Goal: Task Accomplishment & Management: Manage account settings

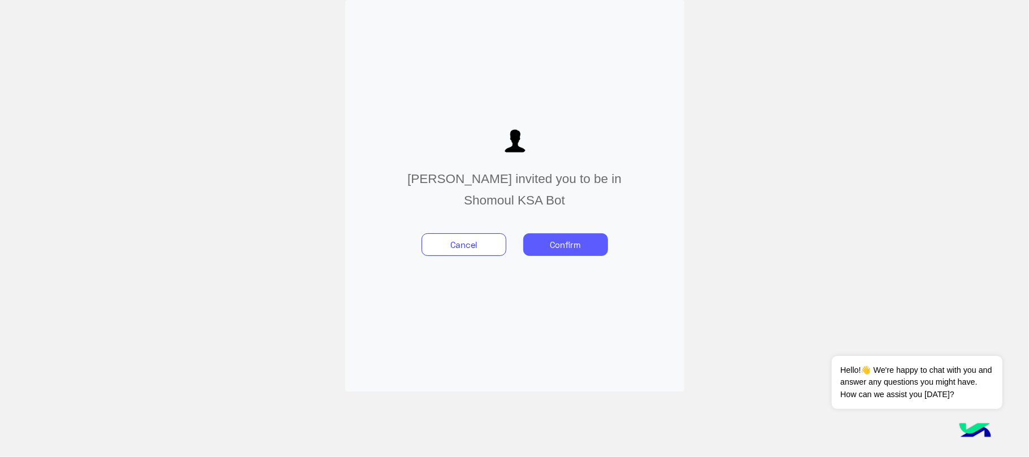
click at [546, 237] on button "Confirm" at bounding box center [565, 244] width 85 height 23
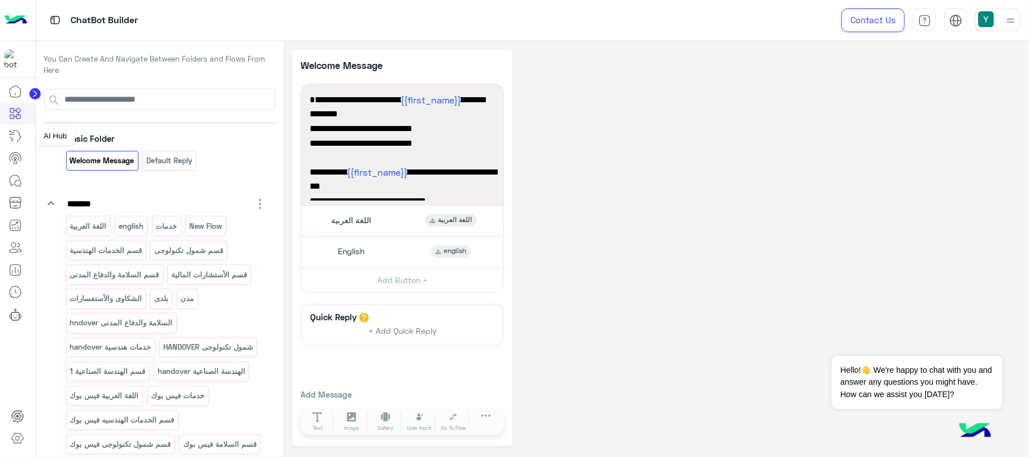
click at [16, 140] on icon at bounding box center [15, 136] width 14 height 14
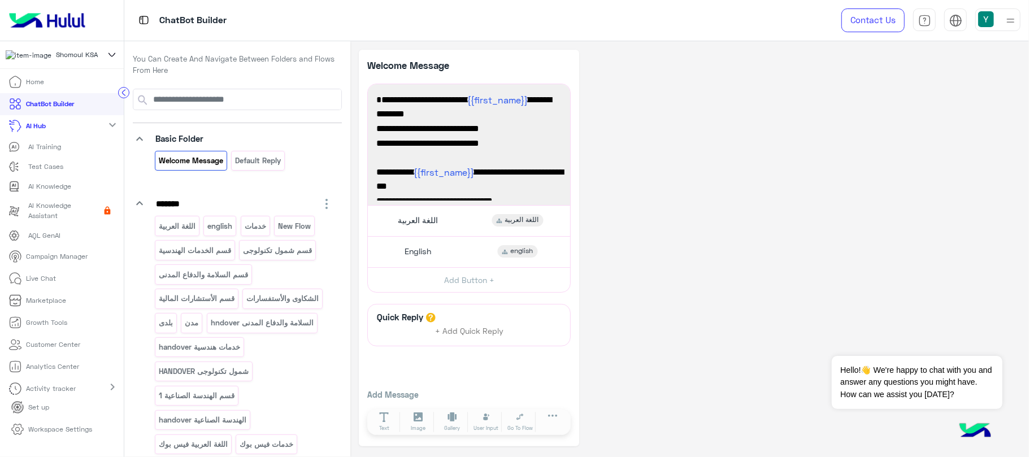
click at [28, 279] on p "Live Chat" at bounding box center [42, 279] width 30 height 10
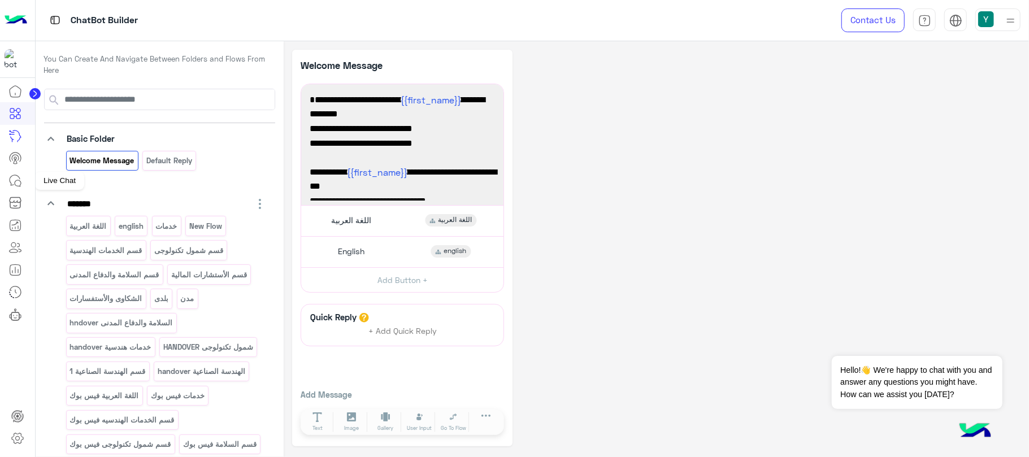
click at [15, 190] on link at bounding box center [15, 181] width 31 height 23
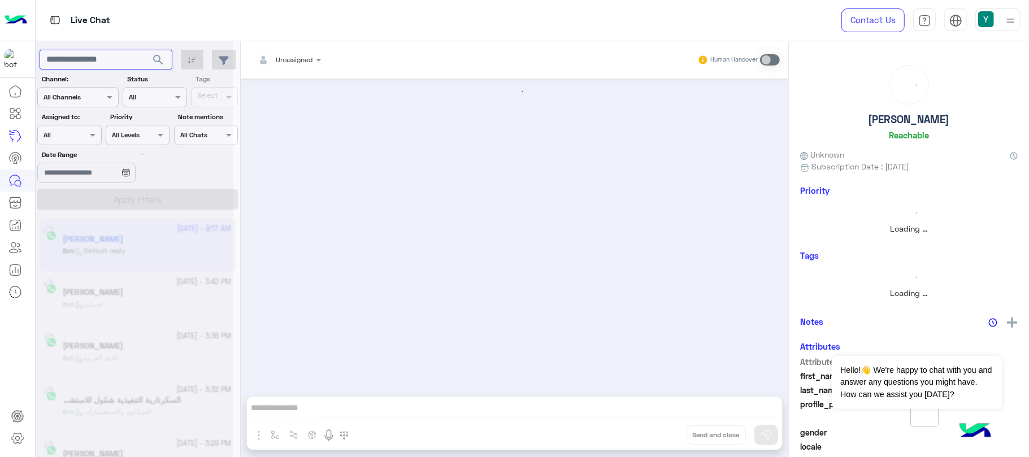
click at [92, 64] on input "text" at bounding box center [106, 60] width 133 height 20
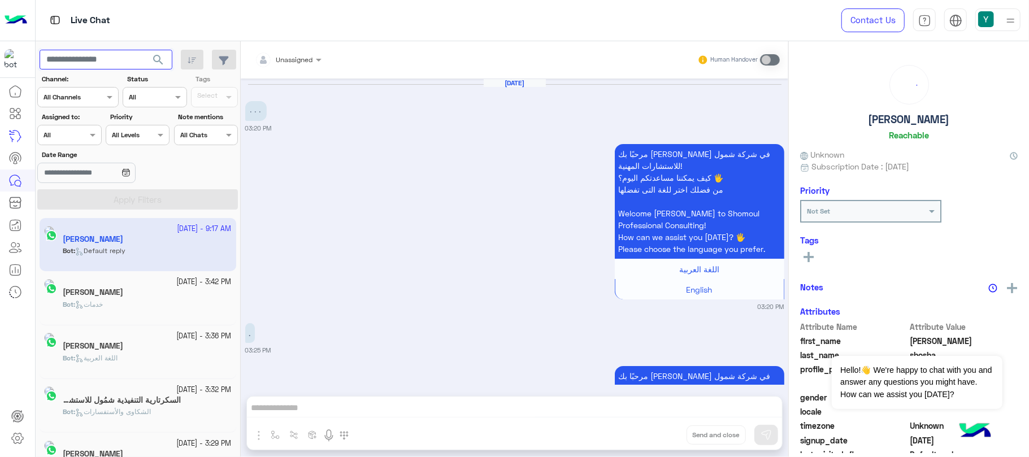
scroll to position [1640, 0]
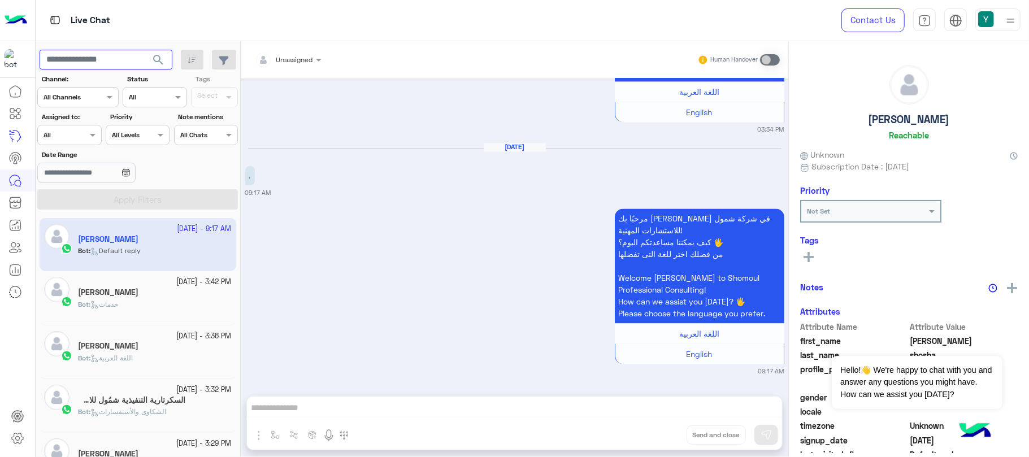
paste input "**********"
click at [161, 59] on span "search" at bounding box center [158, 60] width 14 height 14
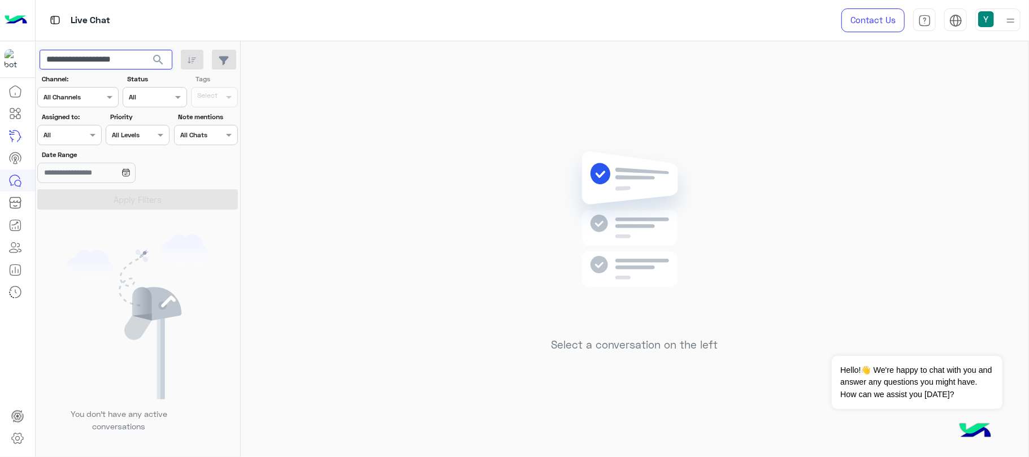
click at [131, 59] on input "**********" at bounding box center [106, 60] width 133 height 20
paste input "text"
click at [145, 50] on button "search" at bounding box center [159, 62] width 28 height 24
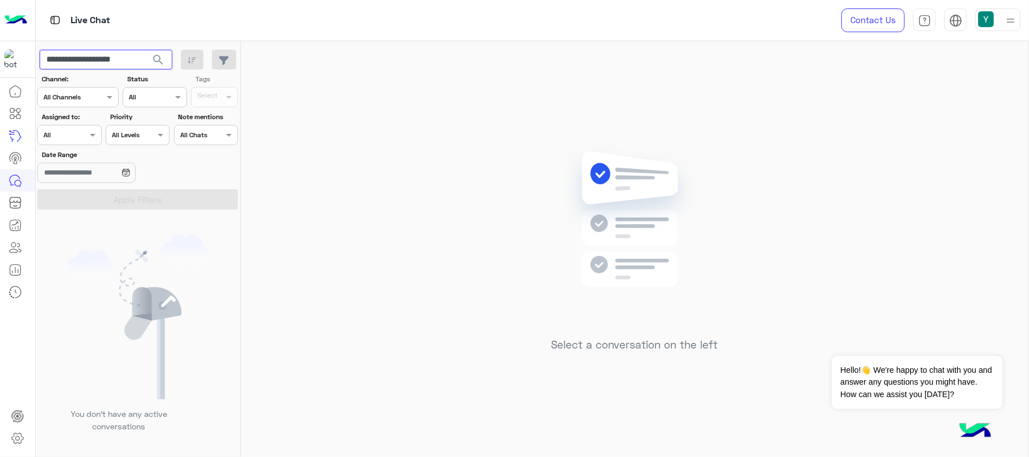
click at [130, 59] on input "**********" at bounding box center [106, 60] width 133 height 20
click at [75, 60] on input "**********" at bounding box center [106, 60] width 133 height 20
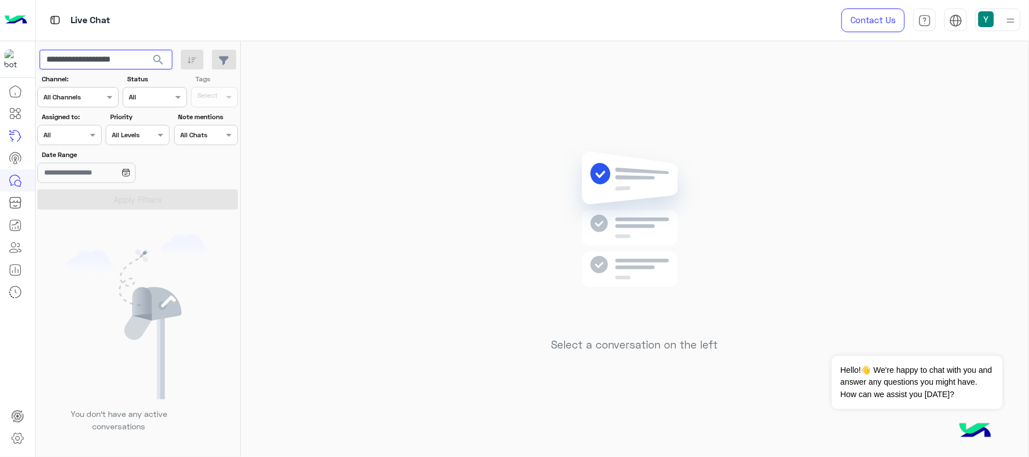
click at [75, 60] on input "**********" at bounding box center [106, 60] width 133 height 20
click at [145, 50] on button "search" at bounding box center [159, 62] width 28 height 24
click at [147, 62] on button "search" at bounding box center [159, 62] width 28 height 24
click at [123, 62] on input "**********" at bounding box center [106, 60] width 133 height 20
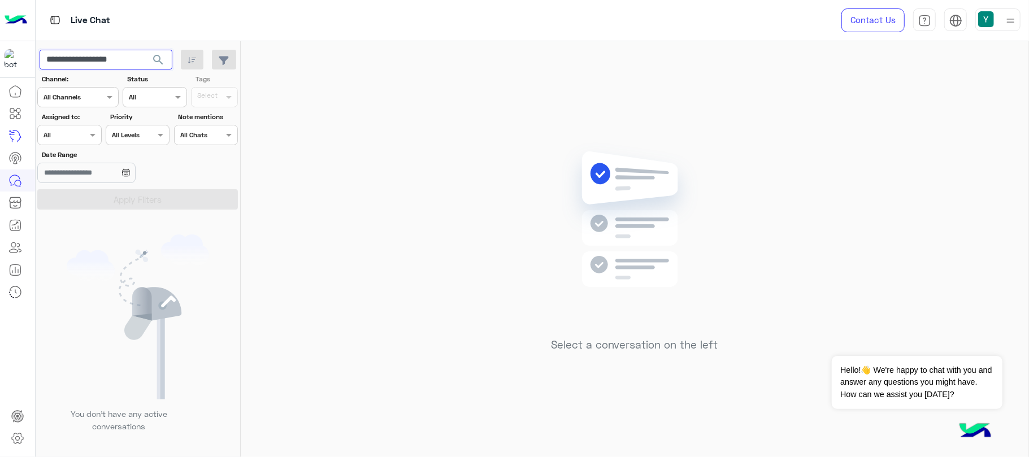
click at [123, 62] on input "**********" at bounding box center [106, 60] width 133 height 20
paste input "*"
click at [145, 50] on button "search" at bounding box center [159, 62] width 28 height 24
click at [73, 64] on input "**********" at bounding box center [106, 60] width 133 height 20
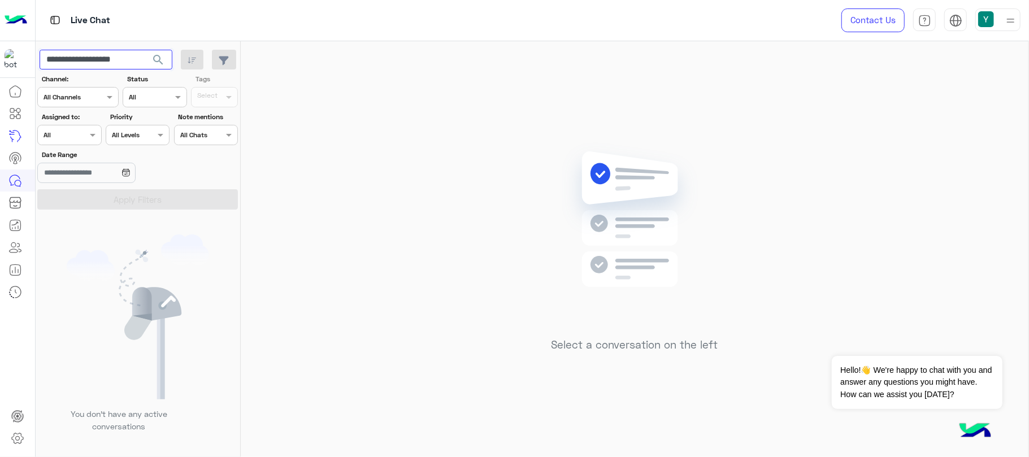
click at [73, 64] on input "**********" at bounding box center [106, 60] width 133 height 20
click at [134, 53] on input "**********" at bounding box center [106, 60] width 133 height 20
drag, startPoint x: 75, startPoint y: 60, endPoint x: 42, endPoint y: 69, distance: 34.0
click at [42, 69] on input "**********" at bounding box center [106, 60] width 133 height 20
type input "**********"
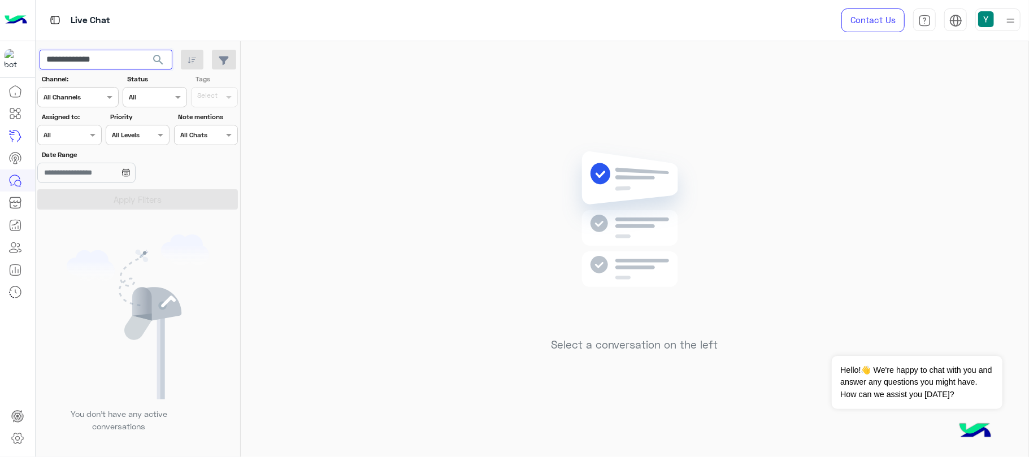
click at [145, 50] on button "search" at bounding box center [159, 62] width 28 height 24
click at [72, 67] on input "**********" at bounding box center [106, 60] width 133 height 20
click at [159, 68] on button "search" at bounding box center [159, 62] width 28 height 24
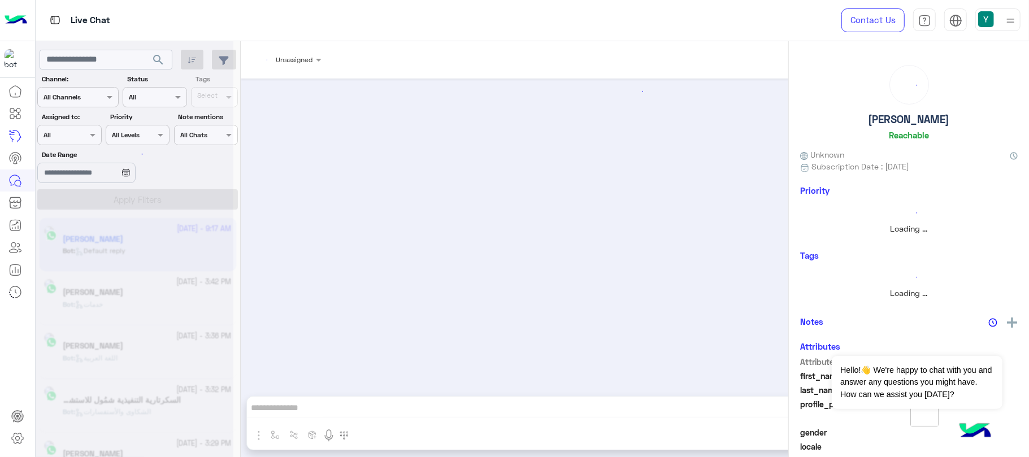
click at [157, 55] on div at bounding box center [135, 233] width 198 height 457
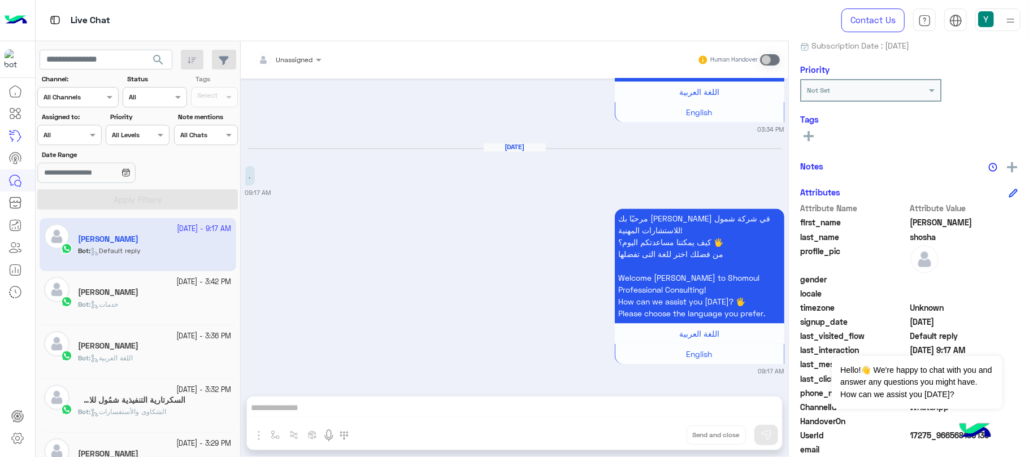
scroll to position [165, 0]
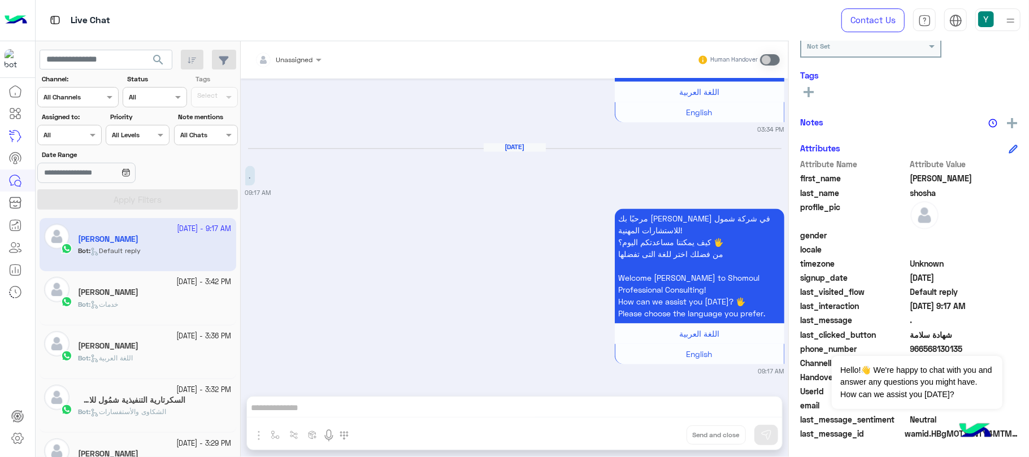
click at [1009, 154] on button at bounding box center [1013, 147] width 9 height 13
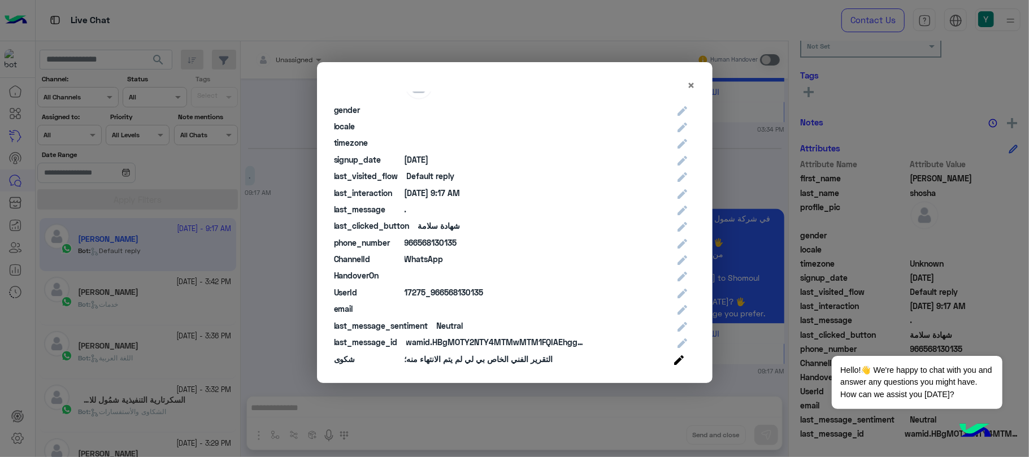
scroll to position [75, 0]
click at [692, 81] on span "×" at bounding box center [692, 84] width 8 height 15
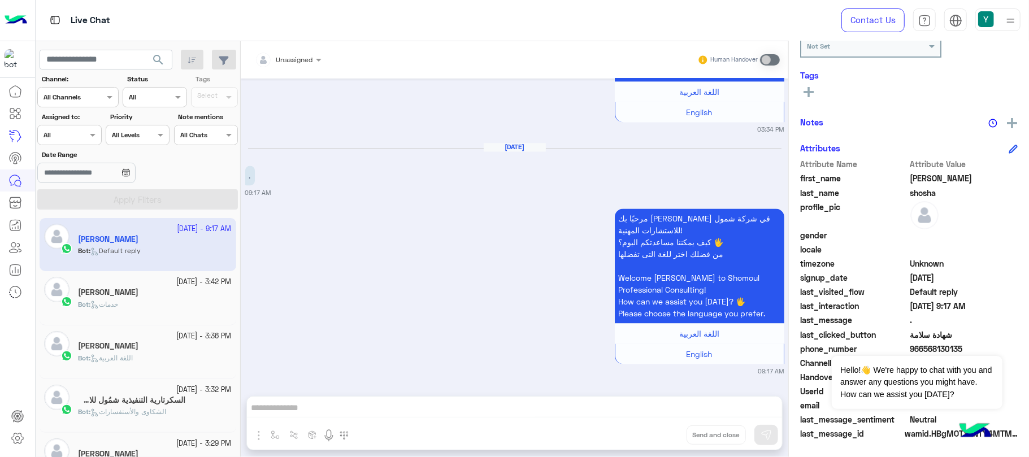
click at [131, 175] on icon at bounding box center [125, 172] width 9 height 9
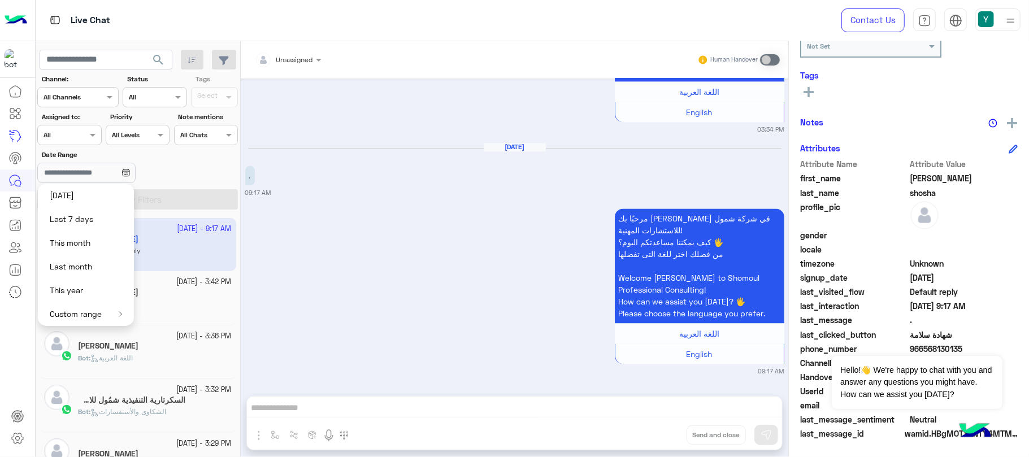
click at [98, 306] on button "Custom range" at bounding box center [86, 314] width 96 height 24
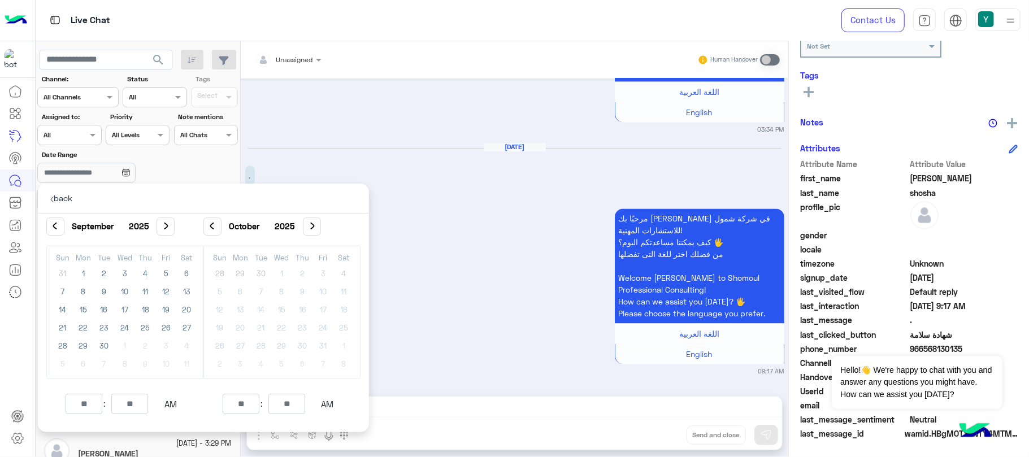
click at [367, 89] on div "مرحبًا بك [PERSON_NAME] في شركة شمول للاستشارات المهنية! كيف يمكننا مساعدتكم [D…" at bounding box center [514, 49] width 539 height 170
click at [118, 64] on input "text" at bounding box center [106, 60] width 133 height 20
paste input "**********"
type input "**********"
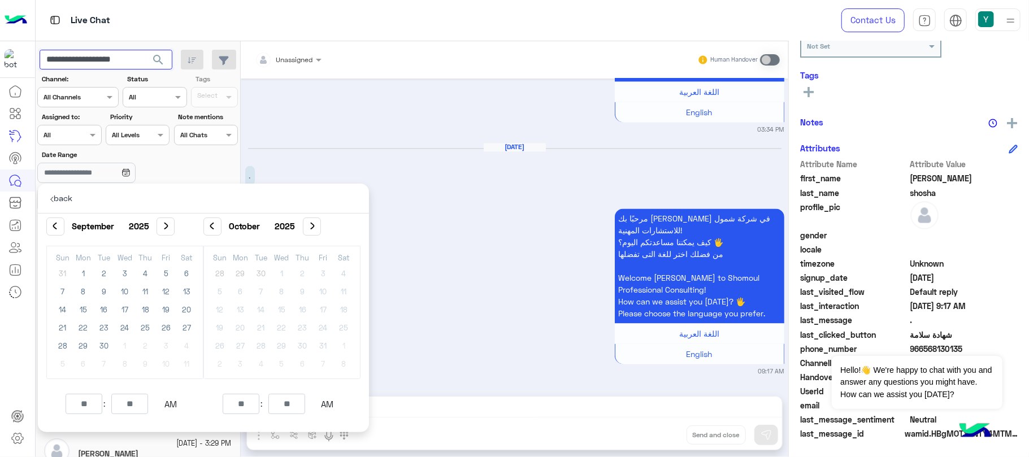
click at [145, 50] on button "search" at bounding box center [159, 62] width 28 height 24
click at [346, 118] on div "مرحبًا بك [PERSON_NAME] في شركة شمول للاستشارات المهنية! كيف يمكننا مساعدتكم [D…" at bounding box center [514, 49] width 539 height 170
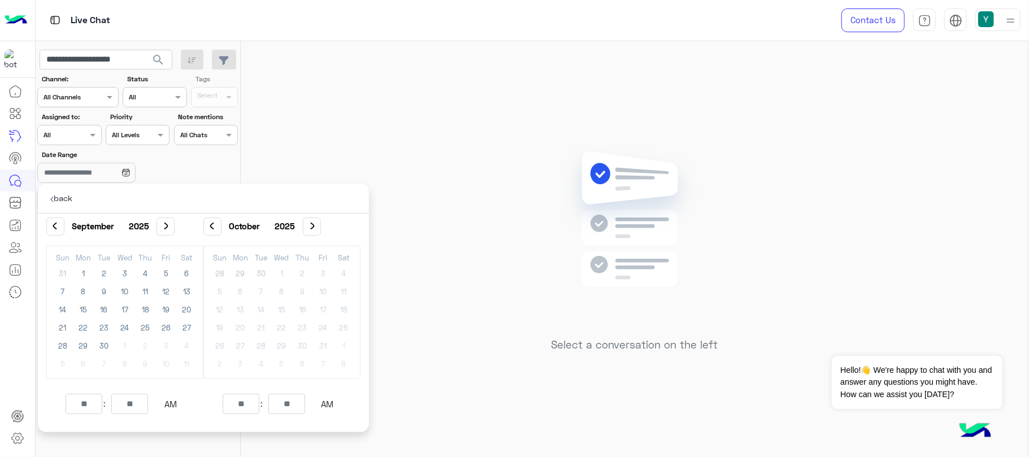
click at [209, 158] on div "Date Range" at bounding box center [138, 168] width 205 height 36
click at [59, 204] on p "back" at bounding box center [61, 198] width 39 height 29
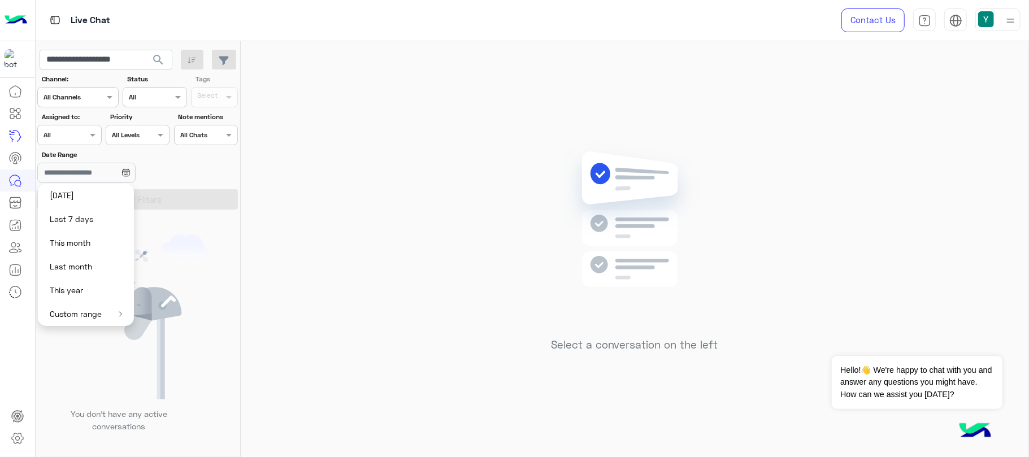
click at [93, 214] on button "Last 7 days" at bounding box center [86, 219] width 96 height 24
type input "**********"
click at [154, 179] on button "×" at bounding box center [147, 173] width 21 height 20
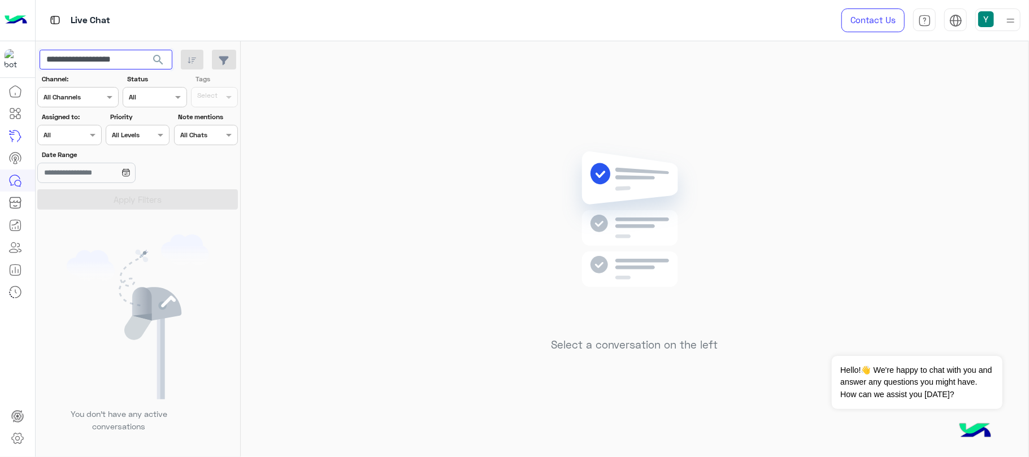
click at [118, 64] on input "**********" at bounding box center [106, 60] width 133 height 20
click at [248, 125] on div "Select a conversation on the left" at bounding box center [635, 251] width 788 height 420
click at [73, 179] on input "Date Range" at bounding box center [86, 173] width 98 height 20
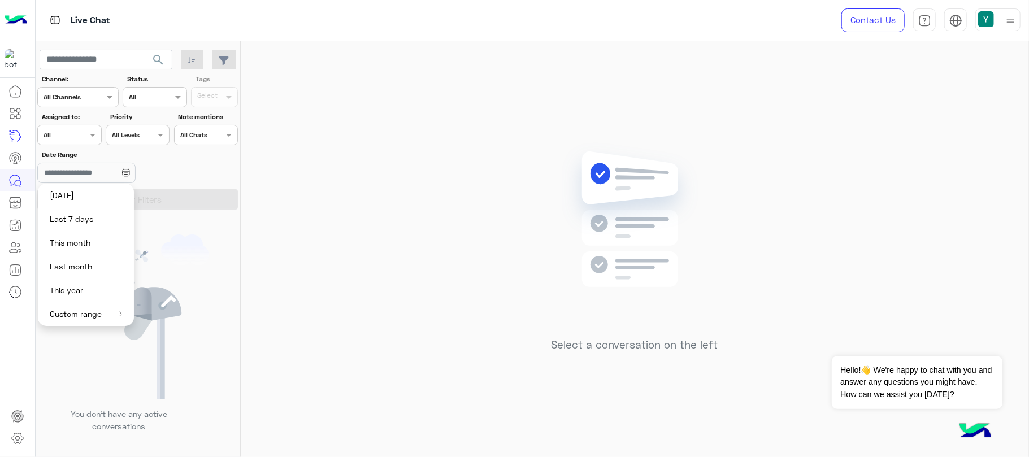
click at [71, 197] on button "[DATE]" at bounding box center [86, 196] width 96 height 24
type input "**********"
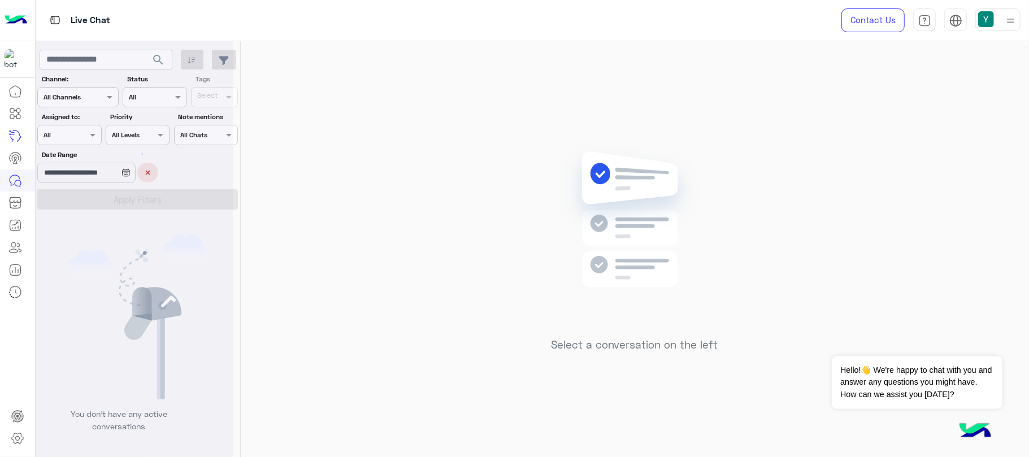
click at [71, 197] on div at bounding box center [135, 233] width 198 height 457
click at [162, 60] on span "search" at bounding box center [158, 60] width 14 height 14
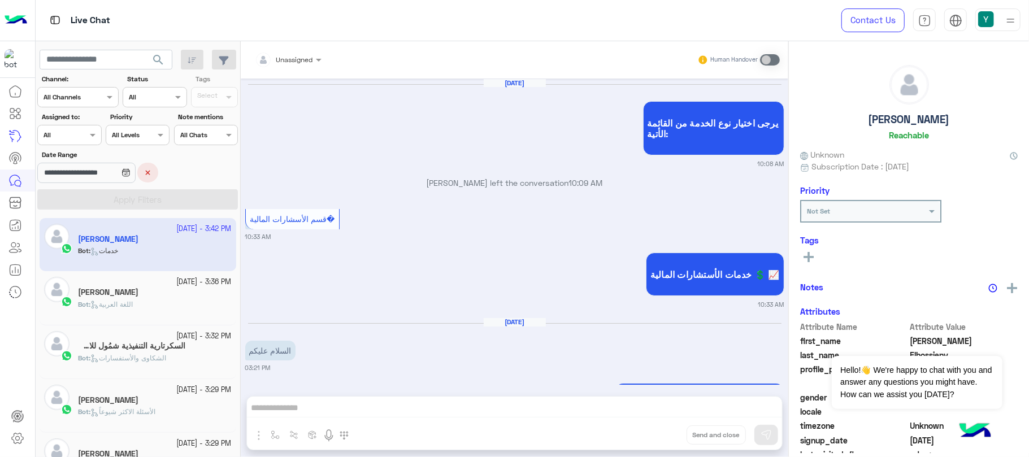
scroll to position [1027, 0]
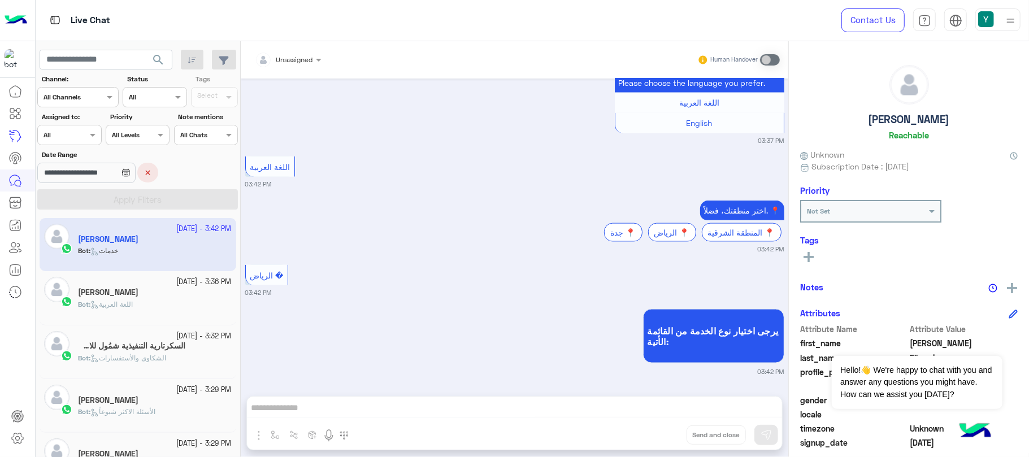
drag, startPoint x: 235, startPoint y: 236, endPoint x: 234, endPoint y: 307, distance: 71.8
click at [234, 307] on div "[DATE] - 3:42 PM [PERSON_NAME] Bot : خدمات [DATE] - 3:36 PM [PERSON_NAME] Bot :…" at bounding box center [138, 338] width 205 height 248
click at [267, 224] on div "اختر منطقتك، فضلاً. 📍 [GEOGRAPHIC_DATA] 📍 الرياض 📍 المنطقة الشرقية 📍 03:42 PM" at bounding box center [514, 226] width 539 height 57
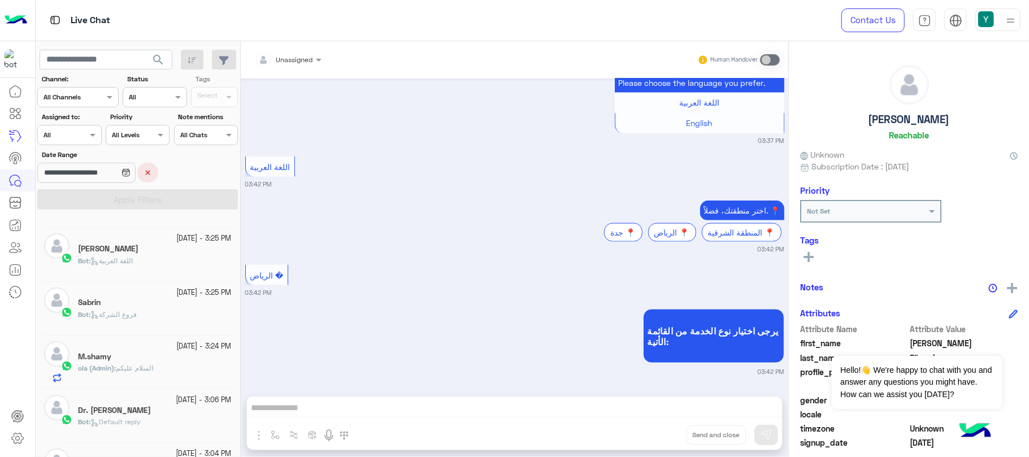
scroll to position [252, 0]
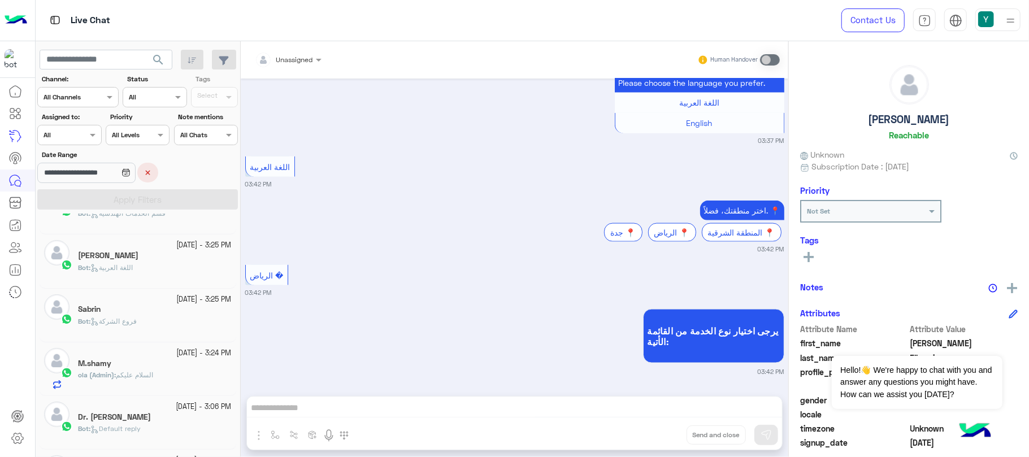
drag, startPoint x: 236, startPoint y: 368, endPoint x: 236, endPoint y: 388, distance: 19.2
click at [236, 388] on div "[DATE] - 3:42 PM [PERSON_NAME] Bot : خدمات [DATE] - 3:36 PM [PERSON_NAME] Bot :…" at bounding box center [138, 338] width 205 height 248
click at [252, 324] on div "يرجى اختيار نوع الخدمة من القائمة الأتية: 03:42 PM" at bounding box center [514, 341] width 539 height 70
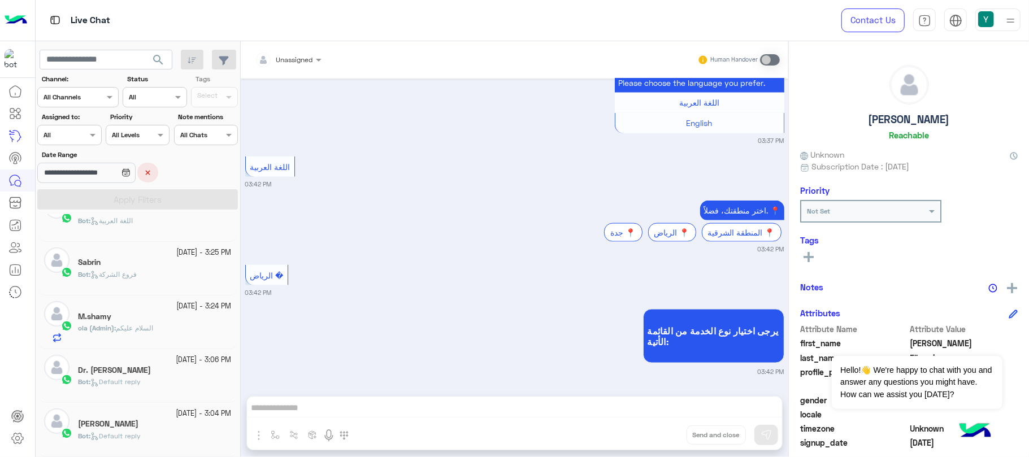
scroll to position [301, 0]
click at [238, 396] on mat-drawer-container "**********" at bounding box center [533, 251] width 994 height 420
click at [250, 374] on small "03:42 PM" at bounding box center [514, 371] width 539 height 9
click at [214, 432] on div "Bot : Default reply" at bounding box center [155, 441] width 154 height 20
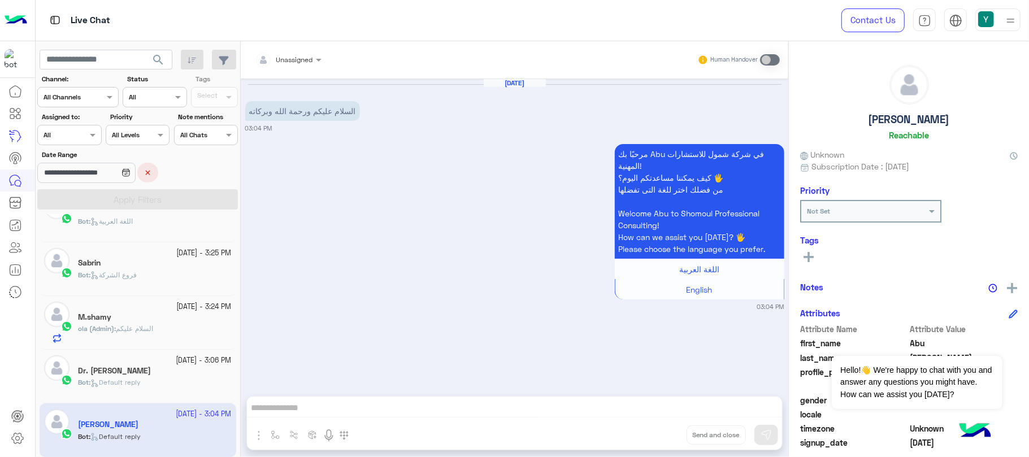
click at [125, 374] on h5 "Dr. [PERSON_NAME]" at bounding box center [114, 371] width 73 height 10
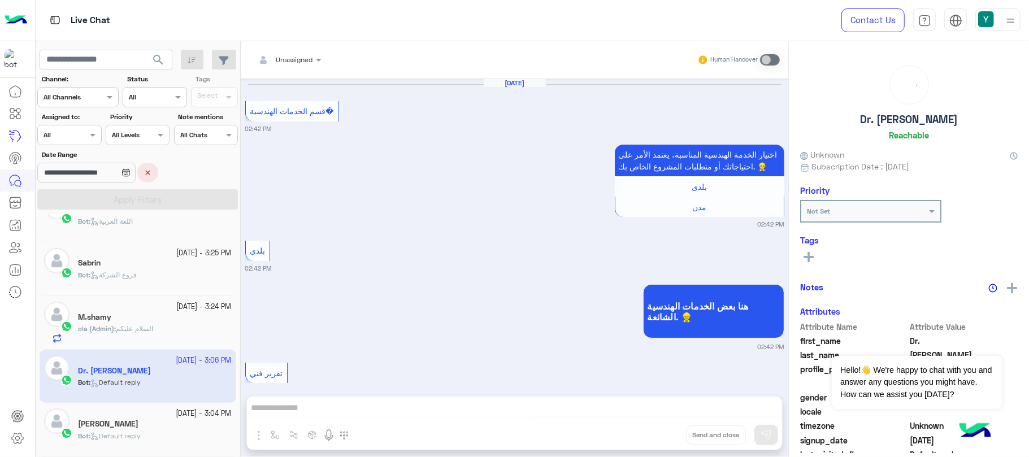
scroll to position [965, 0]
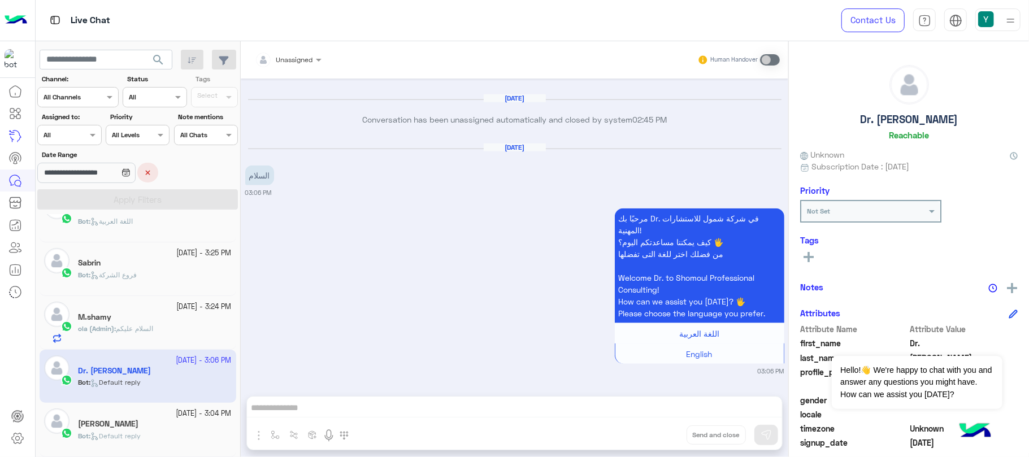
click at [136, 337] on div "ola (Admin) : السلام عليكم" at bounding box center [155, 334] width 154 height 20
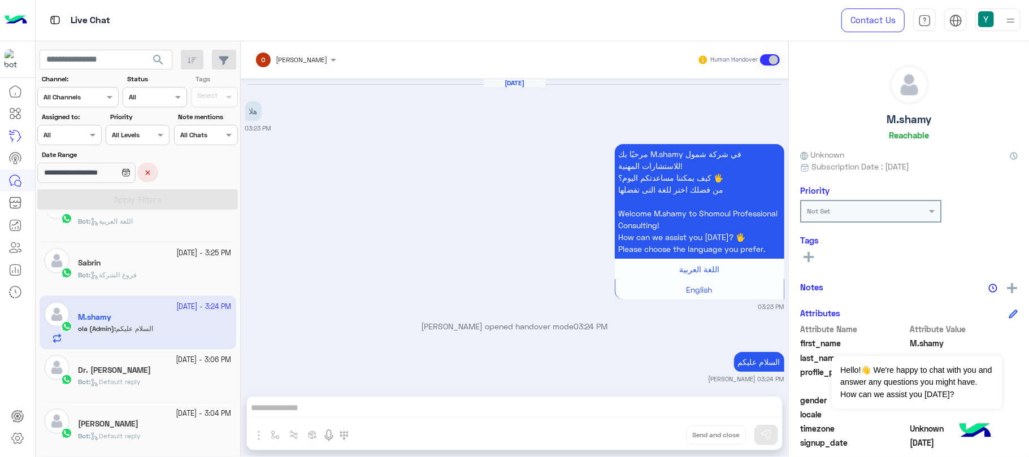
click at [165, 261] on div "Sabrin" at bounding box center [155, 264] width 154 height 12
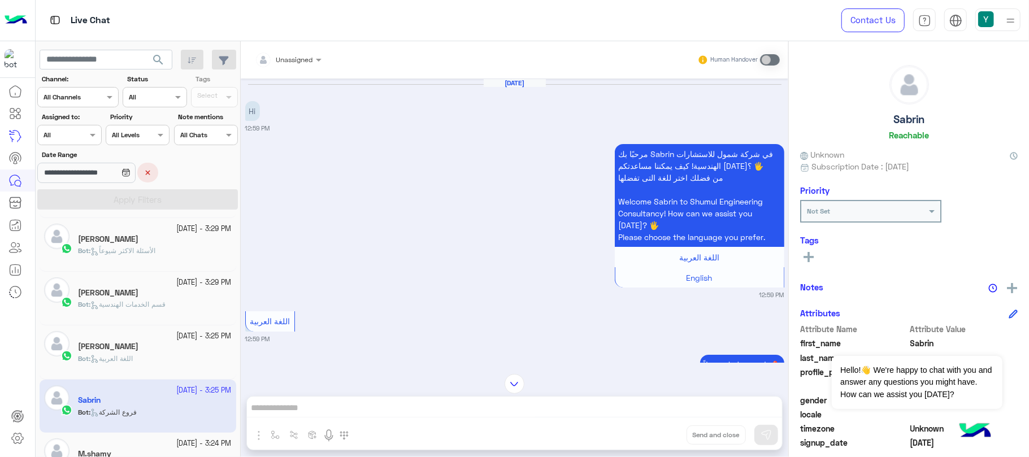
scroll to position [143, 0]
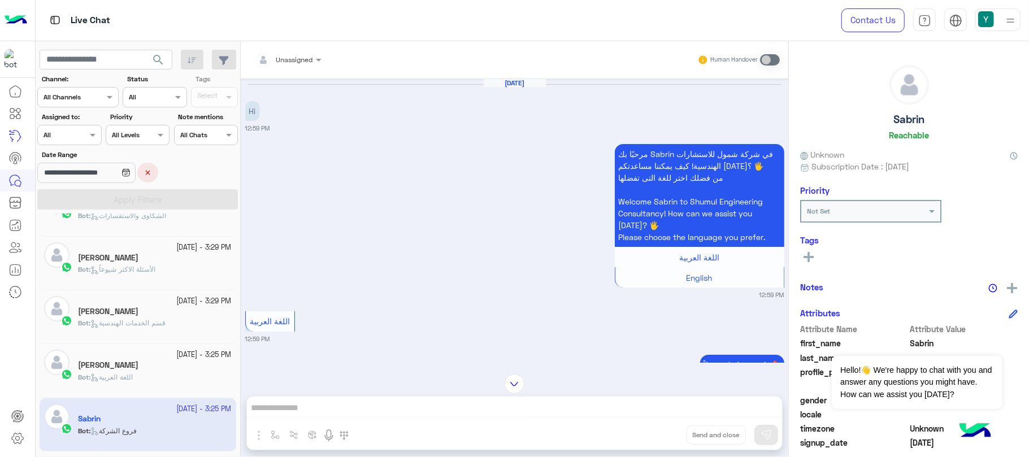
drag, startPoint x: 233, startPoint y: 302, endPoint x: 233, endPoint y: 285, distance: 16.4
click at [233, 285] on div "[DATE] - 3:42 PM [PERSON_NAME] Bot : خدمات [DATE] - 3:36 PM [PERSON_NAME] Bot :…" at bounding box center [138, 338] width 205 height 248
click at [281, 266] on div "مرحبًا بك Sabrin في شركة شمول للاستشارات الهندسية! كيف يمكننا مساعدتكم [DATE]؟ …" at bounding box center [514, 220] width 539 height 158
click at [215, 259] on div "[PERSON_NAME]" at bounding box center [155, 259] width 154 height 12
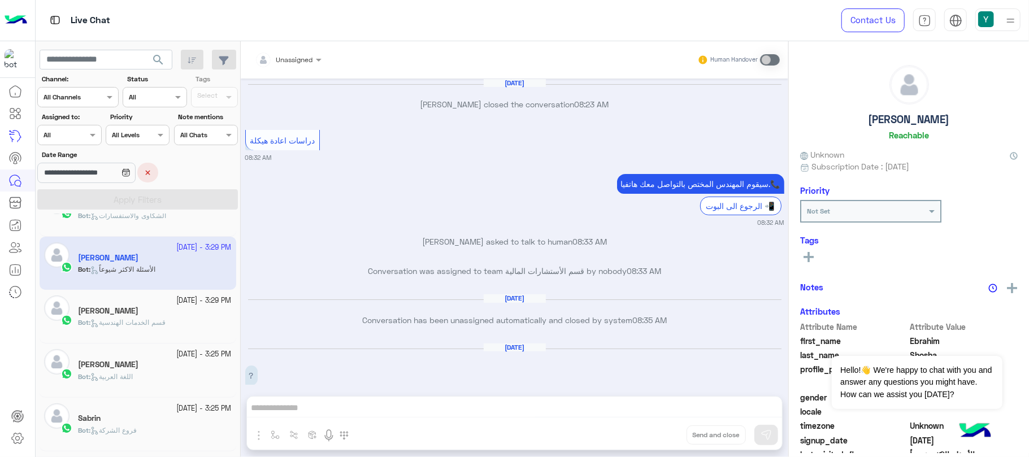
scroll to position [1260, 0]
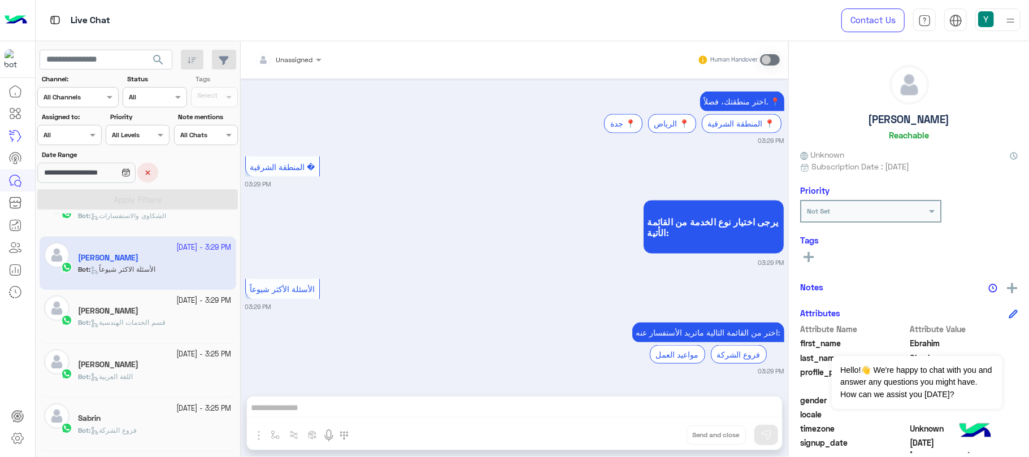
click at [144, 315] on div "[PERSON_NAME]" at bounding box center [155, 312] width 154 height 12
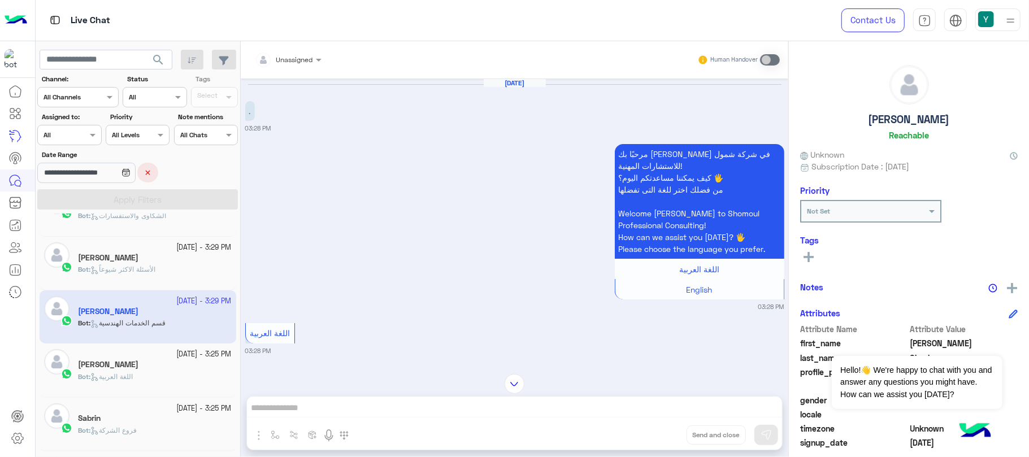
drag, startPoint x: 266, startPoint y: 128, endPoint x: 245, endPoint y: 129, distance: 20.4
click at [245, 129] on small "03:28 PM" at bounding box center [258, 128] width 26 height 9
click at [266, 155] on div "مرحبًا بك [PERSON_NAME] في شركة شمول للاستشارات المهنية! كيف يمكننا مساعدتكم [D…" at bounding box center [514, 226] width 539 height 170
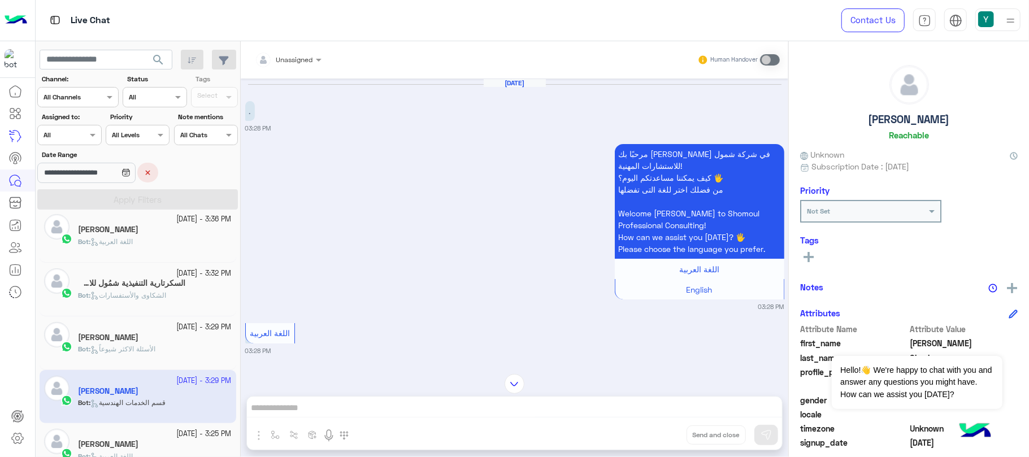
click at [424, 118] on div "[DATE] . 03:28 PM" at bounding box center [514, 106] width 539 height 55
drag, startPoint x: 254, startPoint y: 112, endPoint x: 247, endPoint y: 112, distance: 7.3
click at [247, 112] on p "." at bounding box center [250, 111] width 10 height 20
drag, startPoint x: 258, startPoint y: 124, endPoint x: 245, endPoint y: 128, distance: 13.4
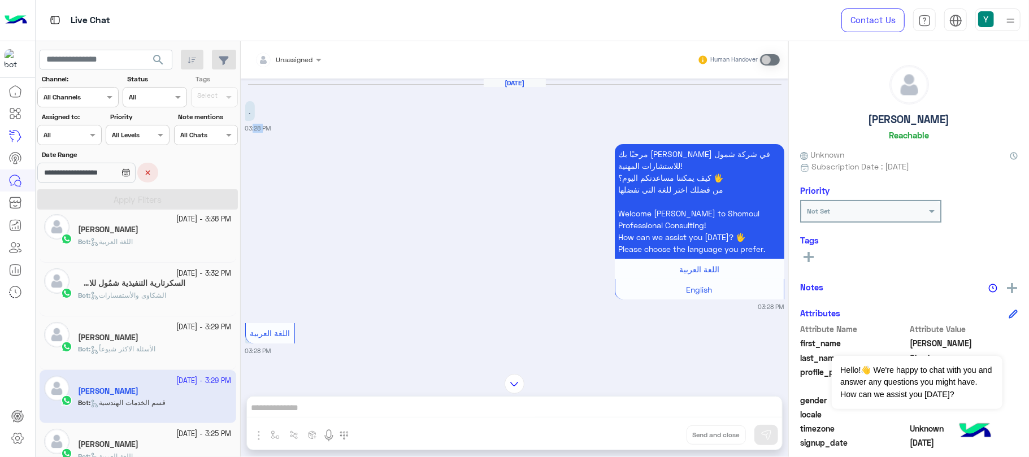
click at [245, 128] on small "03:28 PM" at bounding box center [258, 128] width 26 height 9
drag, startPoint x: 261, startPoint y: 133, endPoint x: 247, endPoint y: 132, distance: 14.2
click at [247, 132] on div "[DATE] . 03:28 PM مرحبًا بك [PERSON_NAME] في شركة شمول للاستشارات المهنية! كيف …" at bounding box center [515, 221] width 548 height 284
drag, startPoint x: 268, startPoint y: 128, endPoint x: 244, endPoint y: 129, distance: 23.8
click at [244, 129] on div "[DATE] . 03:28 PM مرحبًا بك [PERSON_NAME] في شركة شمول للاستشارات المهنية! كيف …" at bounding box center [515, 221] width 548 height 284
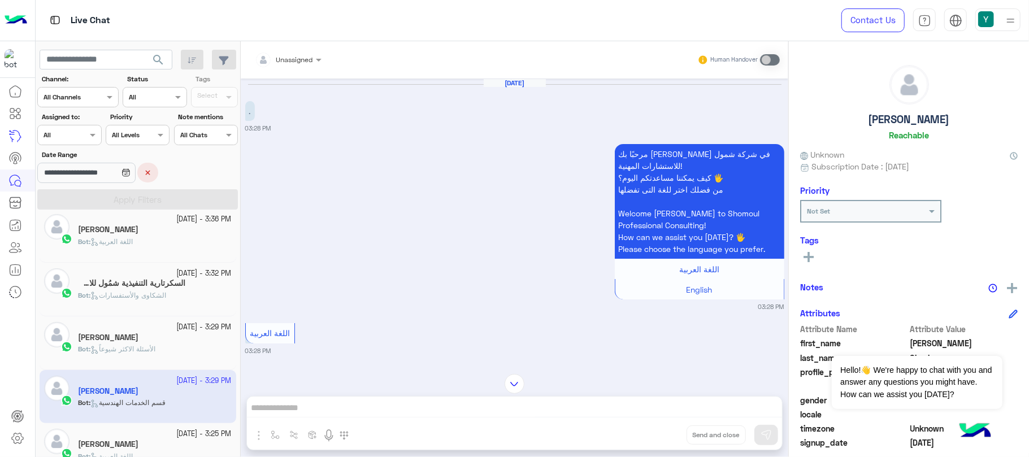
click at [733, 127] on small "03:28 PM" at bounding box center [514, 128] width 539 height 9
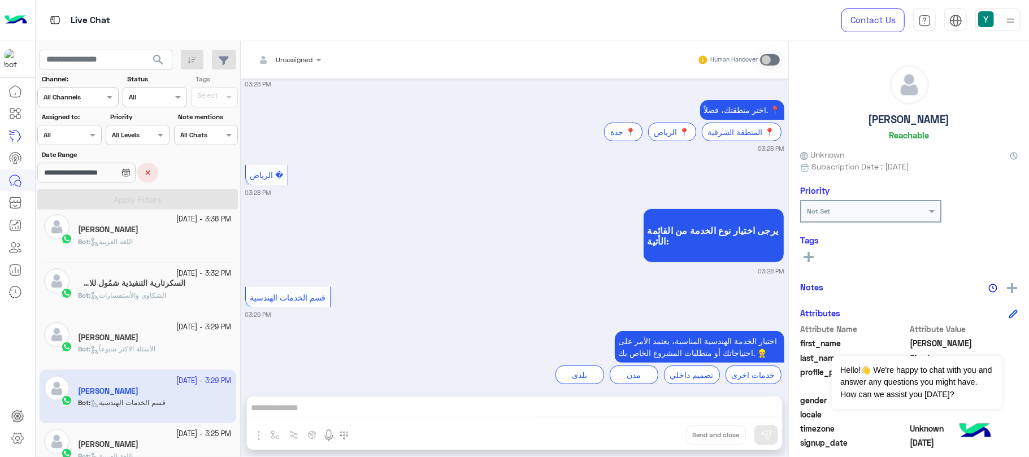
scroll to position [288, 0]
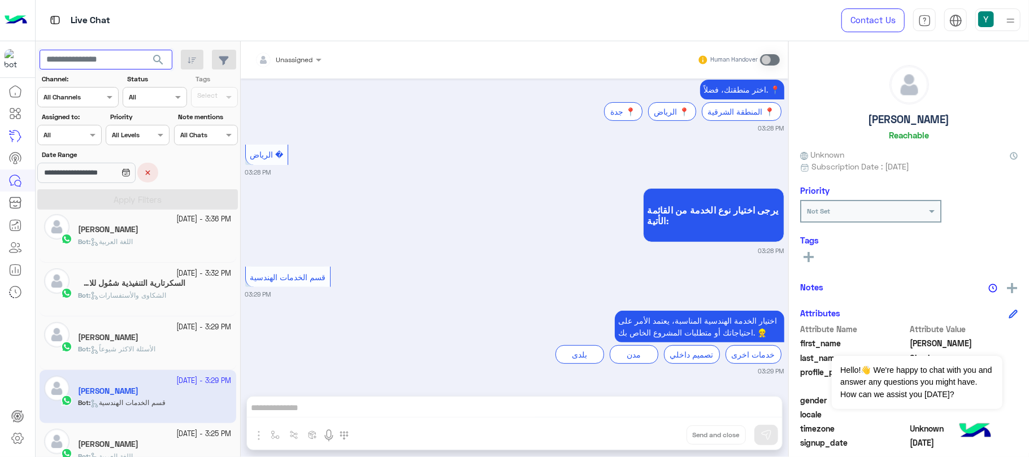
click at [125, 57] on input "text" at bounding box center [106, 60] width 133 height 20
paste input "**********"
type input "**********"
click at [158, 59] on span "search" at bounding box center [158, 60] width 14 height 14
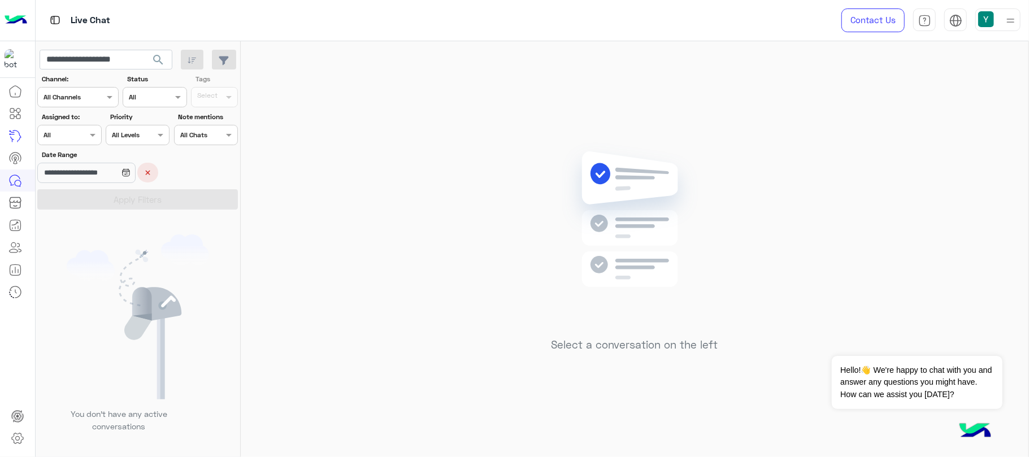
click at [155, 170] on button "×" at bounding box center [147, 173] width 21 height 20
click at [158, 64] on span "search" at bounding box center [158, 60] width 14 height 14
click at [159, 61] on span "search" at bounding box center [158, 60] width 14 height 14
click at [120, 63] on input "**********" at bounding box center [106, 60] width 133 height 20
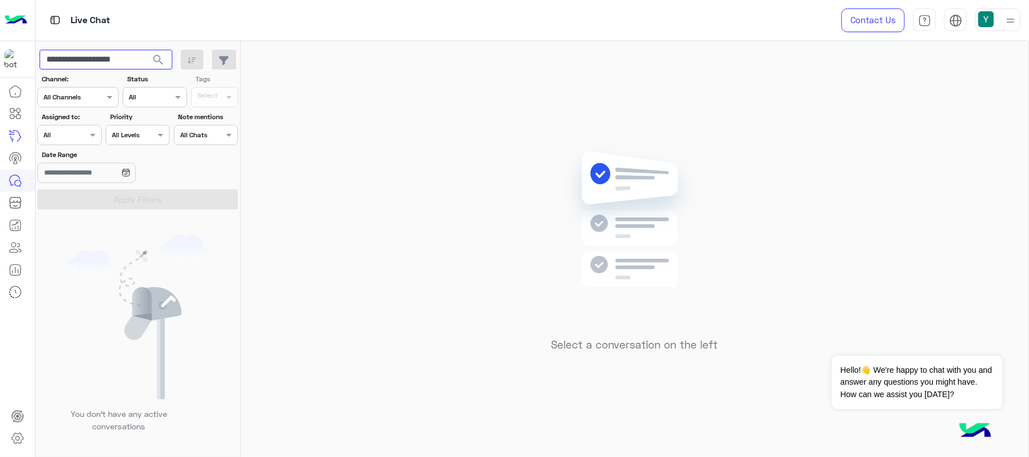
click at [120, 63] on input "**********" at bounding box center [106, 60] width 133 height 20
click at [157, 54] on span "search" at bounding box center [158, 60] width 14 height 14
click at [128, 57] on div at bounding box center [135, 233] width 198 height 457
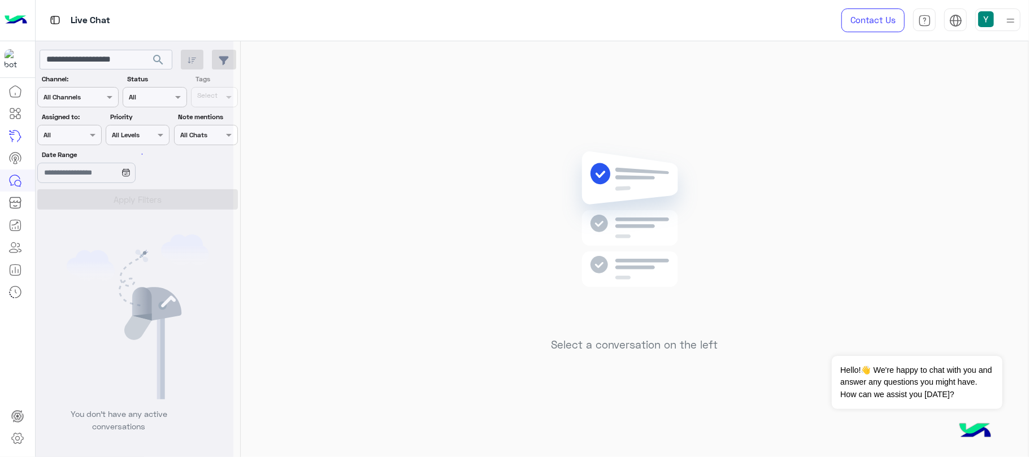
click at [128, 57] on div at bounding box center [135, 233] width 198 height 457
click at [139, 62] on input "**********" at bounding box center [106, 60] width 133 height 20
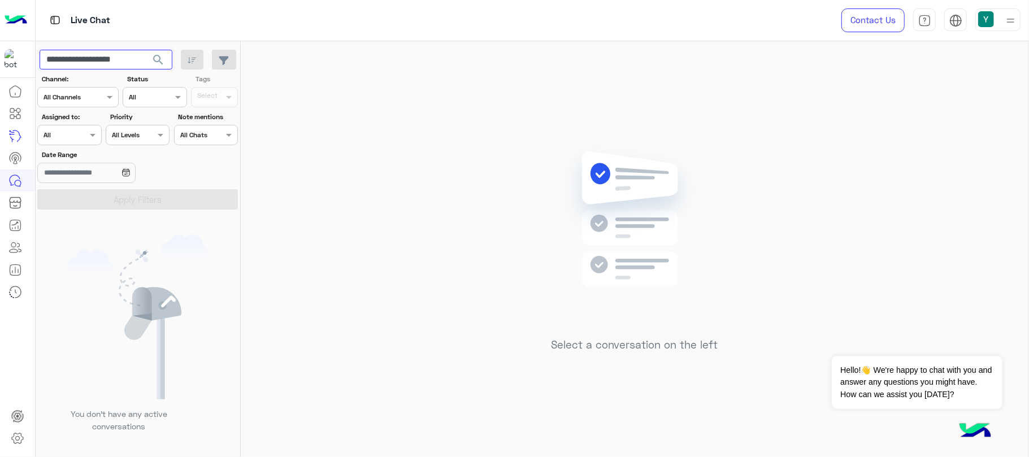
click at [139, 62] on input "**********" at bounding box center [106, 60] width 133 height 20
click at [145, 50] on button "search" at bounding box center [159, 62] width 28 height 24
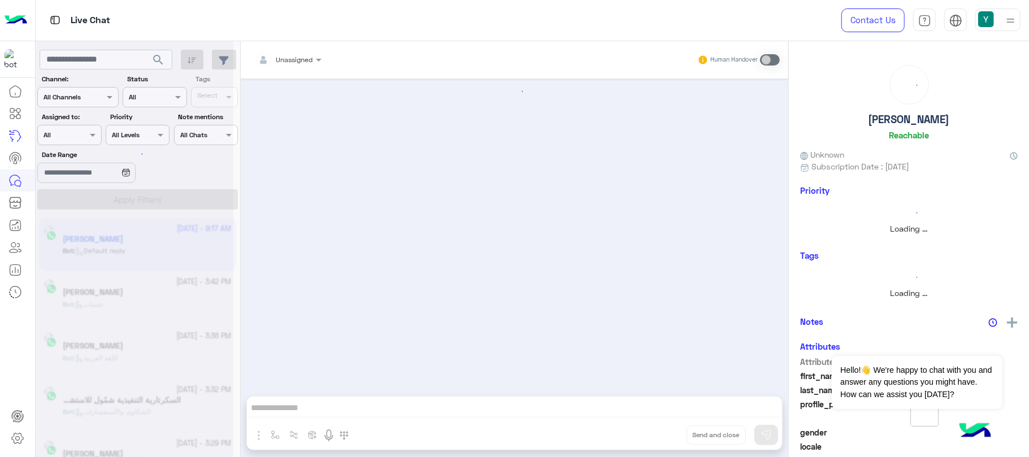
click at [104, 171] on div at bounding box center [135, 233] width 198 height 457
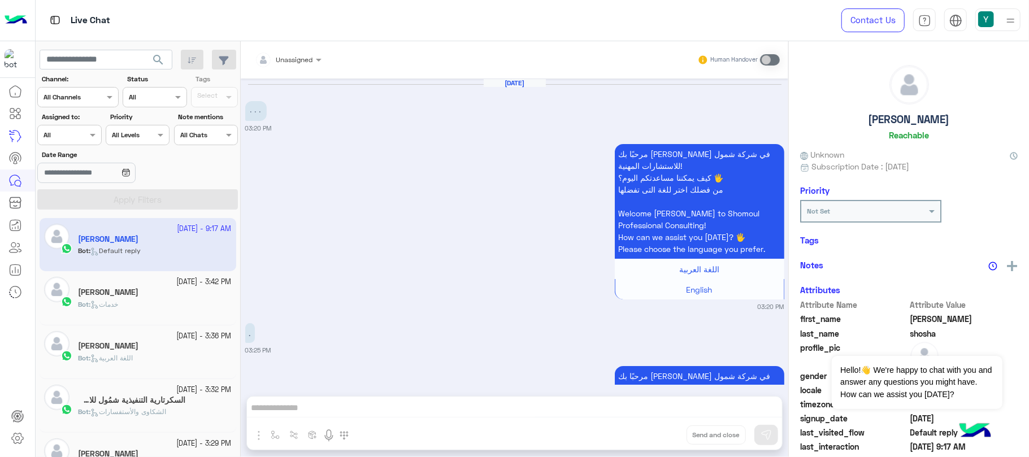
scroll to position [1640, 0]
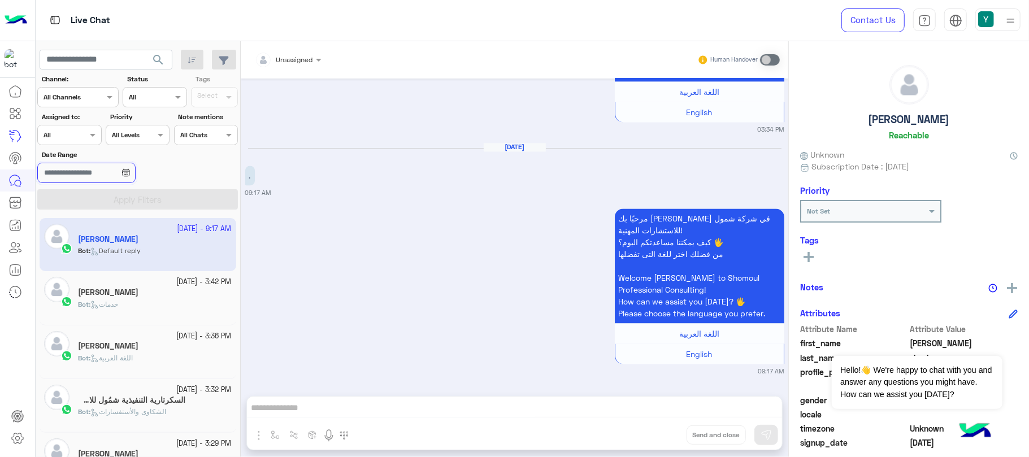
click at [104, 171] on input "Date Range" at bounding box center [86, 173] width 98 height 20
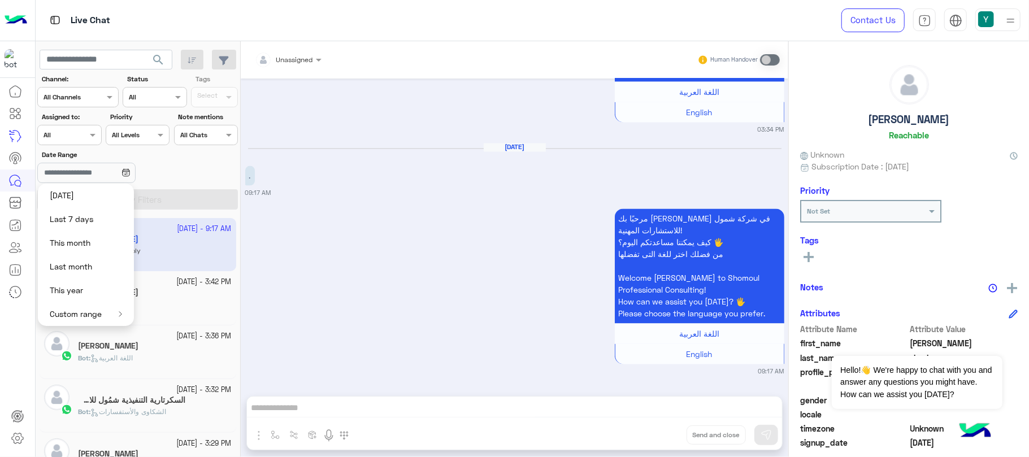
click at [98, 193] on button "[DATE]" at bounding box center [86, 196] width 96 height 24
type input "**********"
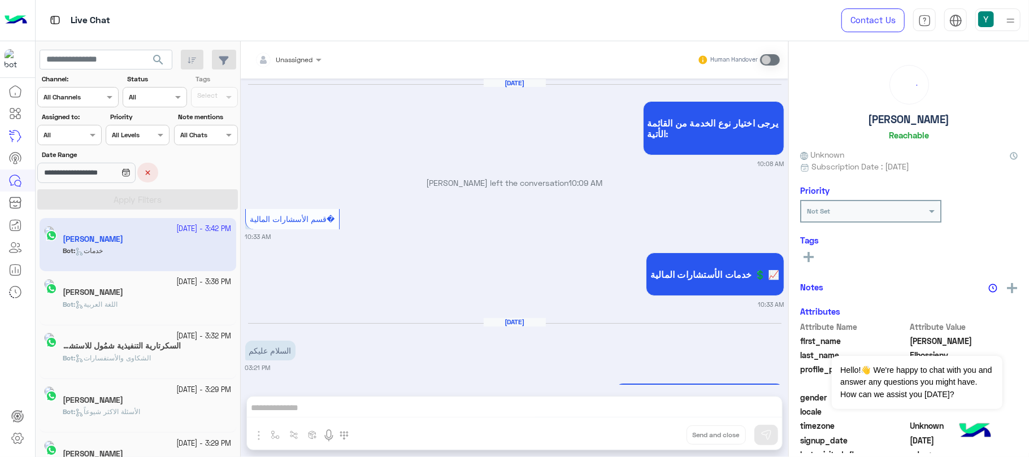
scroll to position [1027, 0]
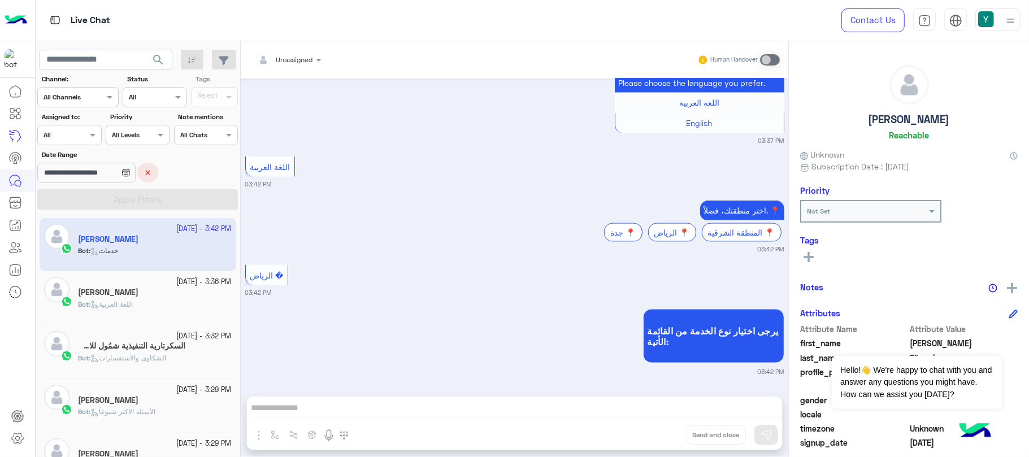
drag, startPoint x: 240, startPoint y: 242, endPoint x: 227, endPoint y: 399, distance: 157.6
click at [227, 399] on mat-drawer-container "**********" at bounding box center [533, 251] width 994 height 420
click at [264, 311] on div "يرجى اختيار نوع الخدمة من القائمة الأتية: 03:42 PM" at bounding box center [514, 341] width 539 height 70
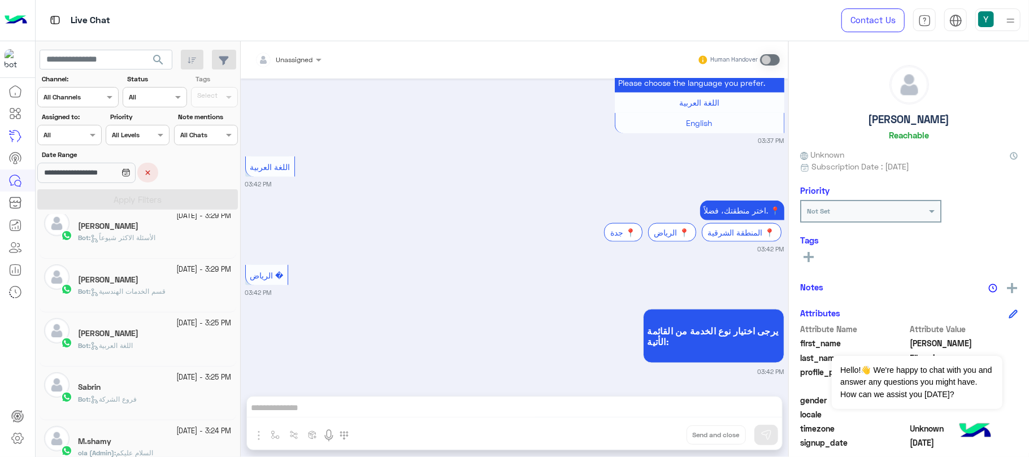
scroll to position [175, 0]
click at [214, 340] on div "Bot : اللغة العربية" at bounding box center [155, 350] width 154 height 20
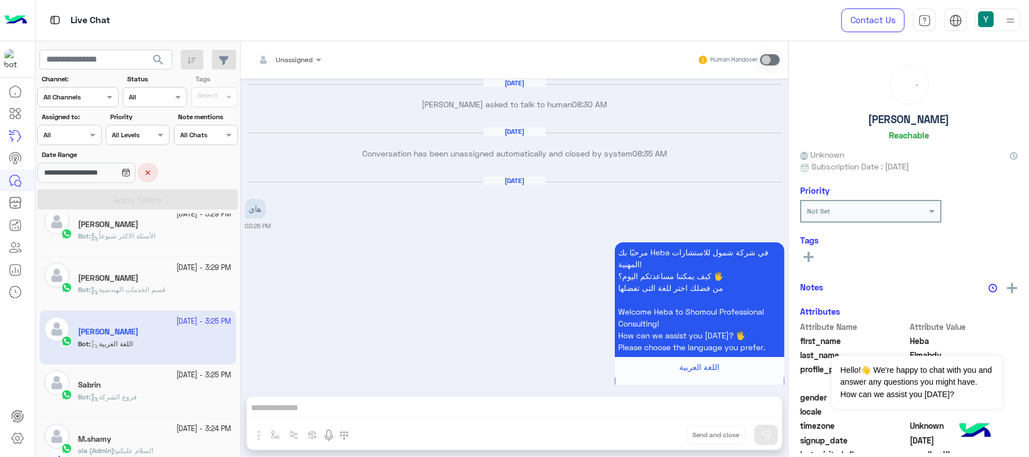
scroll to position [1053, 0]
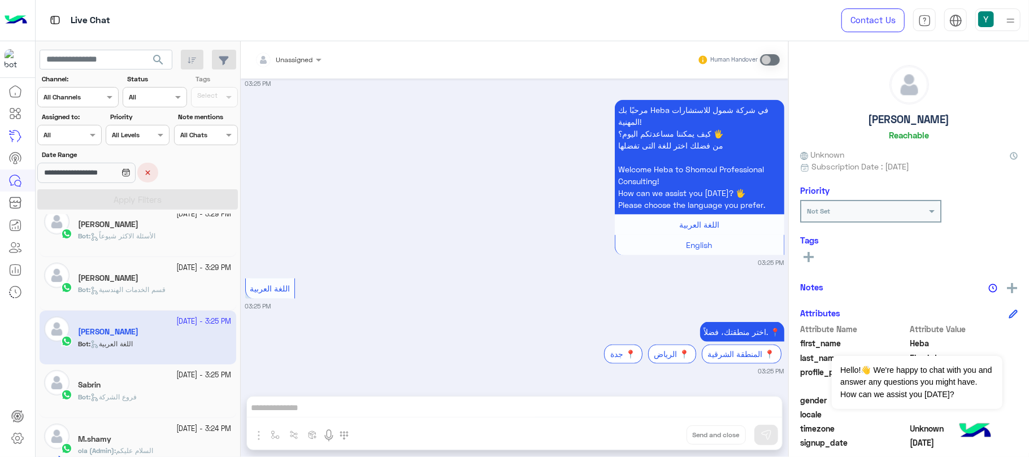
drag, startPoint x: 276, startPoint y: 306, endPoint x: 310, endPoint y: 310, distance: 34.8
click at [310, 310] on small "03:25 PM" at bounding box center [514, 306] width 539 height 9
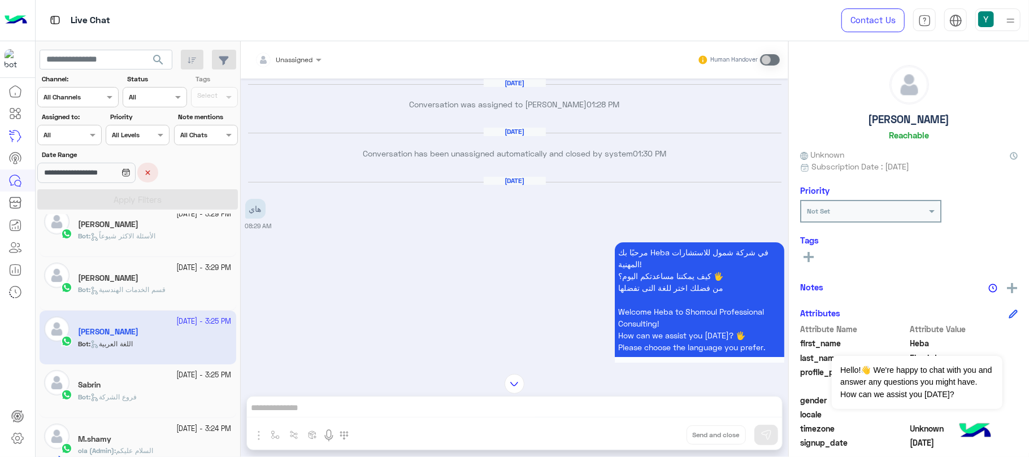
scroll to position [1091, 0]
drag, startPoint x: 267, startPoint y: 254, endPoint x: 249, endPoint y: 257, distance: 18.3
click at [249, 257] on div "[DATE] Conversation was assigned to [PERSON_NAME] 01:28 PM [DATE] Conversation …" at bounding box center [515, 221] width 548 height 284
click at [286, 257] on div "[DATE] Conversation was assigned to [PERSON_NAME] 01:28 PM [DATE] Conversation …" at bounding box center [515, 221] width 548 height 284
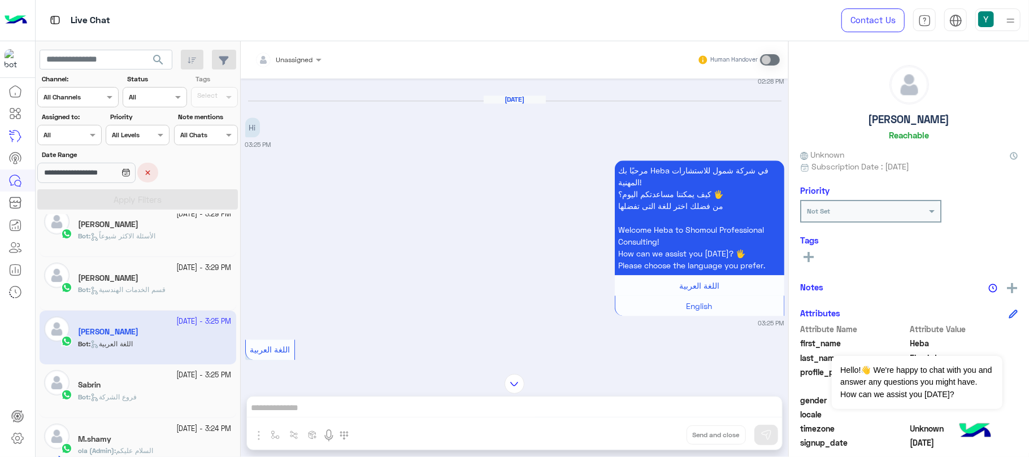
scroll to position [2085, 0]
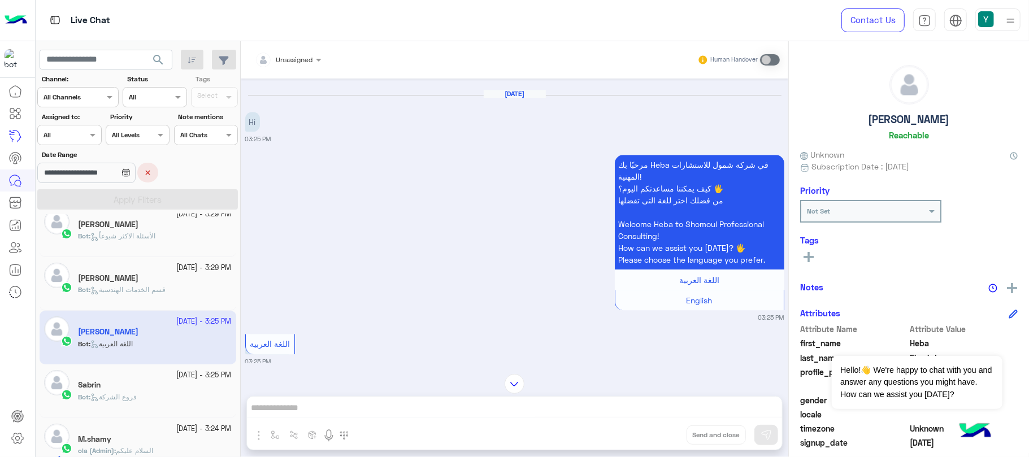
drag, startPoint x: 265, startPoint y: 164, endPoint x: 240, endPoint y: 170, distance: 25.6
click at [241, 170] on div "[DATE] Conversation was assigned to [PERSON_NAME] 01:28 PM [DATE] Conversation …" at bounding box center [515, 221] width 548 height 284
drag, startPoint x: 788, startPoint y: 335, endPoint x: 788, endPoint y: 361, distance: 25.4
click at [788, 361] on mat-drawer "[PERSON_NAME] Reachable Unknown Subscription Date : [DATE] Priority Not Set Tag…" at bounding box center [908, 251] width 241 height 420
click at [397, 316] on div "مرحبًا بك Heba في شركة شمول للاستشارات المهنية! كيف يمكننا مساعدتكم [DATE]؟ 🖐️ …" at bounding box center [514, 237] width 539 height 170
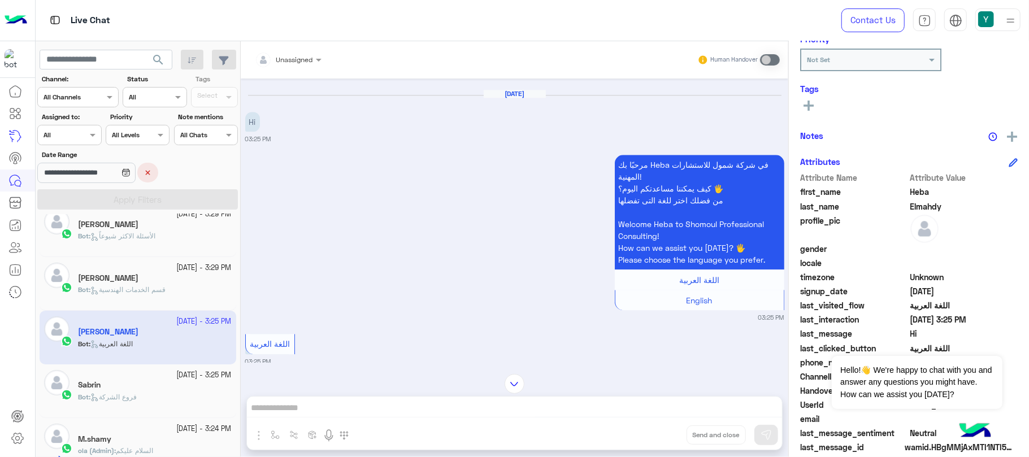
scroll to position [165, 0]
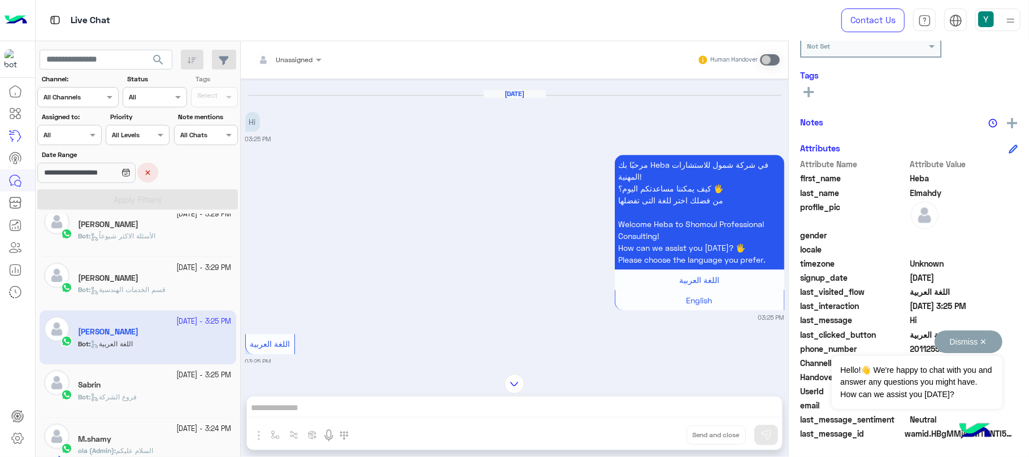
click at [970, 338] on button "Dismiss ✕" at bounding box center [969, 342] width 68 height 23
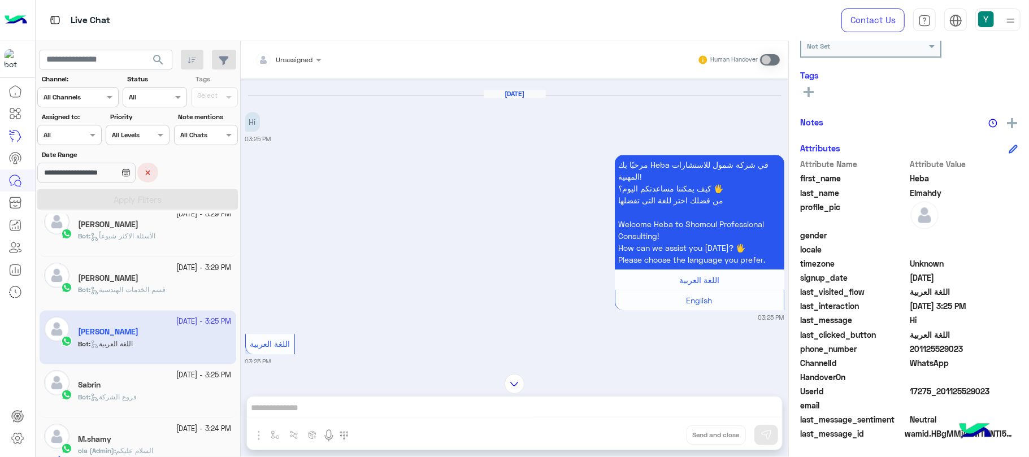
click at [138, 385] on div "Sabrin" at bounding box center [155, 386] width 154 height 12
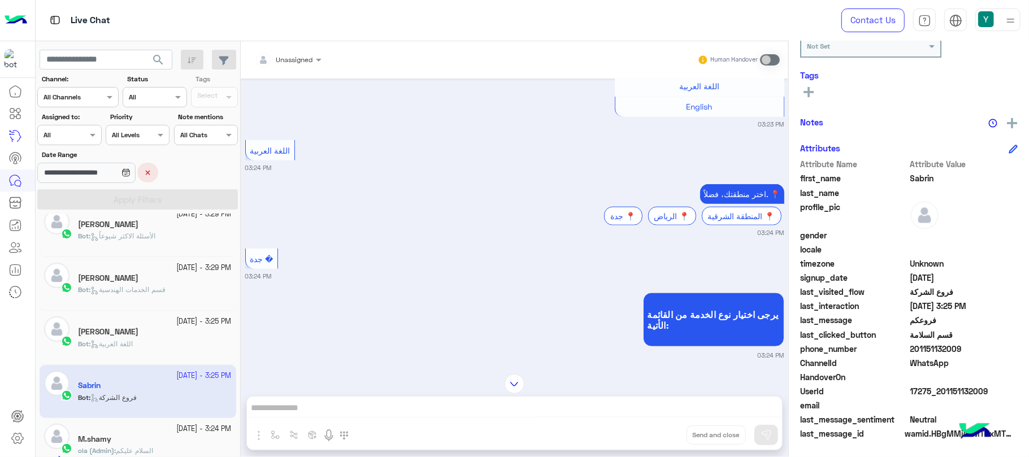
scroll to position [4611, 0]
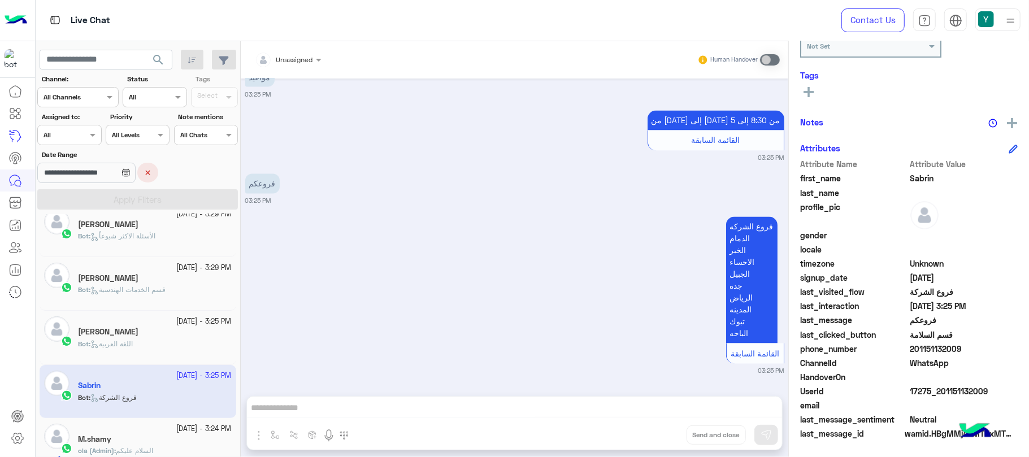
click at [163, 252] on div "[DATE] - 3:29 PM [PERSON_NAME] Bot : الأسئلة الاكثر شيوعاً" at bounding box center [138, 230] width 197 height 54
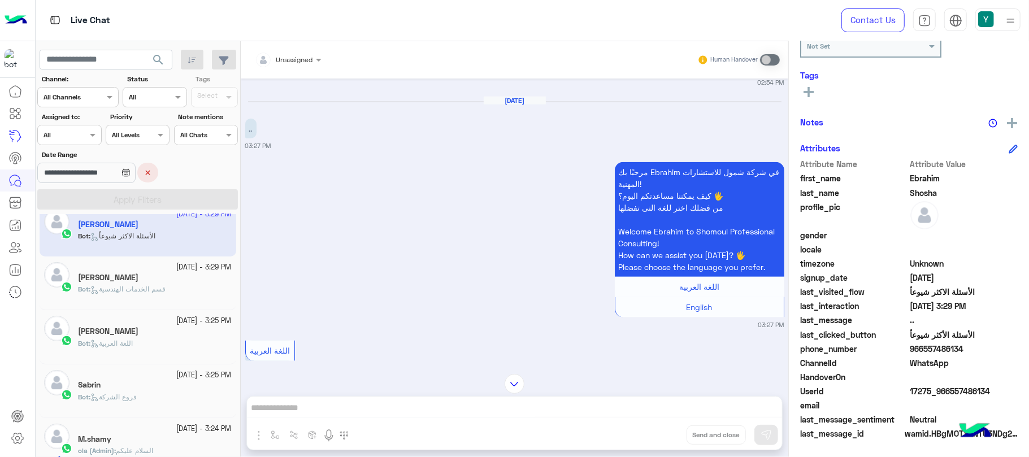
scroll to position [970, 0]
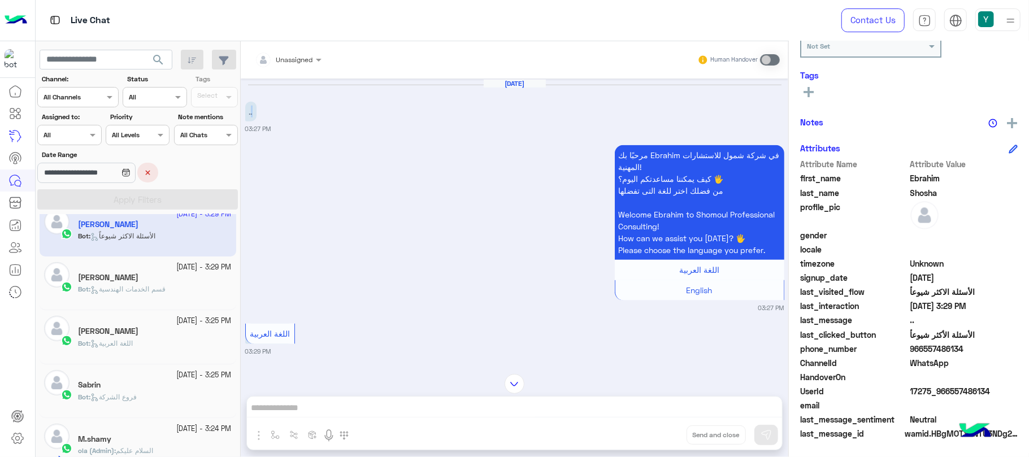
drag, startPoint x: 258, startPoint y: 129, endPoint x: 250, endPoint y: 129, distance: 8.5
click at [250, 129] on div "[DATE] .. 03:27 PM" at bounding box center [514, 106] width 539 height 55
click at [274, 134] on div "[DATE] .. 03:27 PM" at bounding box center [514, 106] width 539 height 55
drag, startPoint x: 753, startPoint y: 316, endPoint x: 782, endPoint y: 325, distance: 30.7
click at [781, 325] on div "[DATE] [PERSON_NAME] closed the conversation 08:23 AM دراسات اعادة هيكلة 08:32 …" at bounding box center [515, 221] width 548 height 284
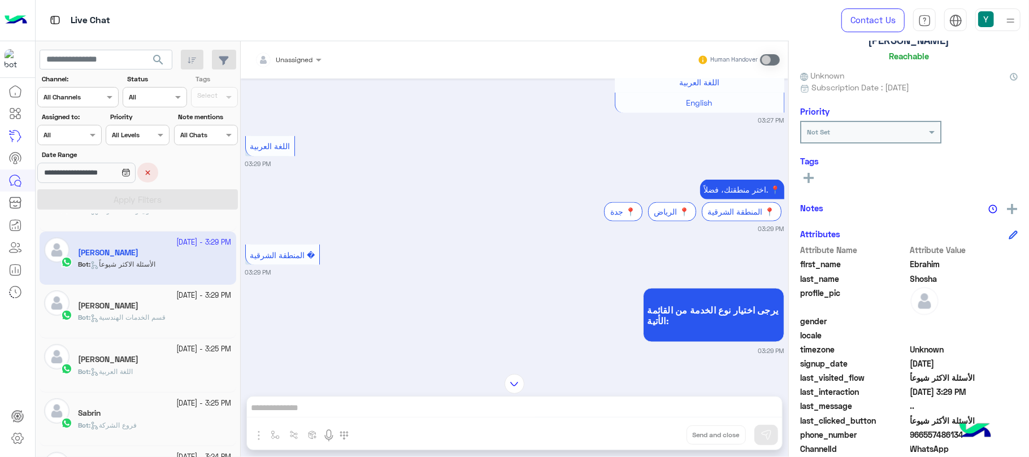
scroll to position [165, 0]
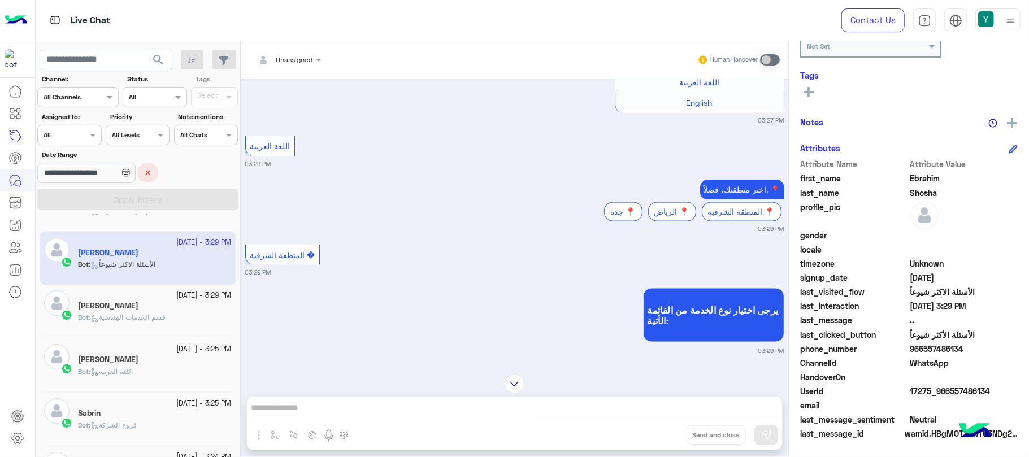
click at [1013, 147] on icon at bounding box center [1012, 148] width 7 height 7
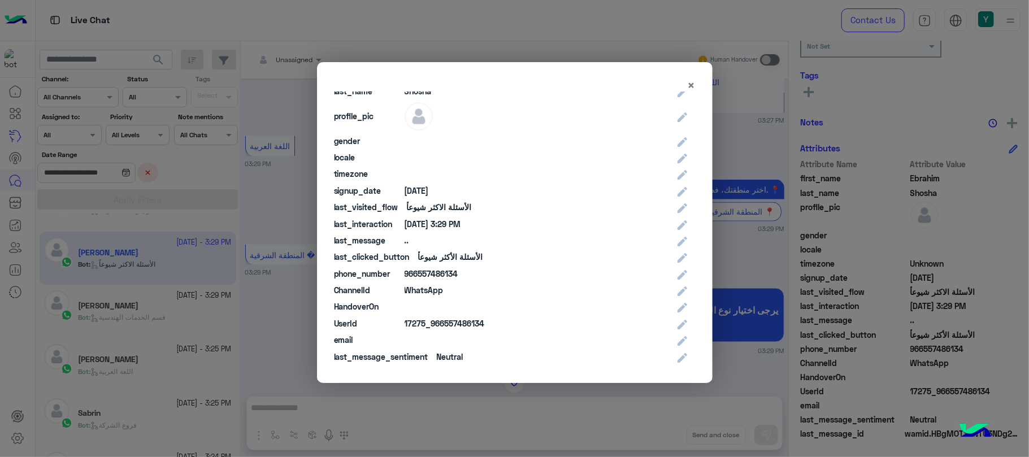
scroll to position [57, 0]
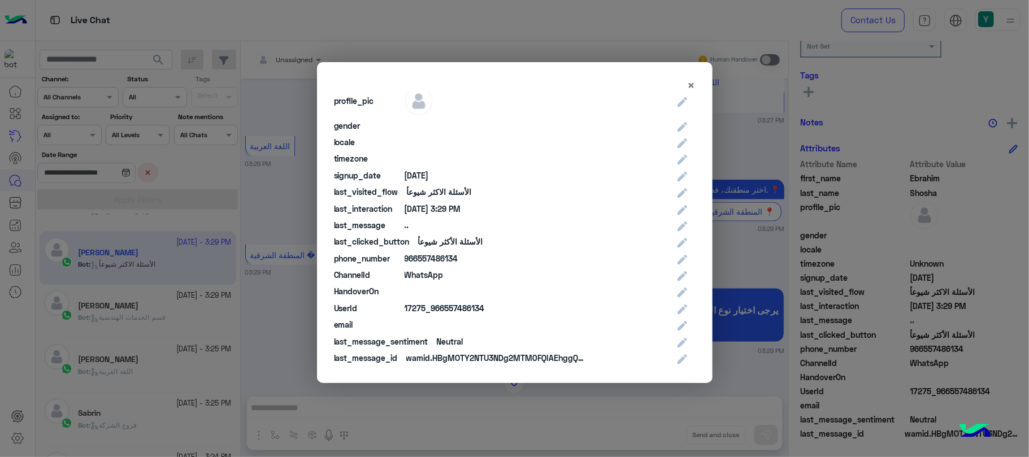
click at [740, 219] on modal-container "× Attribute Name Attribute Value Edit Value first_name [PERSON_NAME] last_name …" at bounding box center [514, 228] width 1029 height 457
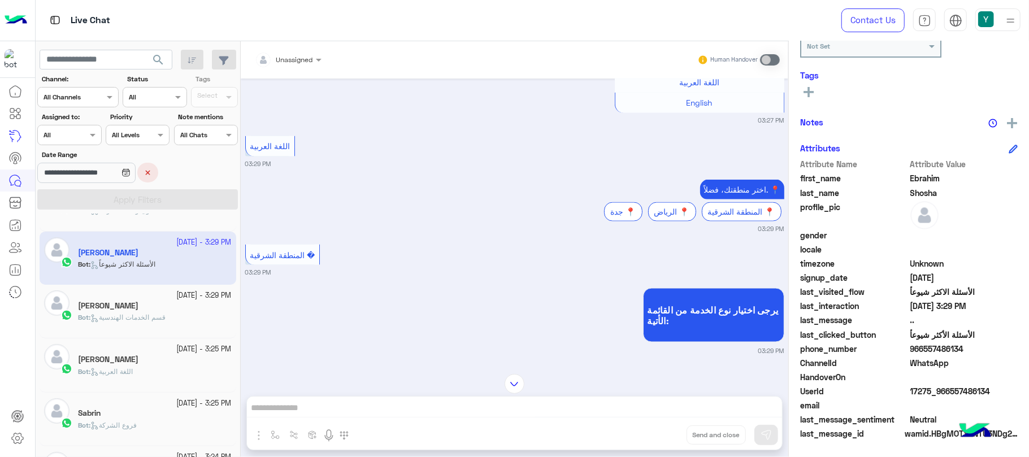
click at [173, 328] on div "Bot : قسم الخدمات الهندسية" at bounding box center [155, 323] width 154 height 20
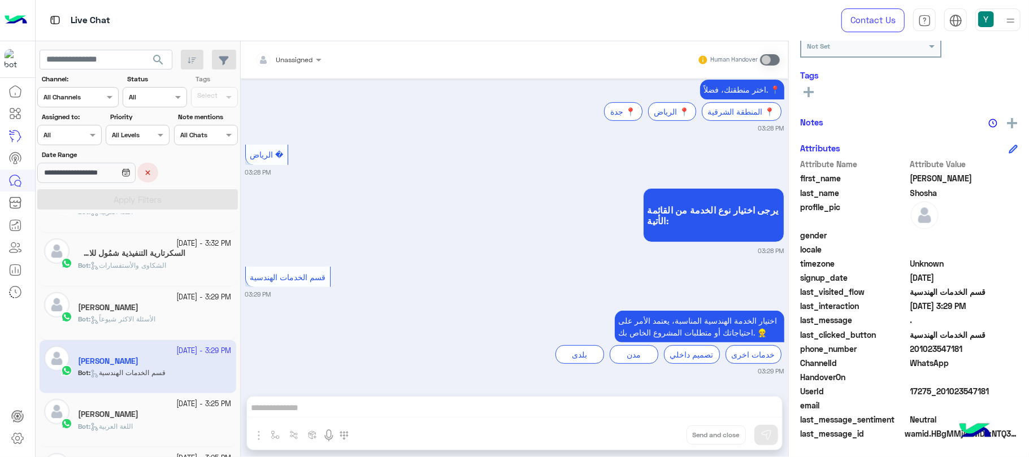
scroll to position [81, 0]
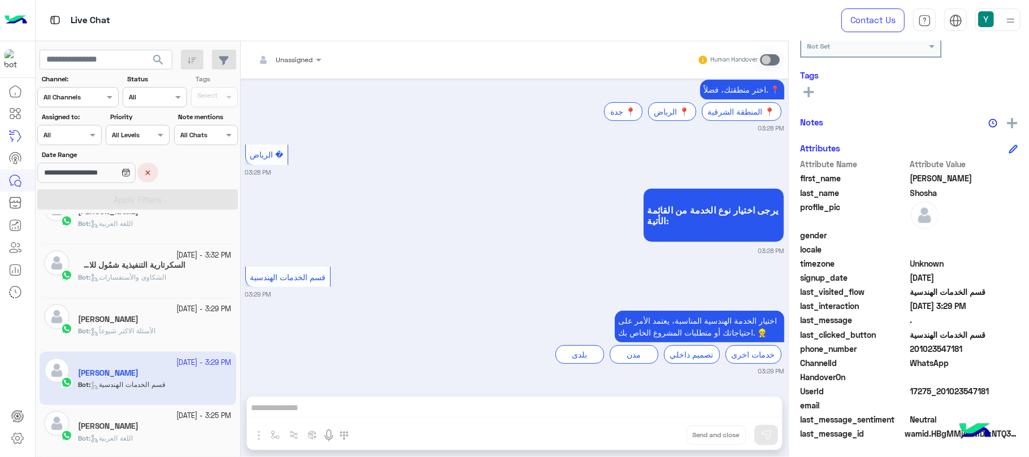
click at [1010, 145] on icon at bounding box center [1013, 149] width 9 height 9
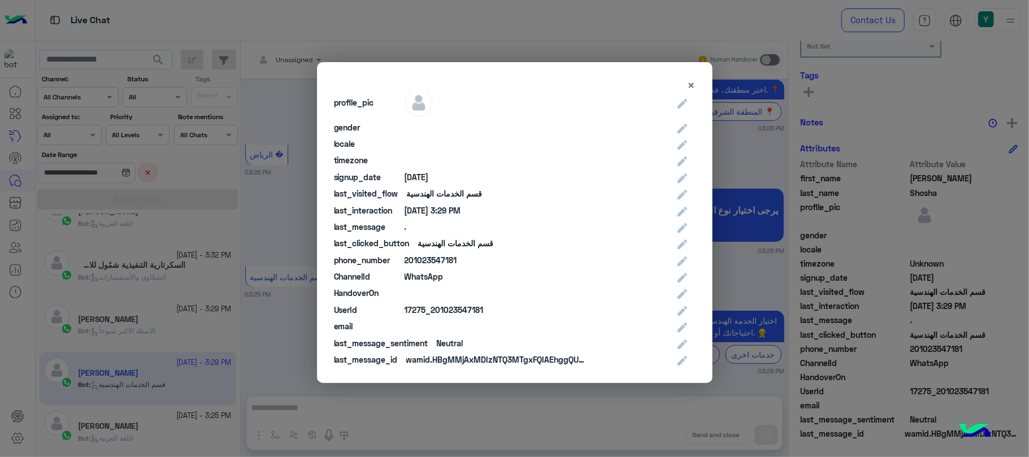
scroll to position [57, 0]
click at [718, 290] on modal-container "× Attribute Name Attribute Value Edit Value first_name [PERSON_NAME] last_name …" at bounding box center [514, 228] width 1029 height 457
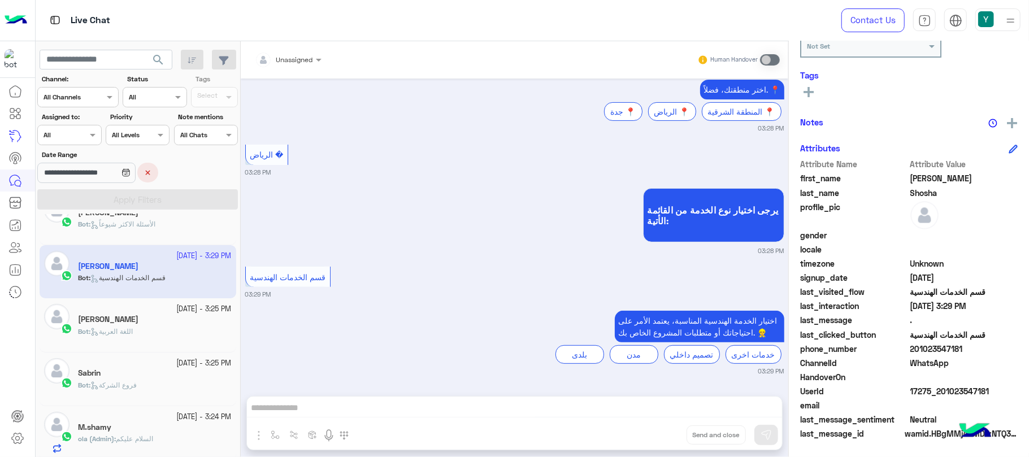
scroll to position [227, 0]
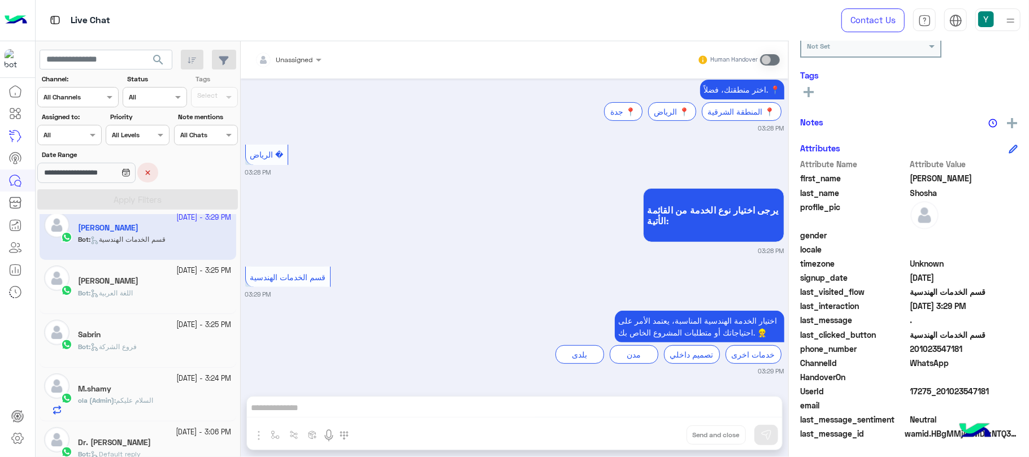
click at [192, 312] on div "[DATE] - 3:25 PM [PERSON_NAME] Bot : اللغة العربية" at bounding box center [138, 287] width 197 height 54
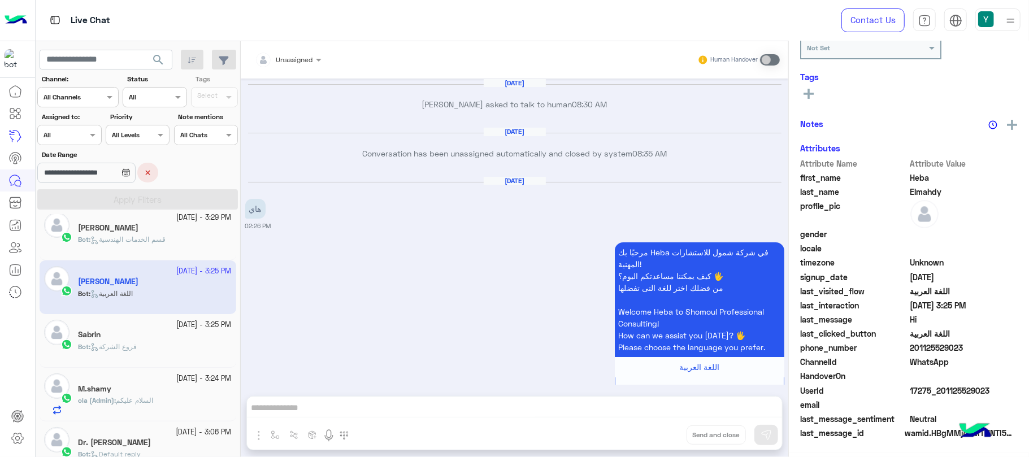
scroll to position [1053, 0]
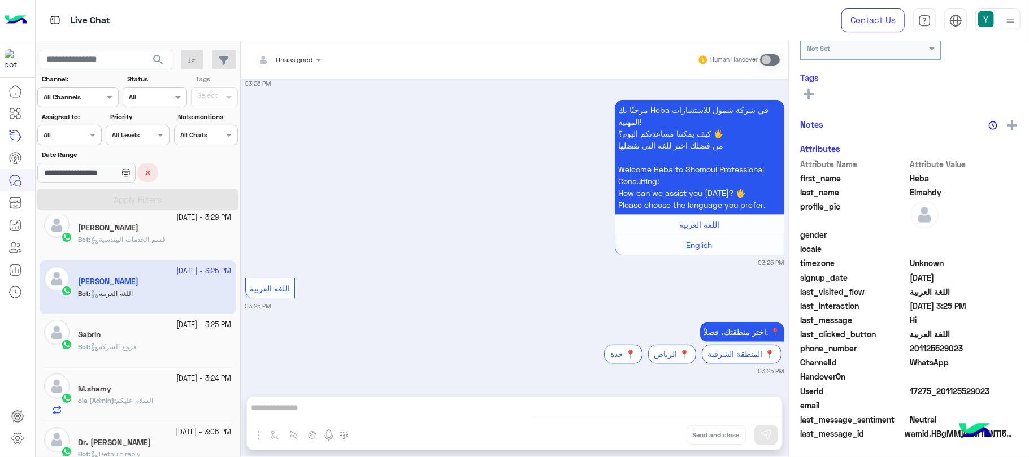
click at [189, 337] on div "Sabrin" at bounding box center [155, 336] width 154 height 12
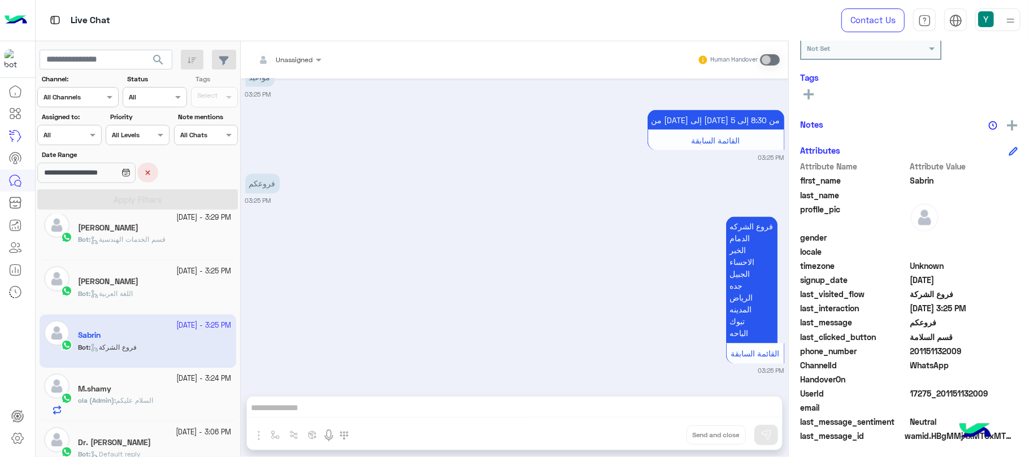
scroll to position [165, 0]
click at [1013, 141] on button at bounding box center [1013, 147] width 9 height 13
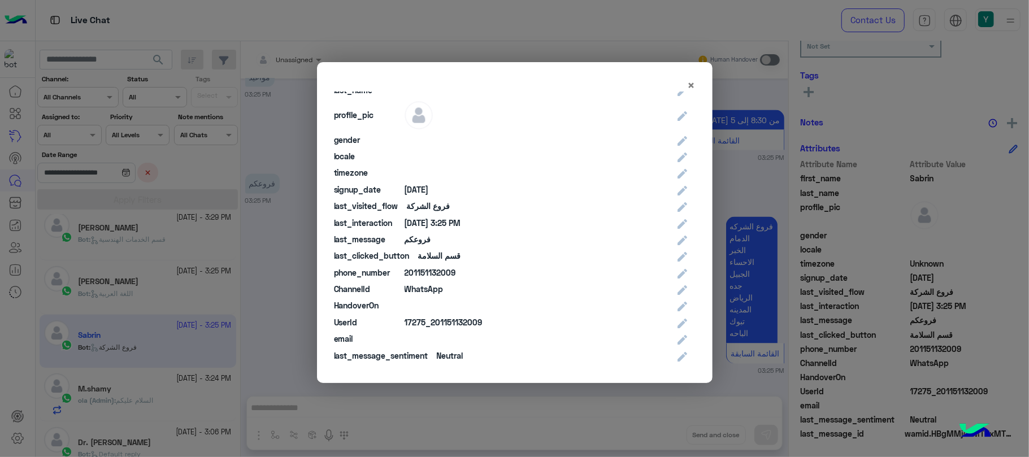
scroll to position [57, 0]
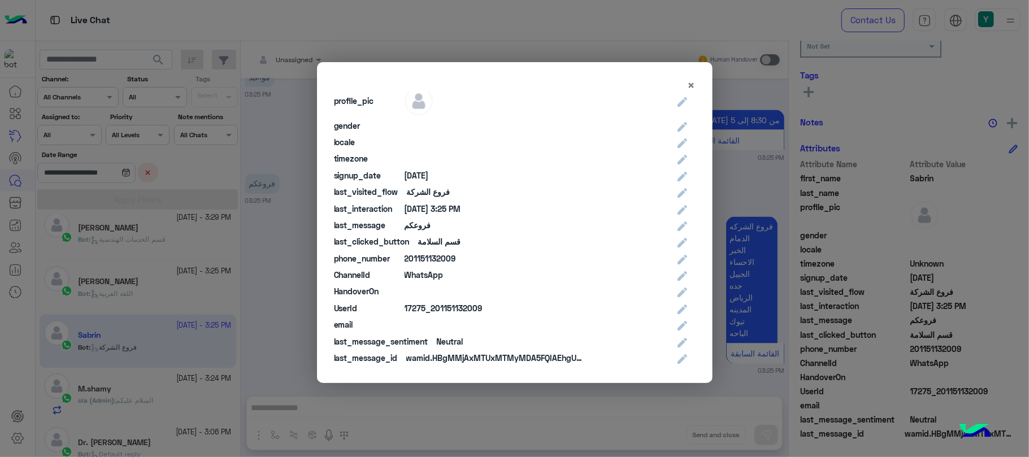
click at [706, 270] on div "× Attribute Name Attribute Value Edit Value first_name Sabrin last_name profile…" at bounding box center [515, 222] width 396 height 321
click at [288, 342] on modal-container "× Attribute Name Attribute Value Edit Value first_name Sabrin last_name profile…" at bounding box center [514, 228] width 1029 height 457
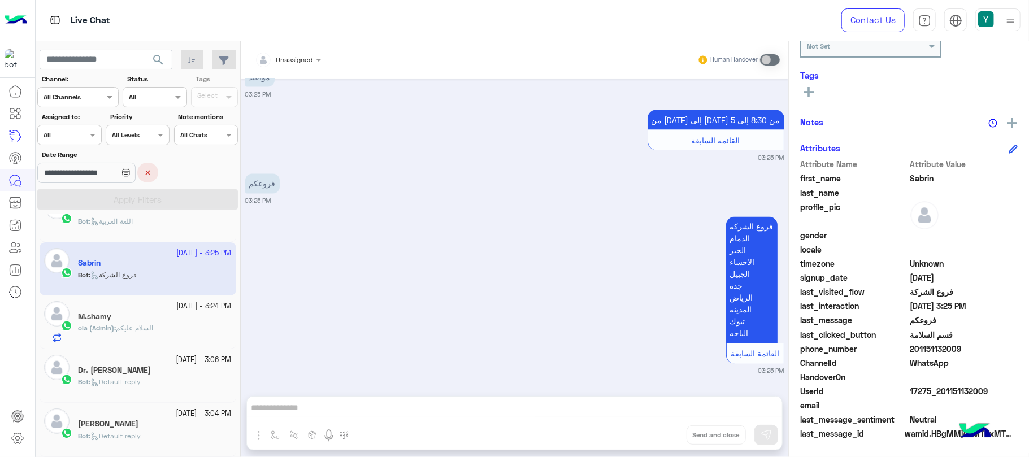
scroll to position [6, 0]
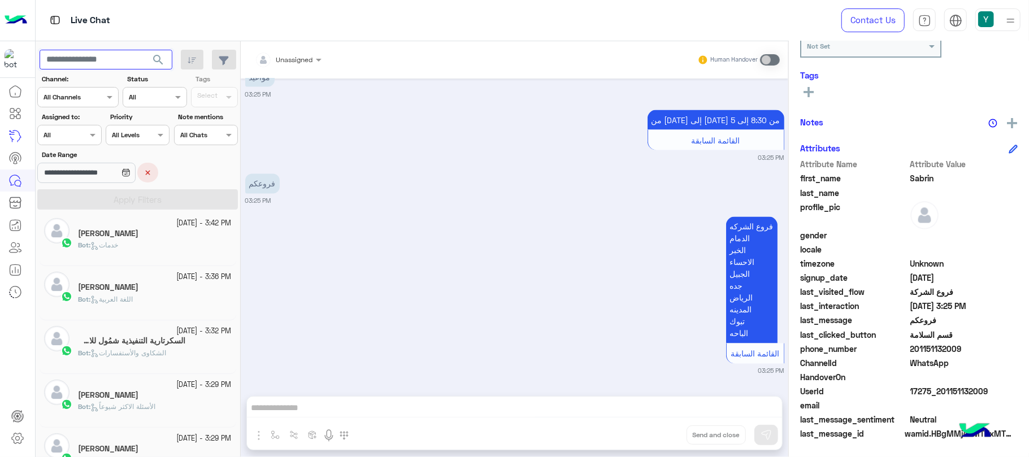
click at [84, 67] on input "text" at bounding box center [106, 60] width 133 height 20
paste input "**********"
type input "**********"
click at [145, 50] on button "search" at bounding box center [159, 62] width 28 height 24
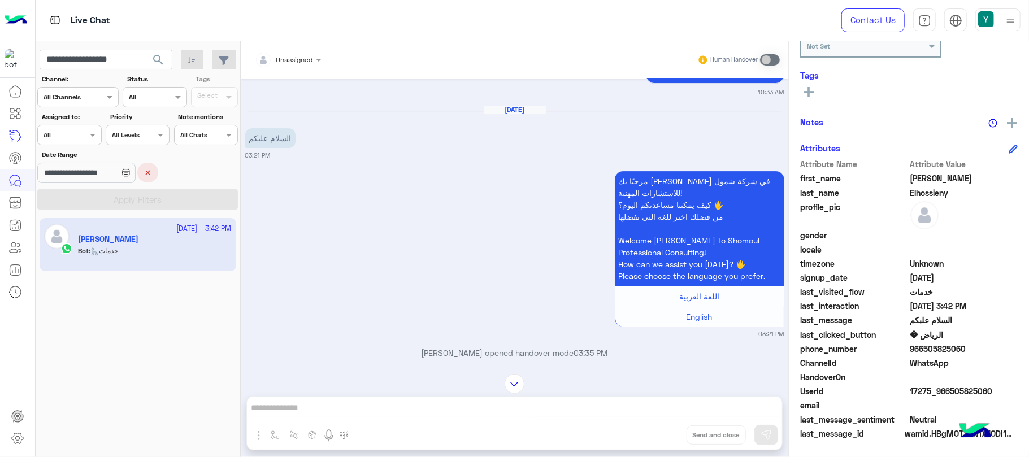
scroll to position [2695, 0]
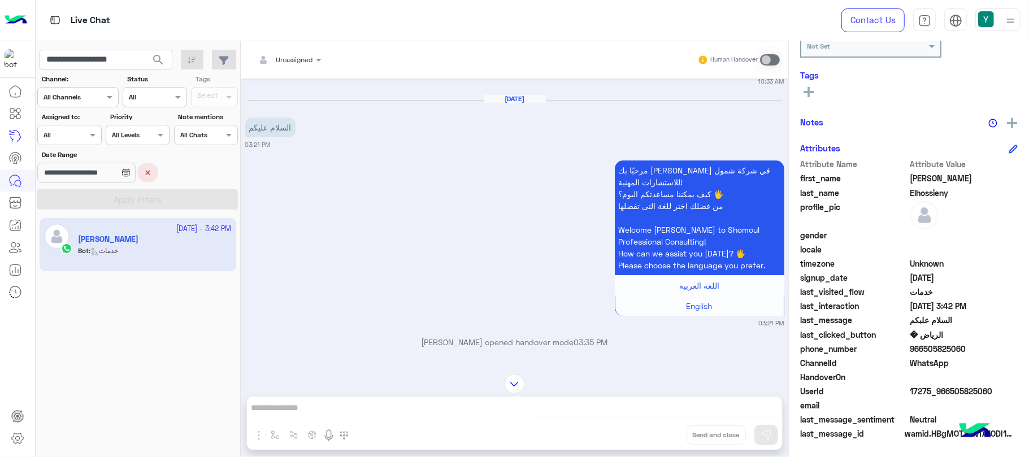
drag, startPoint x: 270, startPoint y: 140, endPoint x: 245, endPoint y: 141, distance: 24.9
click at [245, 141] on small "03:21 PM" at bounding box center [514, 144] width 539 height 9
drag, startPoint x: 744, startPoint y: 313, endPoint x: 774, endPoint y: 322, distance: 31.5
click at [774, 322] on div "[DATE] اختيار الخدمة الهندسية المناسبة، يعتمد الأمر على احتياجاتك أو متطلبات ال…" at bounding box center [515, 221] width 548 height 284
click at [751, 336] on p "[PERSON_NAME] opened handover mode 03:35 PM" at bounding box center [514, 342] width 539 height 12
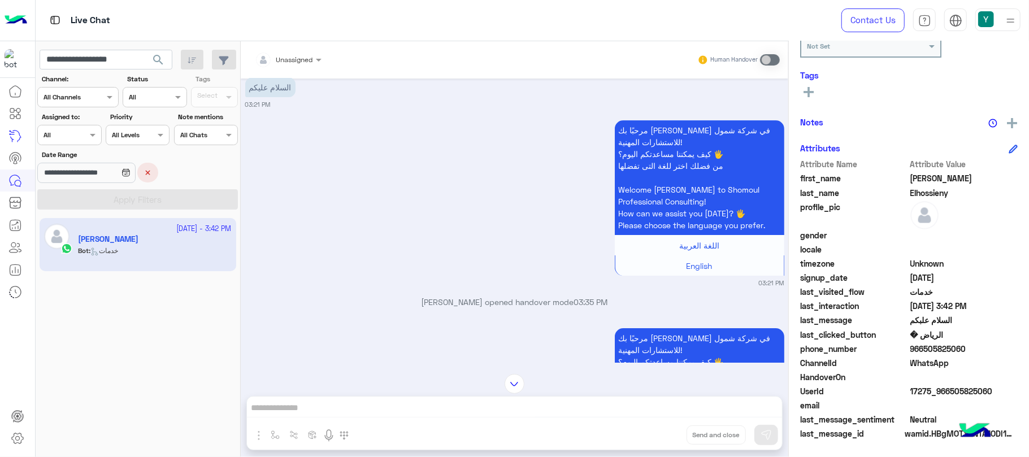
scroll to position [2756, 0]
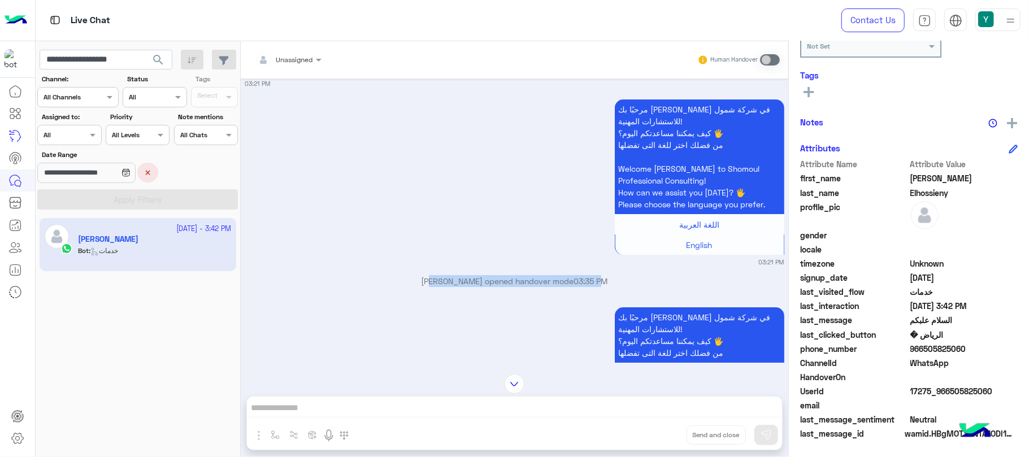
drag, startPoint x: 429, startPoint y: 279, endPoint x: 596, endPoint y: 278, distance: 166.1
click at [596, 278] on p "[PERSON_NAME] opened handover mode 03:35 PM" at bounding box center [514, 281] width 539 height 12
click at [614, 275] on p "[PERSON_NAME] opened handover mode 03:35 PM" at bounding box center [514, 281] width 539 height 12
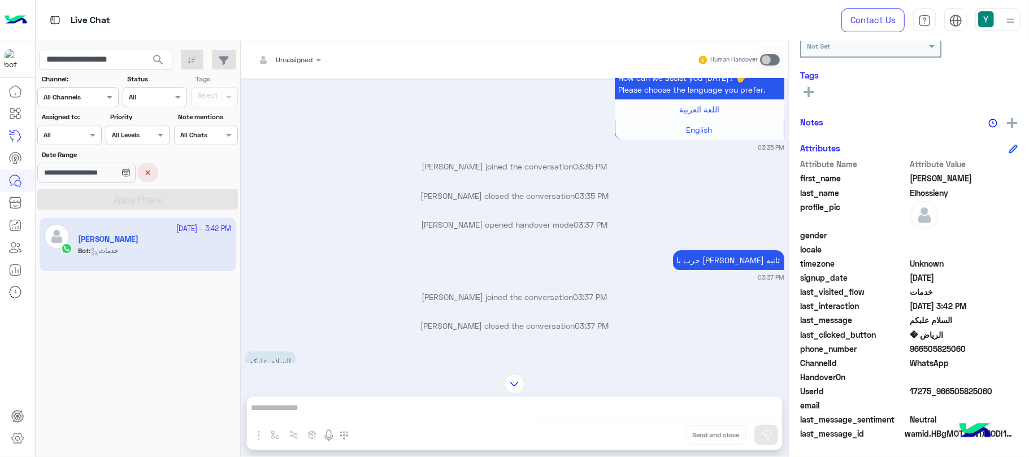
scroll to position [3088, 0]
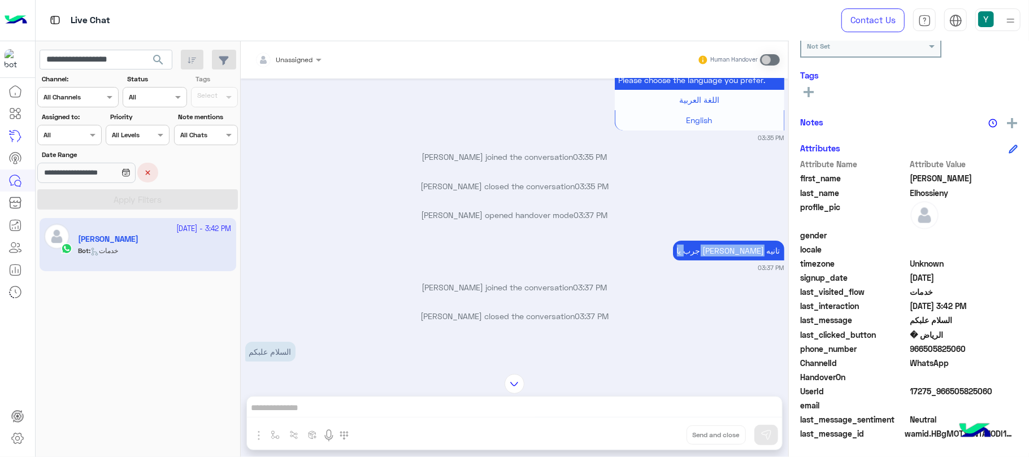
drag, startPoint x: 709, startPoint y: 235, endPoint x: 762, endPoint y: 238, distance: 53.8
click at [762, 241] on div "جرب يا [PERSON_NAME] تانيه" at bounding box center [728, 251] width 111 height 20
click at [552, 263] on small "03:37 PM" at bounding box center [514, 267] width 539 height 9
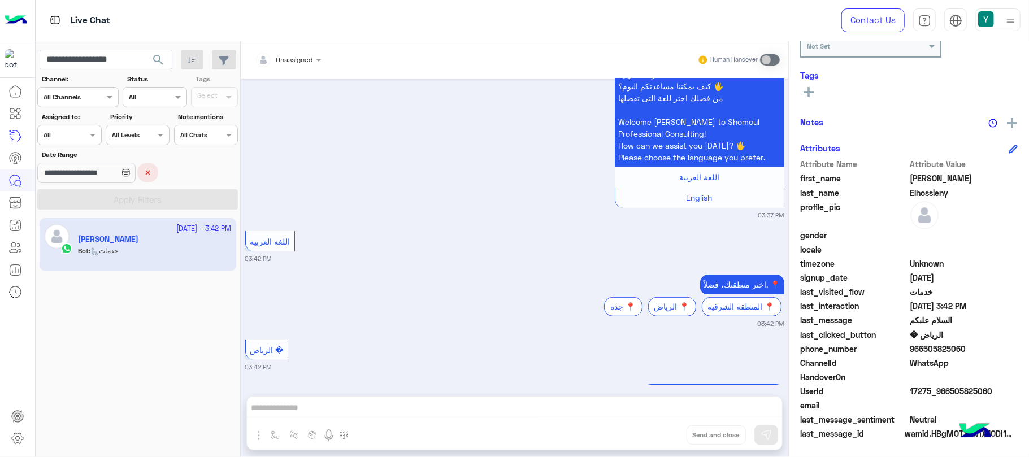
scroll to position [3491, 0]
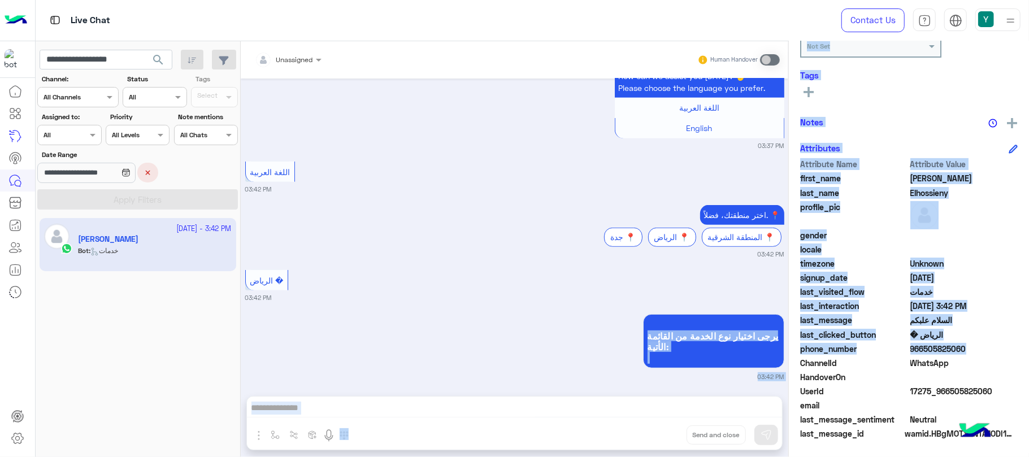
drag, startPoint x: 788, startPoint y: 364, endPoint x: 787, endPoint y: 356, distance: 8.6
click at [787, 356] on mat-drawer-container "Unassigned Human Handover [DATE] اختيار الخدمة الهندسية المناسبة، يعتمد الأمر ع…" at bounding box center [635, 251] width 788 height 420
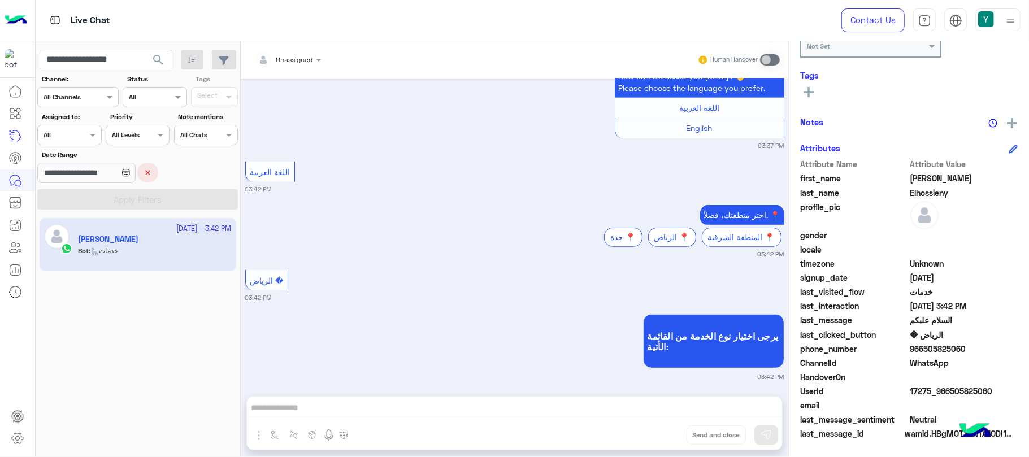
click at [783, 346] on div "[DATE] اختيار الخدمة الهندسية المناسبة، يعتمد الأمر على احتياجاتك أو متطلبات ال…" at bounding box center [515, 232] width 548 height 306
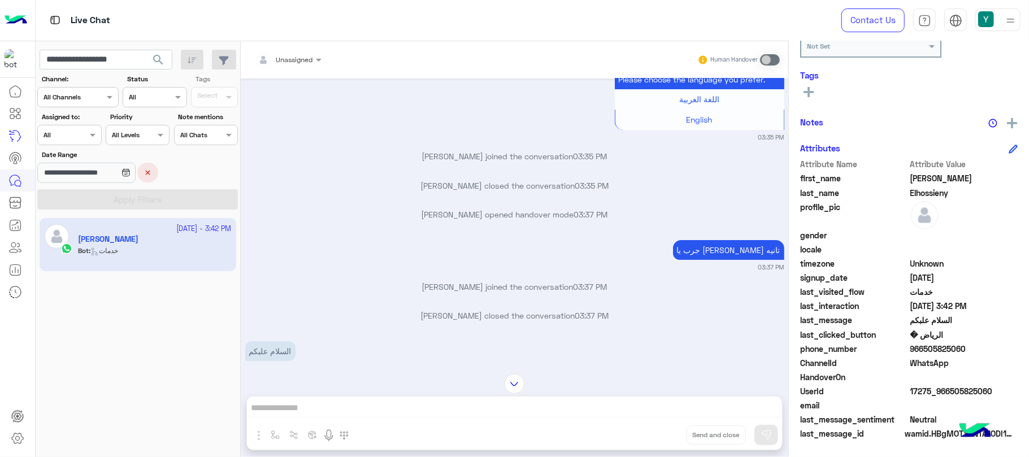
scroll to position [3118, 0]
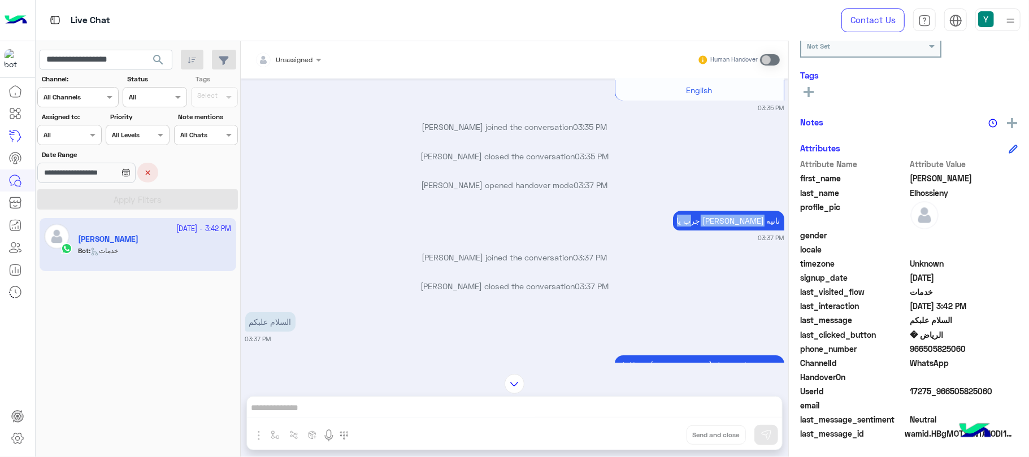
drag, startPoint x: 713, startPoint y: 220, endPoint x: 771, endPoint y: 215, distance: 58.4
click at [771, 215] on p "جرب يا [PERSON_NAME] تانيه" at bounding box center [728, 221] width 111 height 20
click at [739, 150] on p "[PERSON_NAME] closed the conversation 03:35 PM" at bounding box center [514, 156] width 539 height 12
drag, startPoint x: 249, startPoint y: 315, endPoint x: 362, endPoint y: 290, distance: 115.3
click at [360, 290] on div "[DATE] اختيار الخدمة الهندسية المناسبة، يعتمد الأمر على احتياجاتك أو متطلبات ال…" at bounding box center [515, 221] width 548 height 284
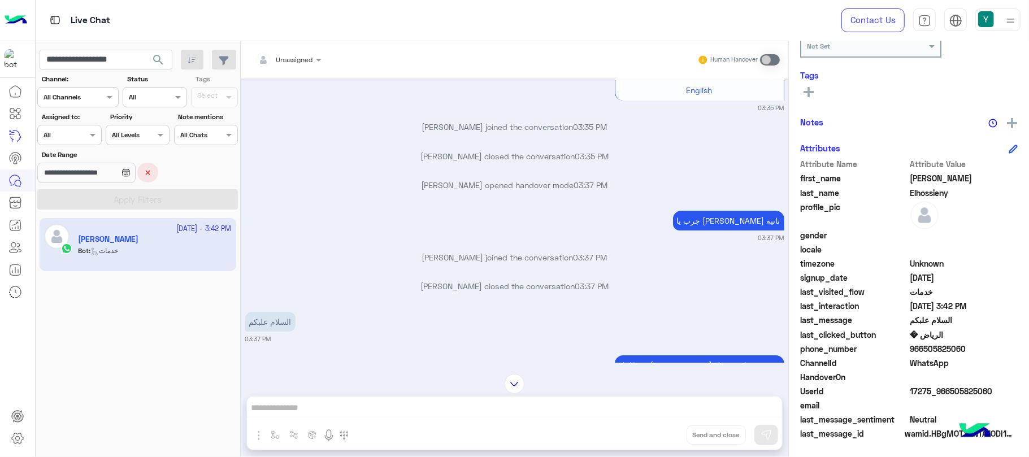
click at [269, 324] on p "السلام علبكم" at bounding box center [270, 322] width 50 height 20
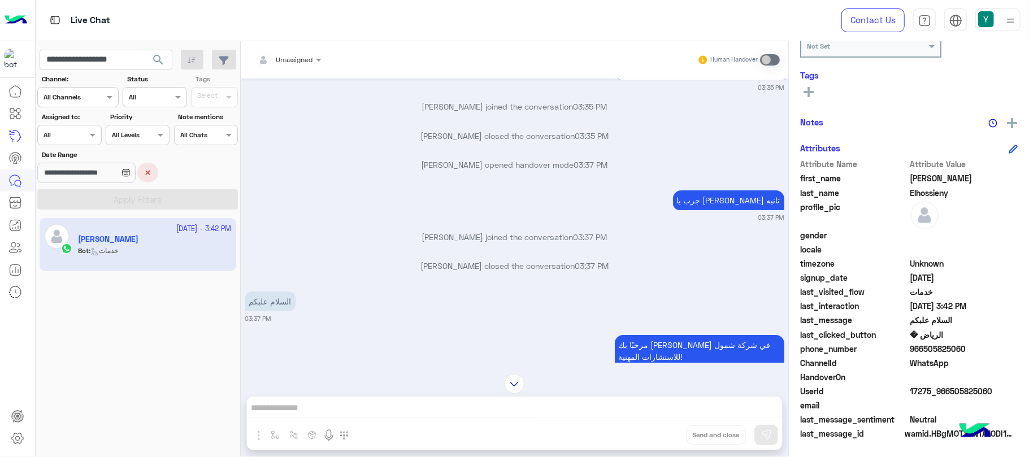
click at [789, 325] on div "[PERSON_NAME] Reachable Unknown Subscription Date : [DATE] Priority Not Set Tag…" at bounding box center [909, 247] width 240 height 412
click at [145, 59] on button "search" at bounding box center [159, 62] width 28 height 24
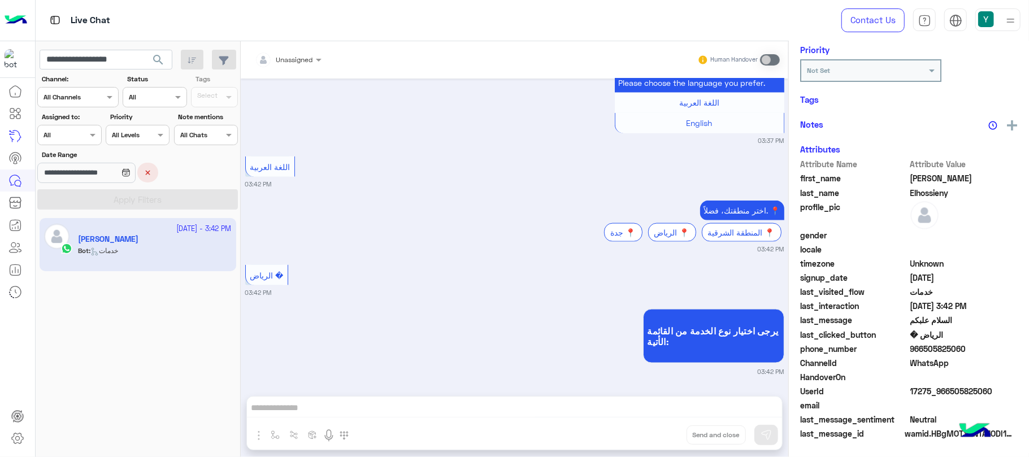
scroll to position [163, 0]
click at [145, 59] on button "search" at bounding box center [159, 62] width 28 height 24
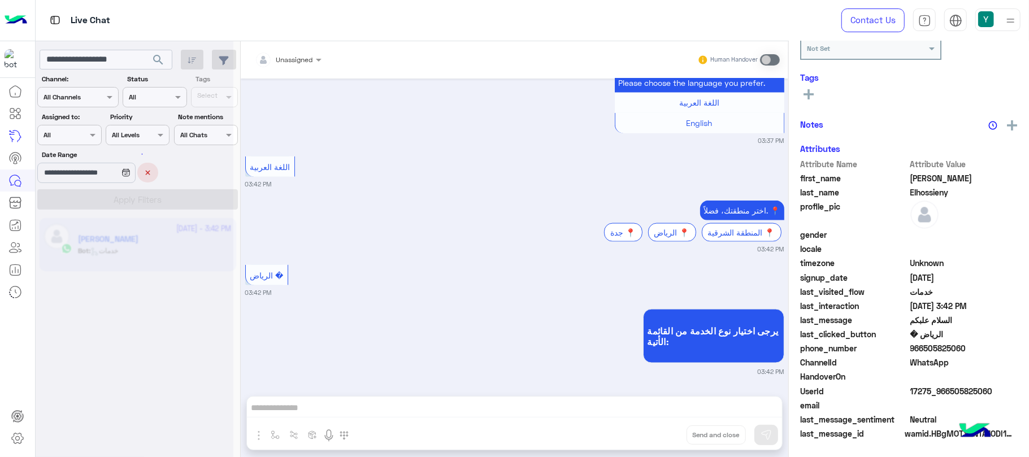
click at [143, 59] on div at bounding box center [135, 233] width 198 height 457
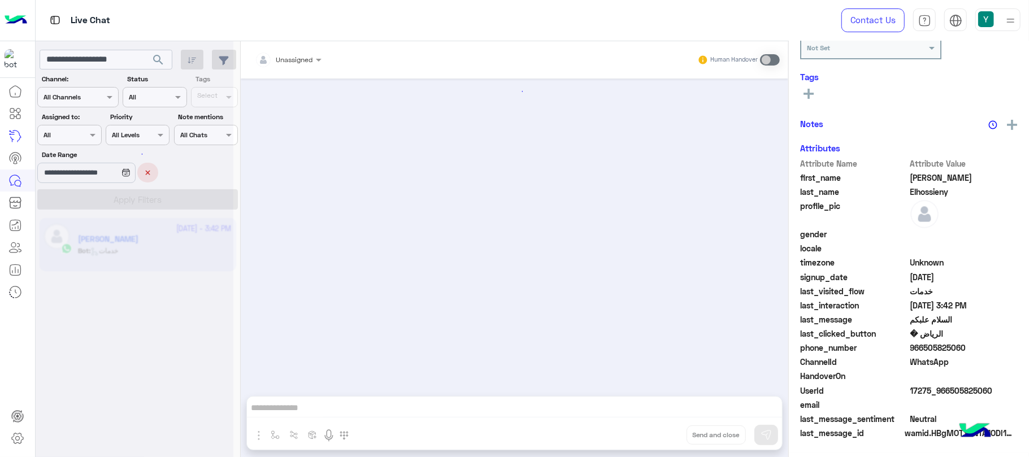
scroll to position [1027, 0]
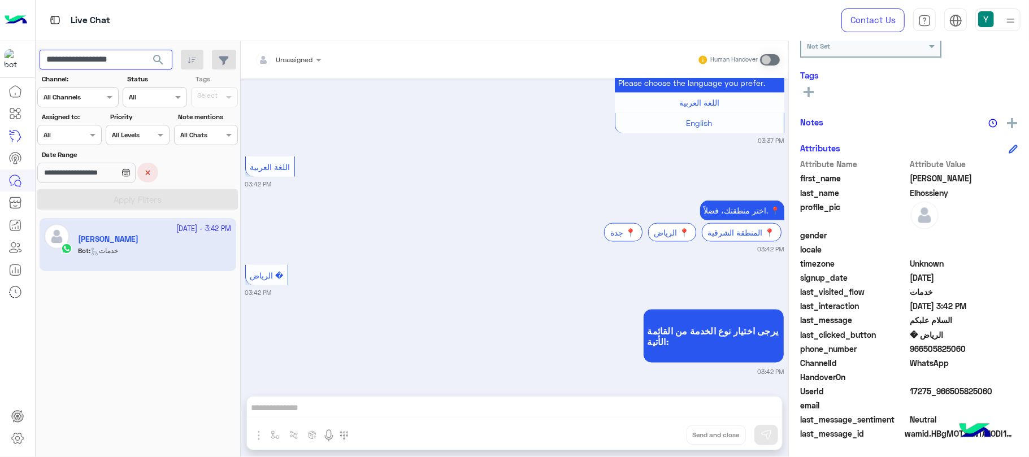
click at [111, 61] on input "**********" at bounding box center [106, 60] width 133 height 20
click at [145, 50] on button "search" at bounding box center [159, 62] width 28 height 24
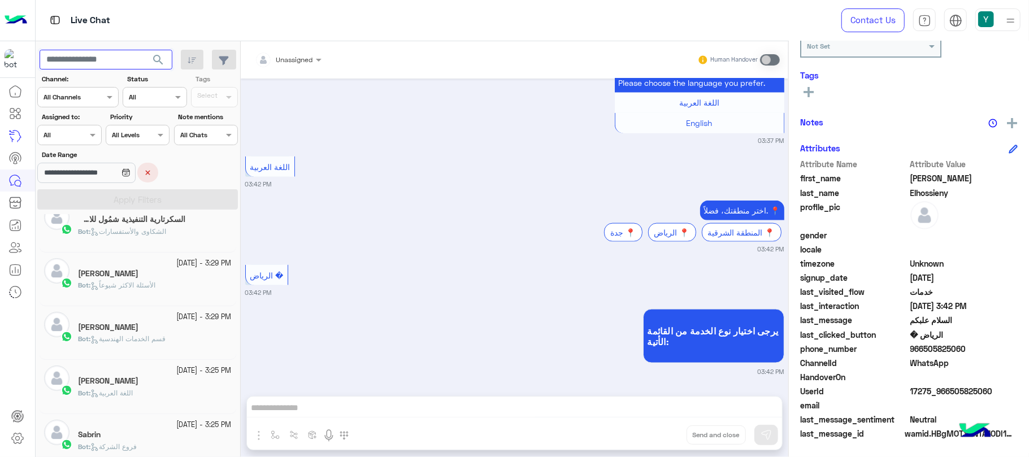
scroll to position [149, 0]
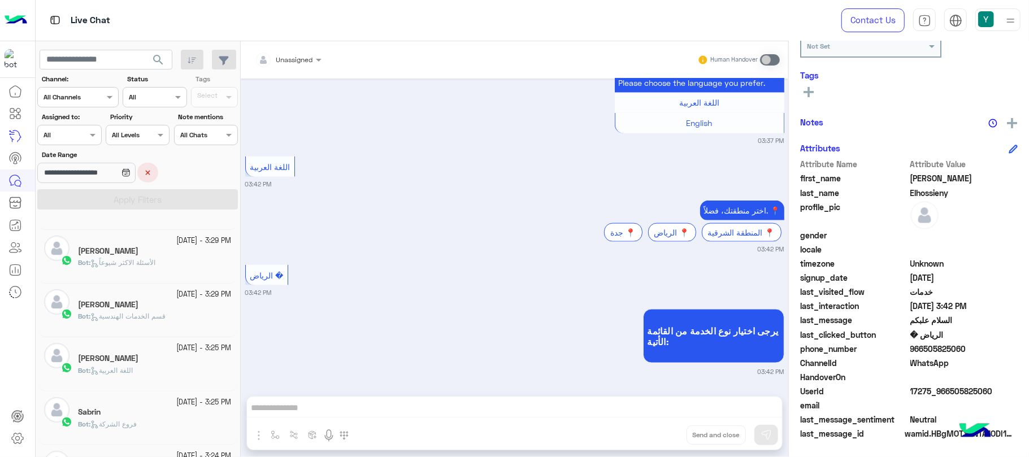
click at [181, 318] on div "Bot : قسم الخدمات الهندسية" at bounding box center [155, 321] width 154 height 20
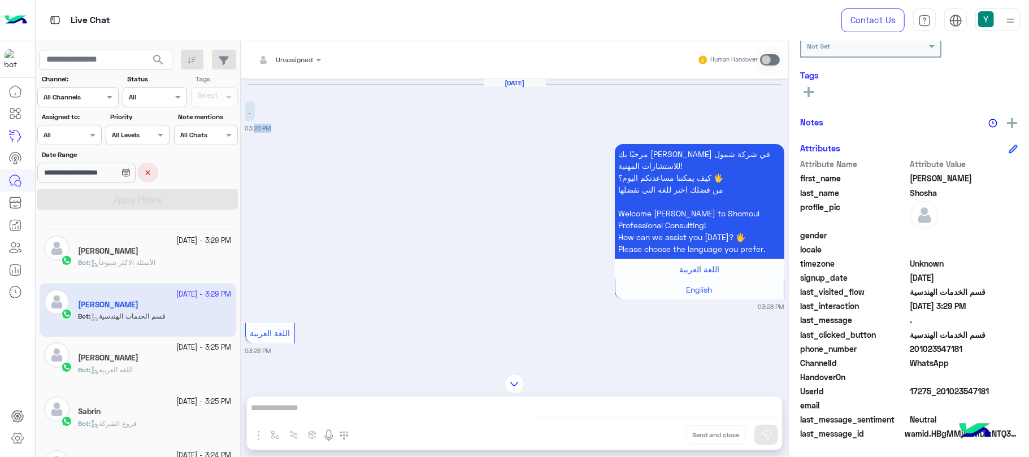
drag, startPoint x: 263, startPoint y: 130, endPoint x: 247, endPoint y: 128, distance: 16.0
click at [247, 130] on small "03:28 PM" at bounding box center [258, 128] width 26 height 9
click at [253, 108] on p "." at bounding box center [250, 111] width 10 height 20
drag, startPoint x: 256, startPoint y: 114, endPoint x: 248, endPoint y: 113, distance: 8.5
click at [248, 113] on div "[DATE] . 03:28 PM" at bounding box center [514, 106] width 539 height 55
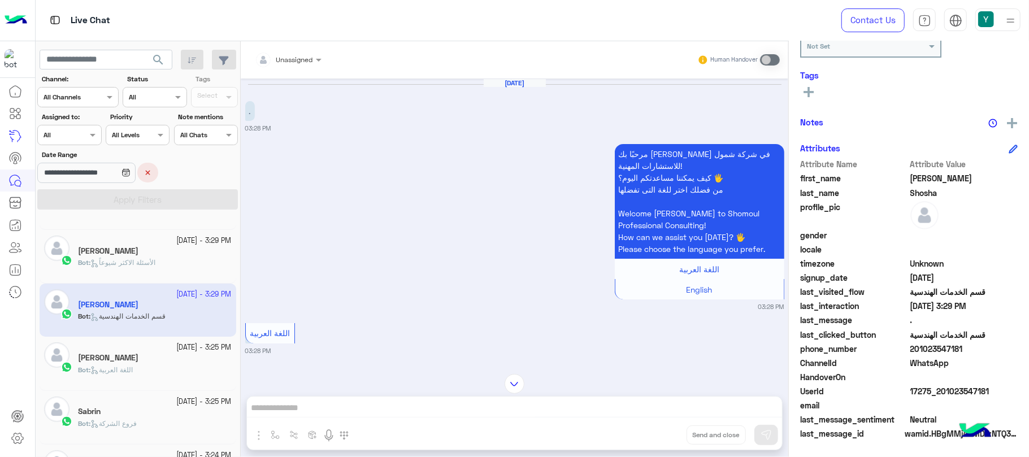
click at [149, 260] on span "الأسئلة الاكثر شيوعاً" at bounding box center [122, 262] width 65 height 8
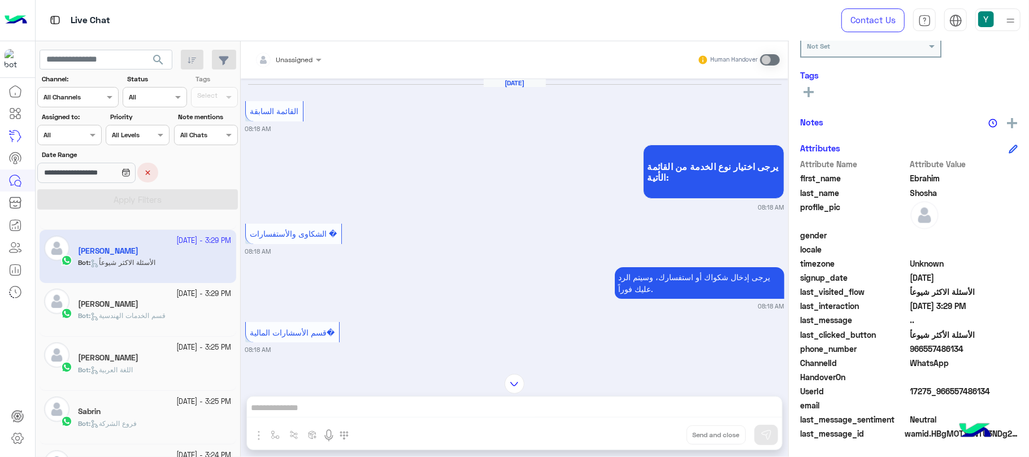
scroll to position [539, 0]
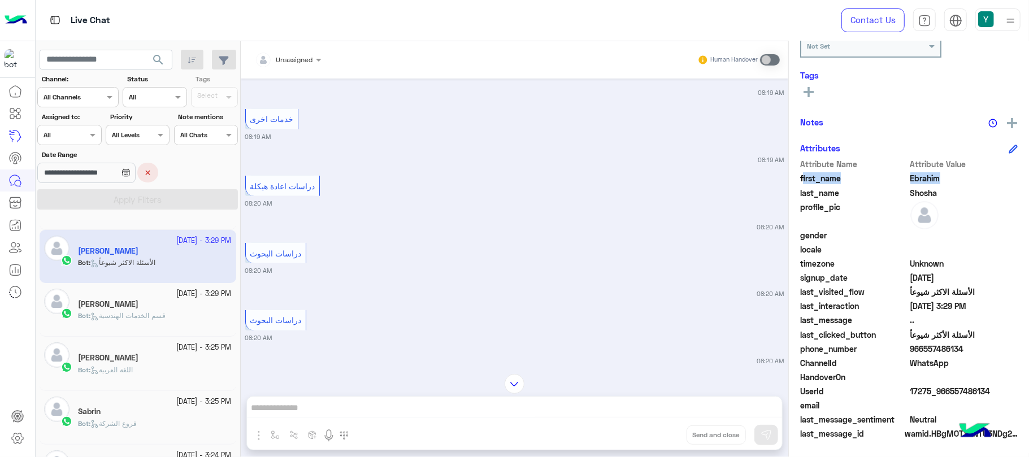
drag, startPoint x: 801, startPoint y: 174, endPoint x: 788, endPoint y: 198, distance: 27.3
click at [788, 198] on mat-drawer "[PERSON_NAME] Reachable Unknown Subscription Date : [DATE] Priority Not Set Tag…" at bounding box center [908, 251] width 241 height 420
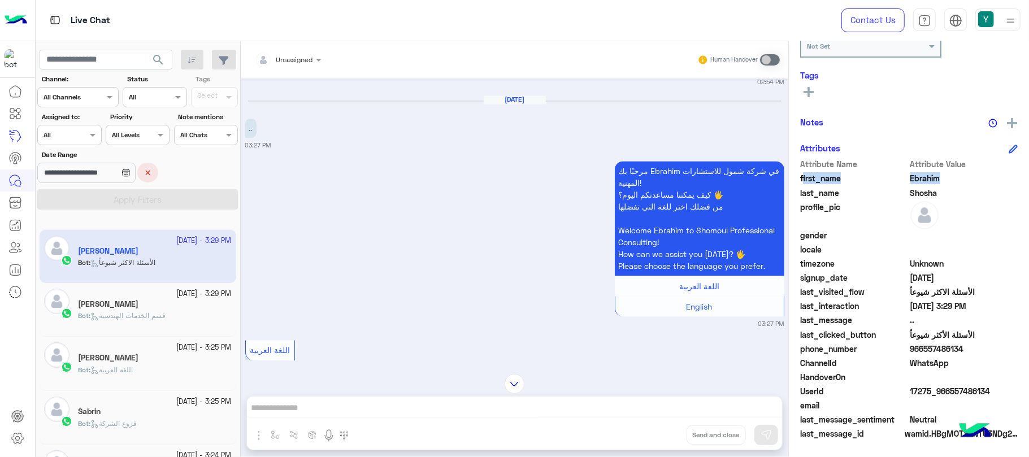
scroll to position [0, 0]
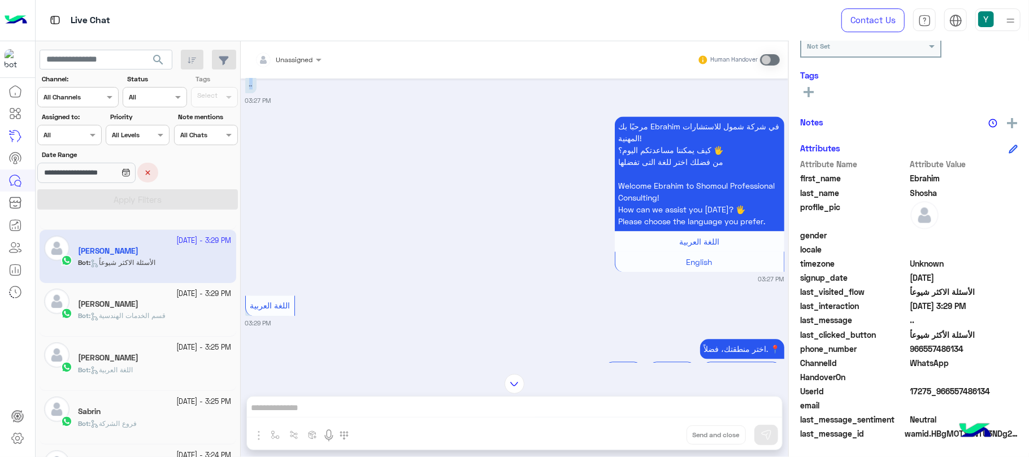
drag, startPoint x: 254, startPoint y: 98, endPoint x: 248, endPoint y: 99, distance: 7.0
click at [248, 93] on p ".." at bounding box center [250, 83] width 11 height 20
click at [253, 93] on p ".." at bounding box center [250, 83] width 11 height 20
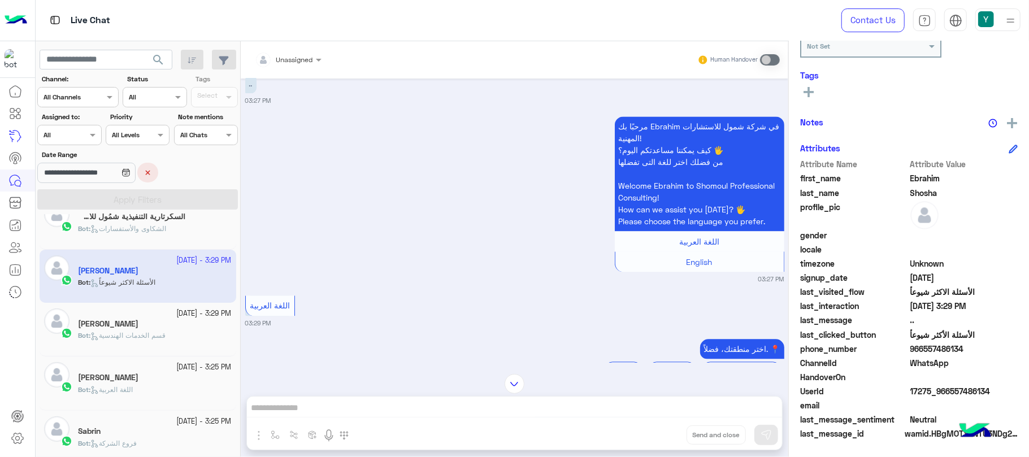
click at [106, 324] on h5 "[PERSON_NAME]" at bounding box center [108, 324] width 60 height 10
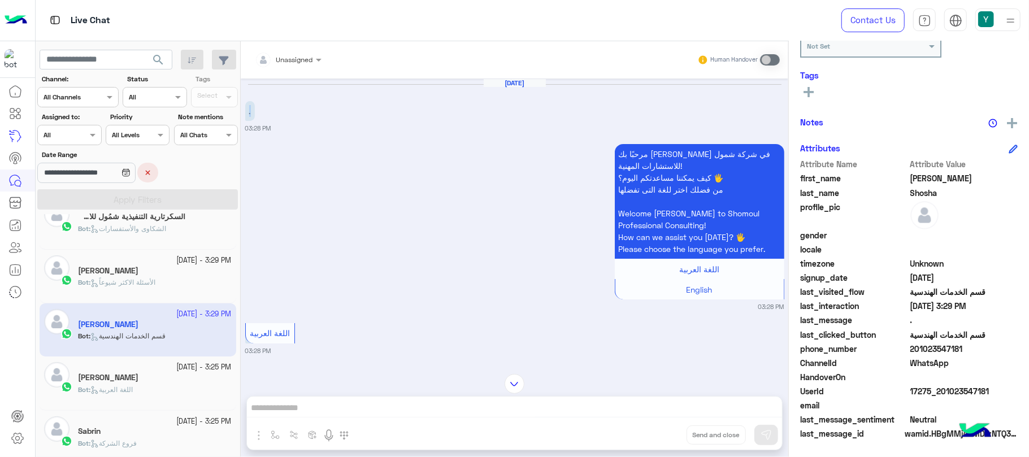
click at [249, 114] on div "[DATE] . 03:28 PM" at bounding box center [514, 106] width 539 height 55
click at [255, 112] on div "[DATE] . 03:28 PM" at bounding box center [514, 106] width 539 height 55
click at [248, 109] on p "." at bounding box center [250, 111] width 10 height 20
click at [491, 133] on div "[DATE] . 03:28 PM مرحبًا بك [PERSON_NAME] في شركة شمول للاستشارات المهنية! كيف …" at bounding box center [515, 221] width 548 height 284
click at [268, 112] on div "[DATE] . 03:28 PM" at bounding box center [514, 106] width 539 height 55
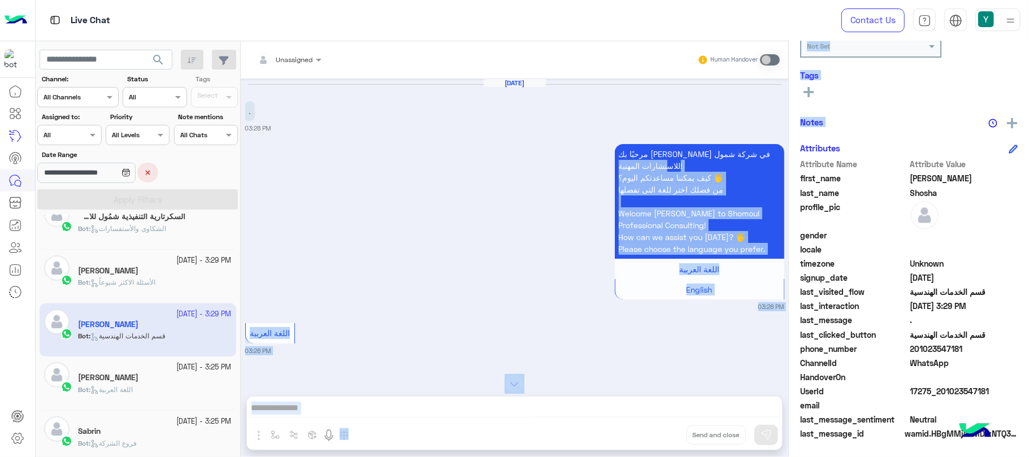
click at [785, 145] on mat-drawer-container "Unassigned Human Handover [DATE] . 03:28 PM مرحبًا بك [PERSON_NAME] في شركة شمو…" at bounding box center [635, 251] width 788 height 420
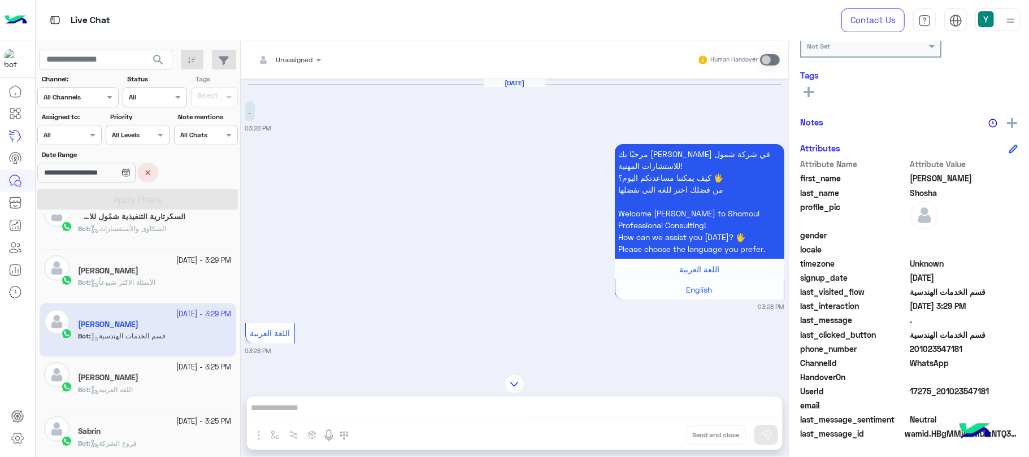
click at [749, 142] on div "مرحبًا بك [PERSON_NAME] في شركة شمول للاستشارات المهنية! كيف يمكننا مساعدتكم [D…" at bounding box center [700, 221] width 170 height 161
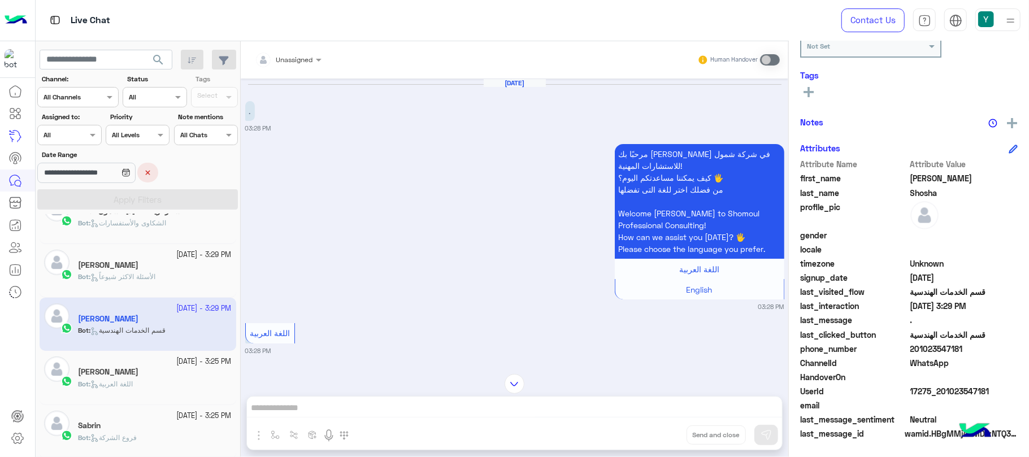
scroll to position [133, 0]
click at [1009, 145] on icon at bounding box center [1013, 149] width 9 height 9
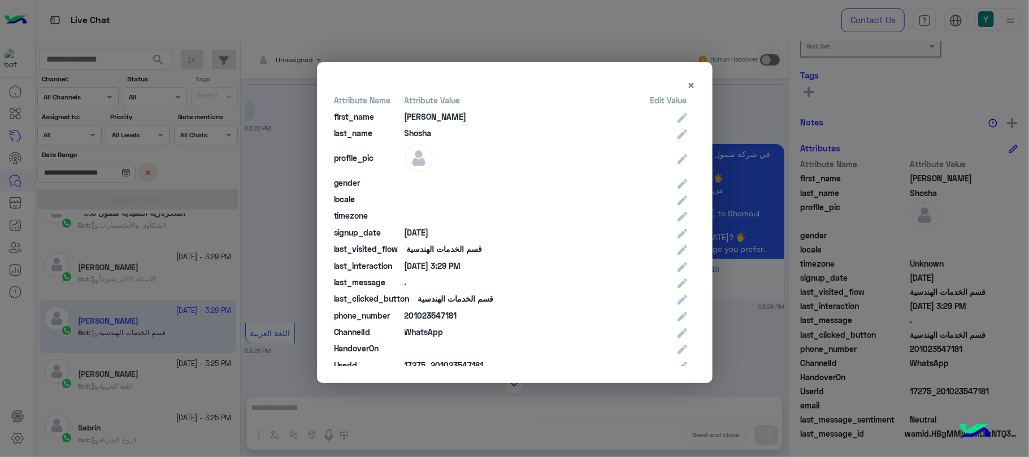
scroll to position [57, 0]
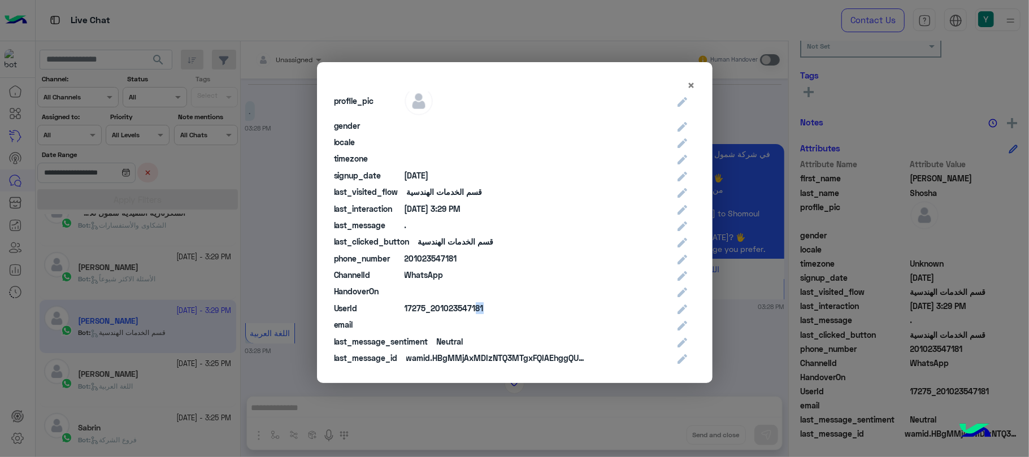
drag, startPoint x: 488, startPoint y: 308, endPoint x: 469, endPoint y: 313, distance: 19.9
click at [469, 313] on div "UserId 17275_201023547181" at bounding box center [510, 308] width 353 height 16
click at [690, 83] on span "×" at bounding box center [692, 84] width 8 height 15
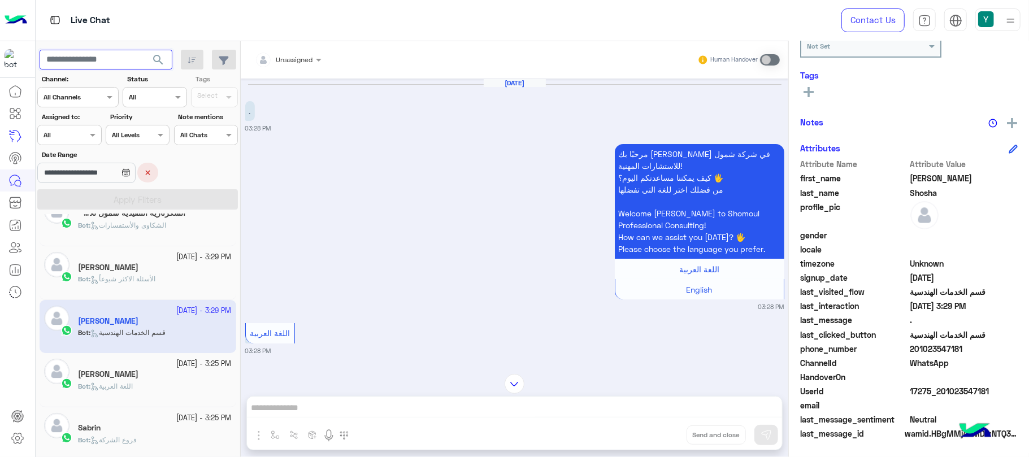
click at [130, 46] on app-inbox-users-filters "**********" at bounding box center [138, 127] width 205 height 173
paste input "**********"
type input "**********"
click at [145, 50] on button "search" at bounding box center [159, 62] width 28 height 24
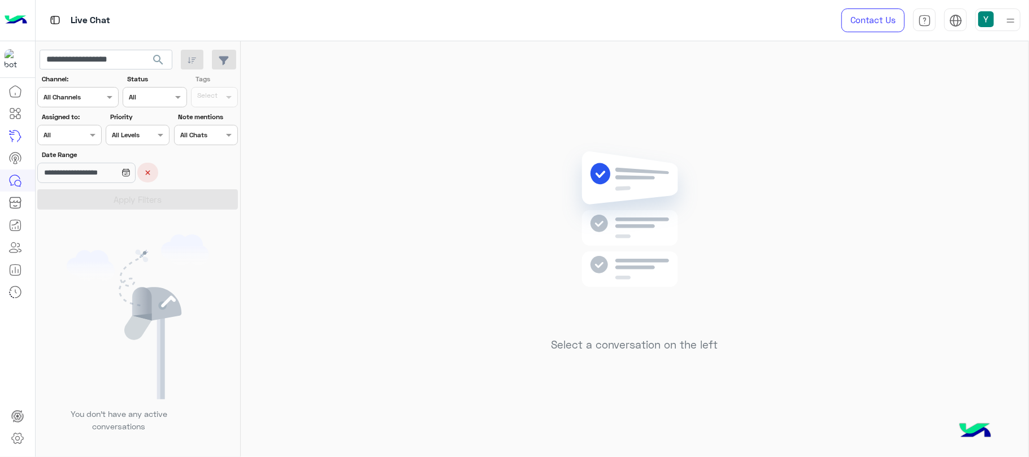
click at [158, 175] on button "×" at bounding box center [147, 173] width 21 height 20
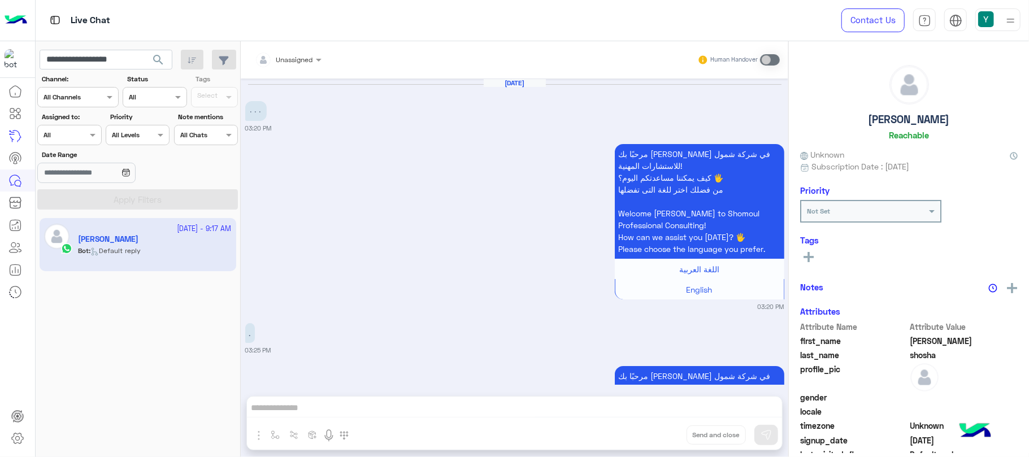
scroll to position [1640, 0]
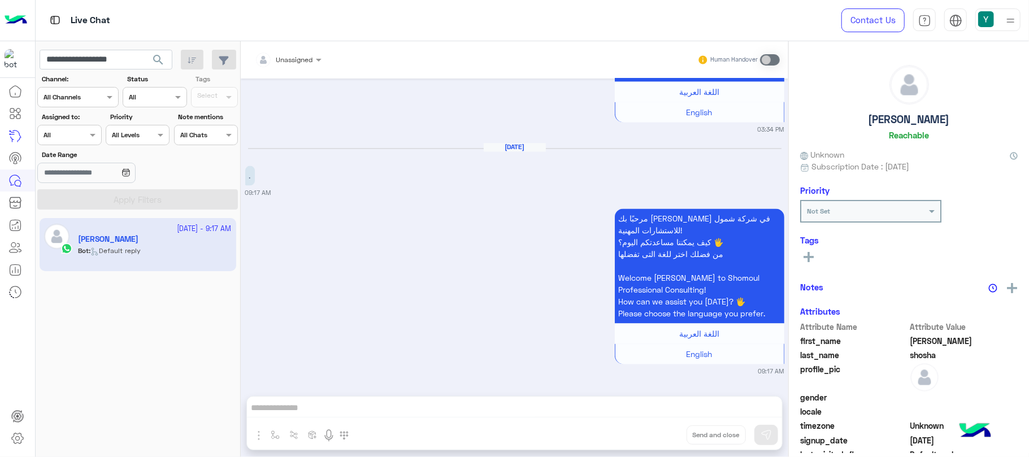
click at [156, 248] on app-inbox-user "[DATE] - 9:17 AM [PERSON_NAME] : Default reply" at bounding box center [138, 244] width 197 height 53
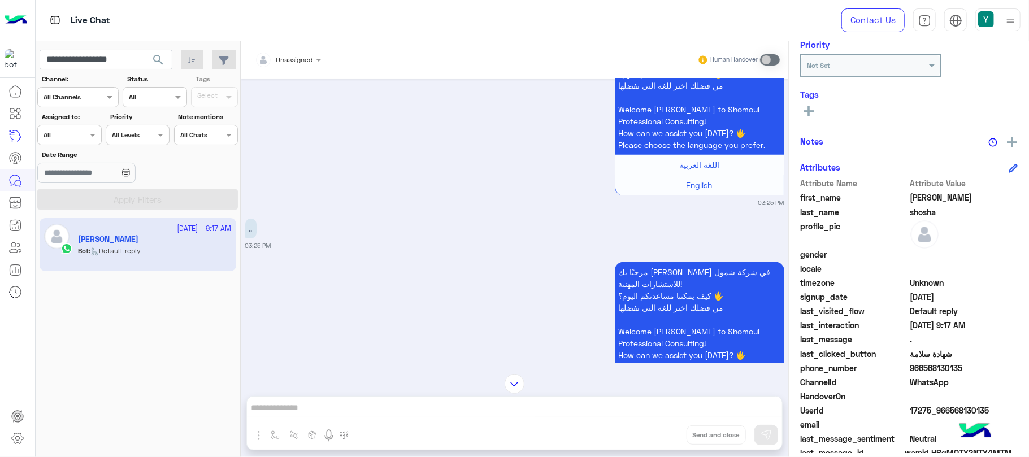
scroll to position [165, 0]
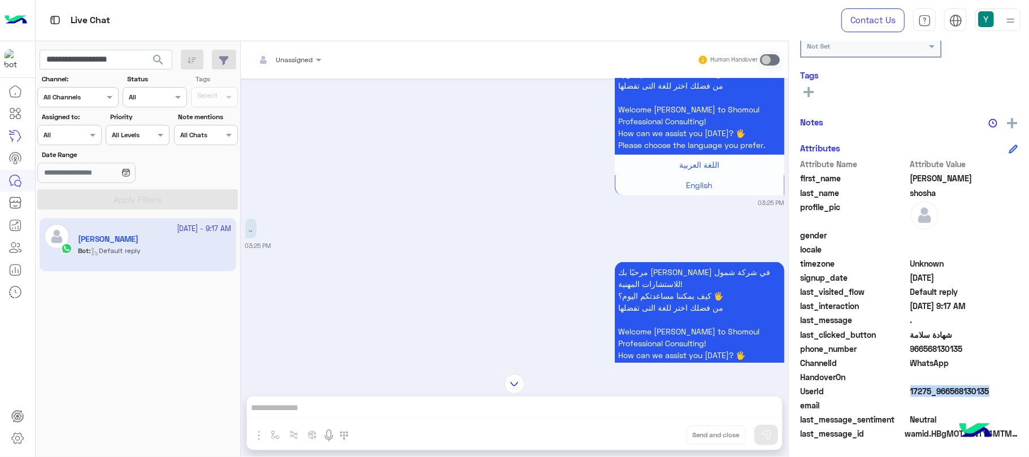
drag, startPoint x: 984, startPoint y: 387, endPoint x: 905, endPoint y: 394, distance: 79.5
click at [905, 394] on div "UserId 17275_966568130135" at bounding box center [909, 392] width 218 height 14
click at [683, 216] on div ".. 03:25 PM" at bounding box center [514, 233] width 539 height 34
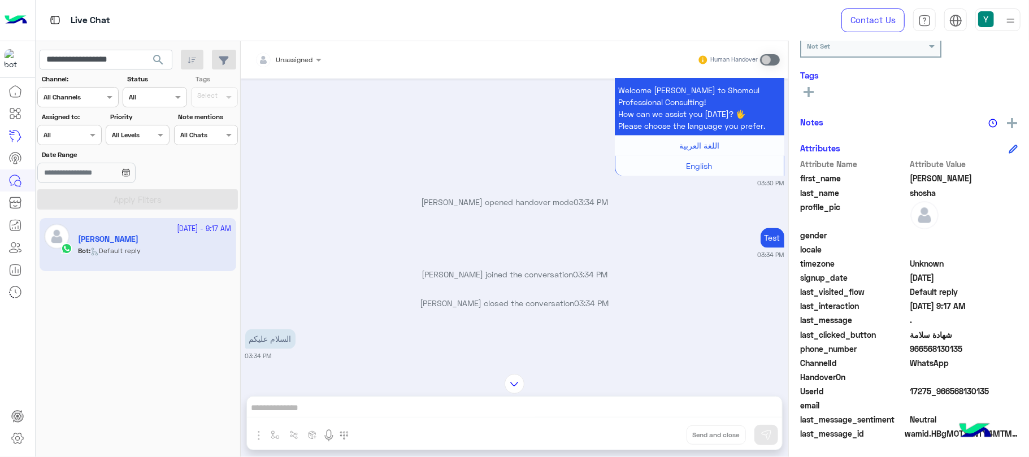
scroll to position [4603, 0]
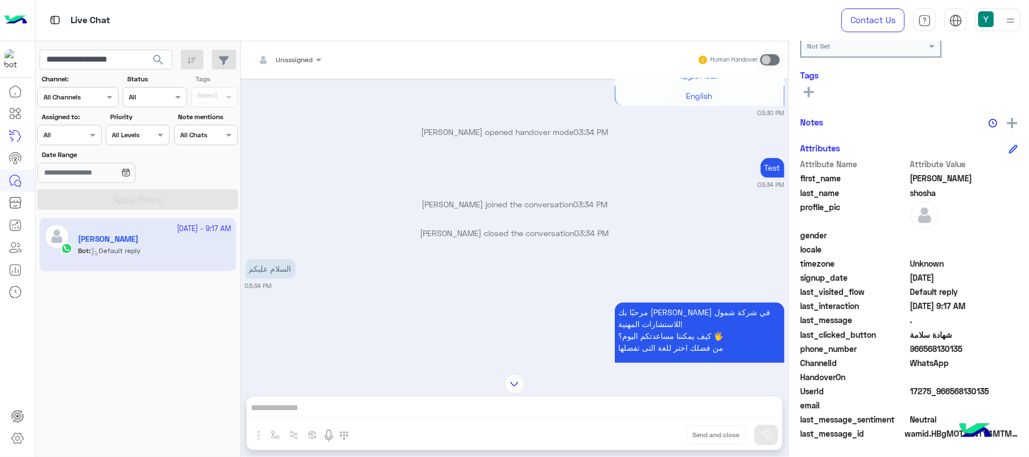
drag, startPoint x: 422, startPoint y: 138, endPoint x: 611, endPoint y: 143, distance: 189.9
click at [611, 143] on div "[PERSON_NAME] opened handover mode 03:34 PM" at bounding box center [514, 137] width 539 height 20
drag, startPoint x: 417, startPoint y: 200, endPoint x: 604, endPoint y: 209, distance: 187.3
click at [604, 209] on div "[DATE] [PERSON_NAME] asked to talk to human 11:52 AM Conversation was assigned …" at bounding box center [515, 221] width 548 height 284
click at [633, 197] on div "[DATE] [PERSON_NAME] asked to talk to human 11:52 AM Conversation was assigned …" at bounding box center [515, 221] width 548 height 284
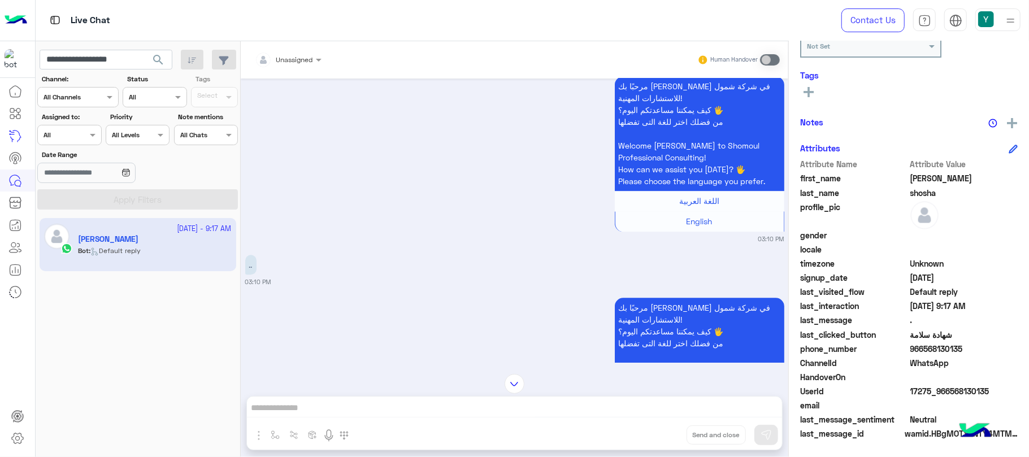
scroll to position [2008, 0]
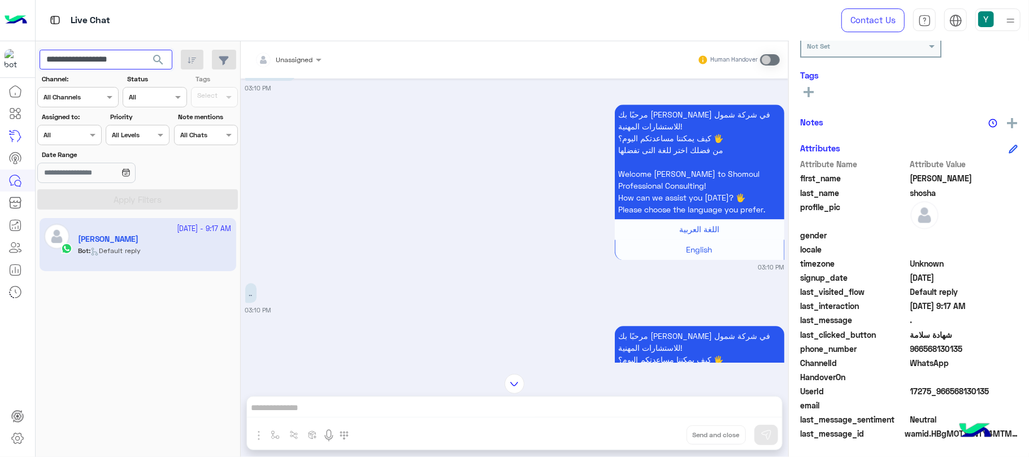
click at [123, 53] on input "**********" at bounding box center [106, 60] width 133 height 20
click at [122, 53] on input "**********" at bounding box center [106, 60] width 133 height 20
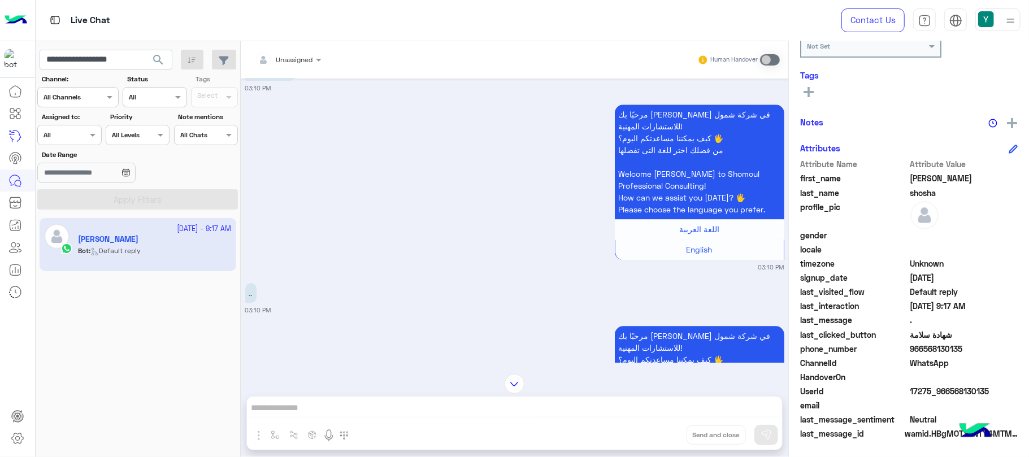
click at [328, 255] on div "مرحبًا بك [PERSON_NAME] في شركة شمول للاستشارات المهنية! كيف يمكننا مساعدتكم [D…" at bounding box center [514, 187] width 539 height 170
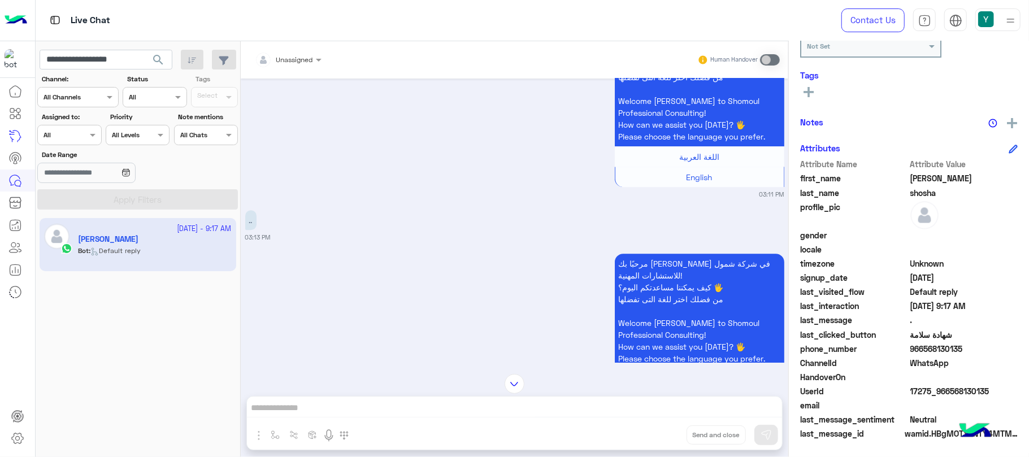
scroll to position [2469, 0]
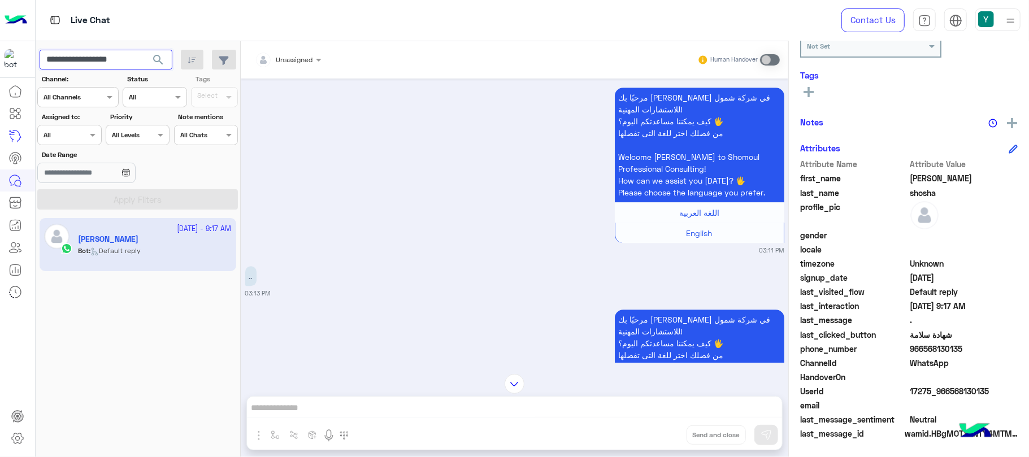
click at [124, 59] on input "**********" at bounding box center [106, 60] width 133 height 20
click at [157, 55] on span "search" at bounding box center [158, 60] width 14 height 14
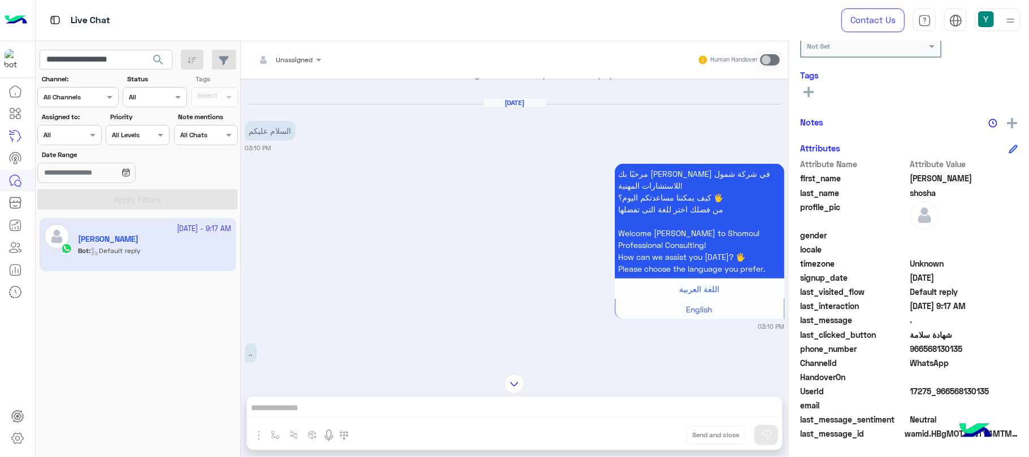
scroll to position [504, 0]
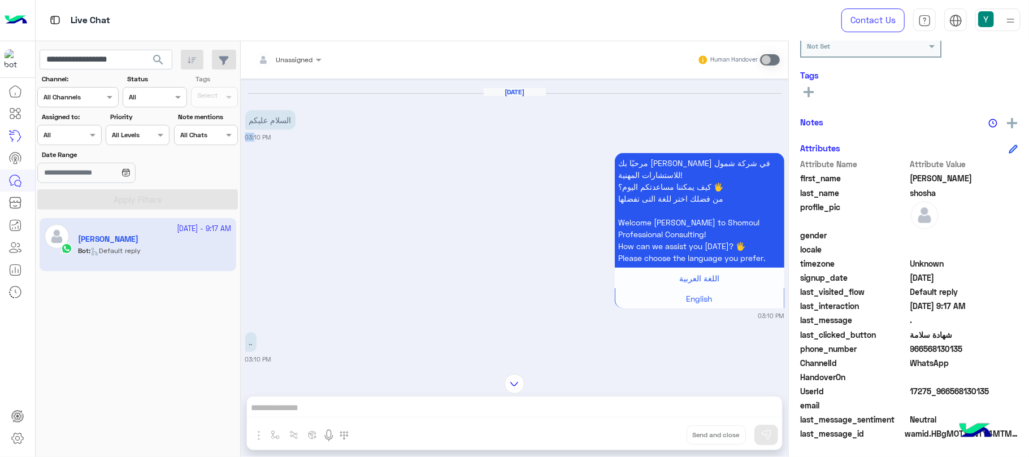
drag, startPoint x: 304, startPoint y: 123, endPoint x: 247, endPoint y: 134, distance: 58.1
click at [247, 134] on div "[DATE] السلام عليكم 03:10 PM" at bounding box center [514, 115] width 539 height 55
click at [266, 125] on p "السلام عليكم" at bounding box center [270, 120] width 50 height 20
click at [80, 63] on input "**********" at bounding box center [106, 60] width 133 height 20
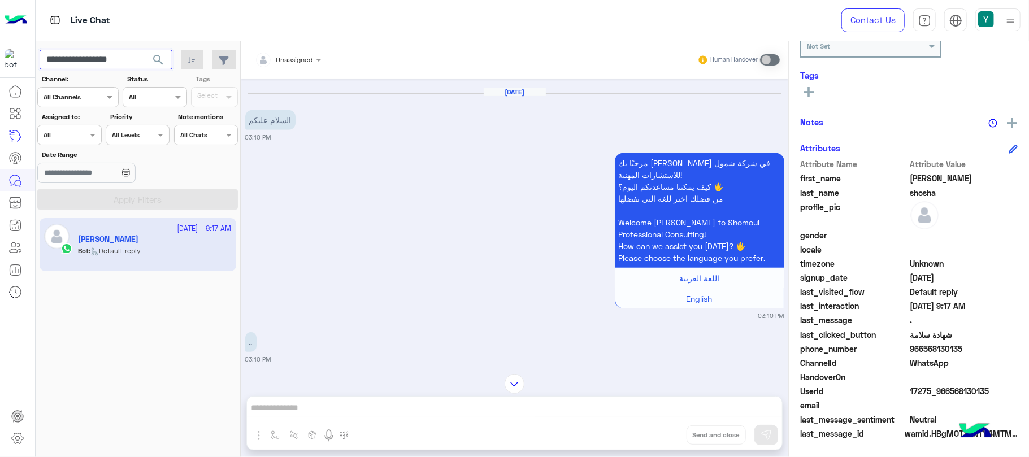
click at [80, 63] on input "**********" at bounding box center [106, 60] width 133 height 20
drag, startPoint x: 251, startPoint y: 123, endPoint x: 298, endPoint y: 123, distance: 46.9
click at [298, 123] on div "[DATE] السلام عليكم 03:10 PM" at bounding box center [514, 115] width 539 height 55
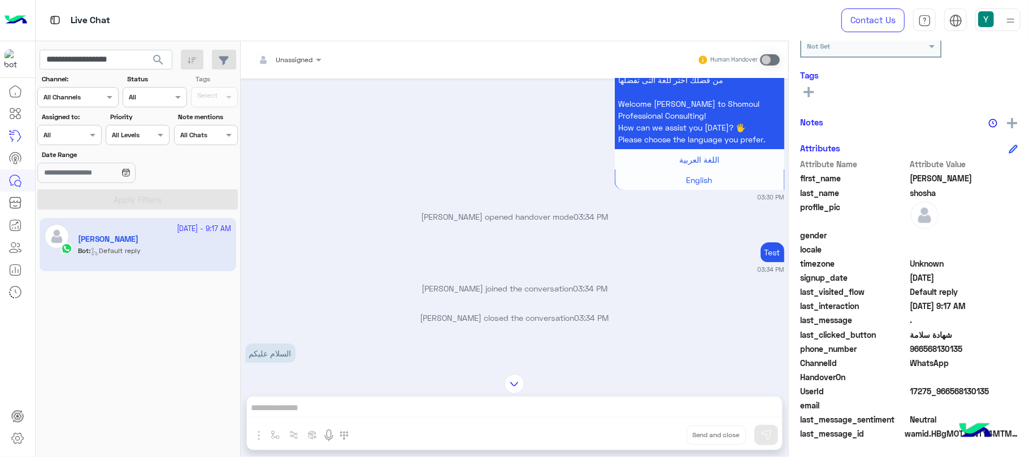
scroll to position [3075, 0]
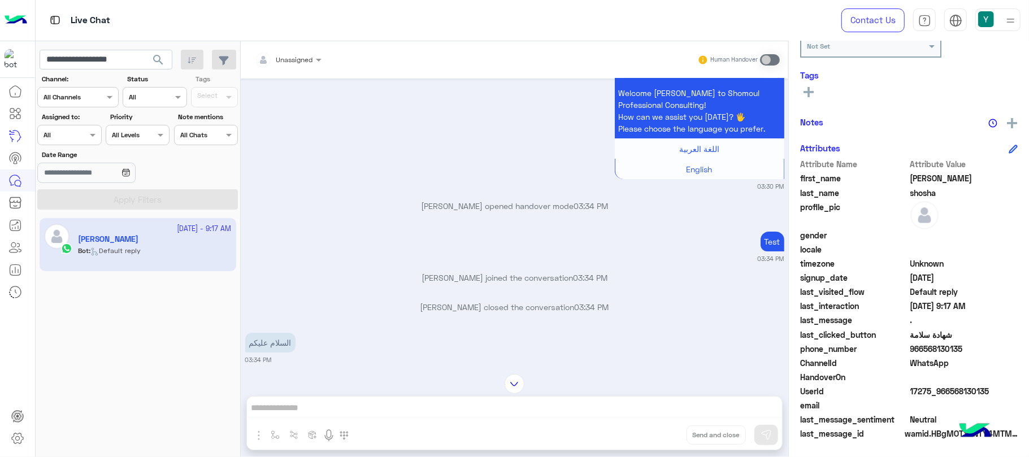
drag, startPoint x: 423, startPoint y: 209, endPoint x: 606, endPoint y: 207, distance: 182.5
click at [606, 207] on p "[PERSON_NAME] opened handover mode 03:34 PM" at bounding box center [514, 206] width 539 height 12
drag, startPoint x: 414, startPoint y: 281, endPoint x: 601, endPoint y: 296, distance: 188.2
click at [601, 296] on div "[DATE] يرجى اختيار نوع الخدمة من القائمة الأتية: 07:16 PM قسم السلامة 07:16 PM …" at bounding box center [515, 221] width 548 height 284
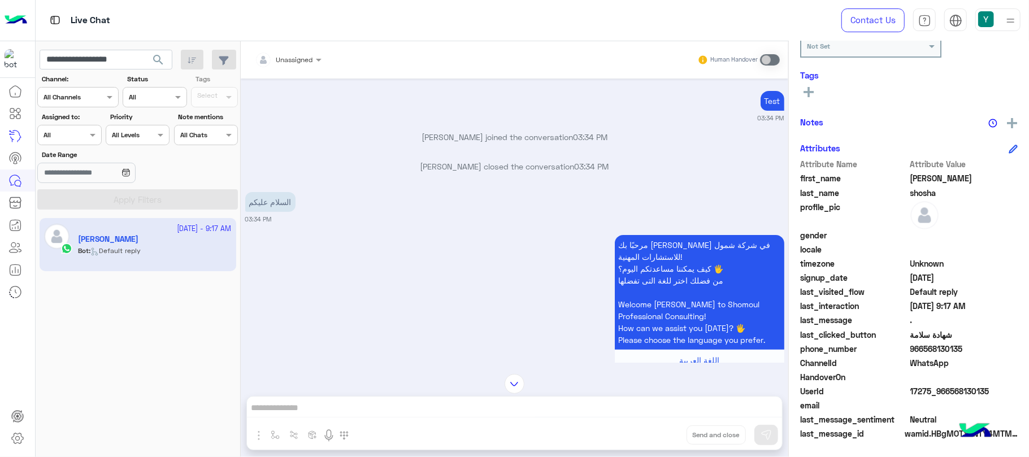
scroll to position [3307, 0]
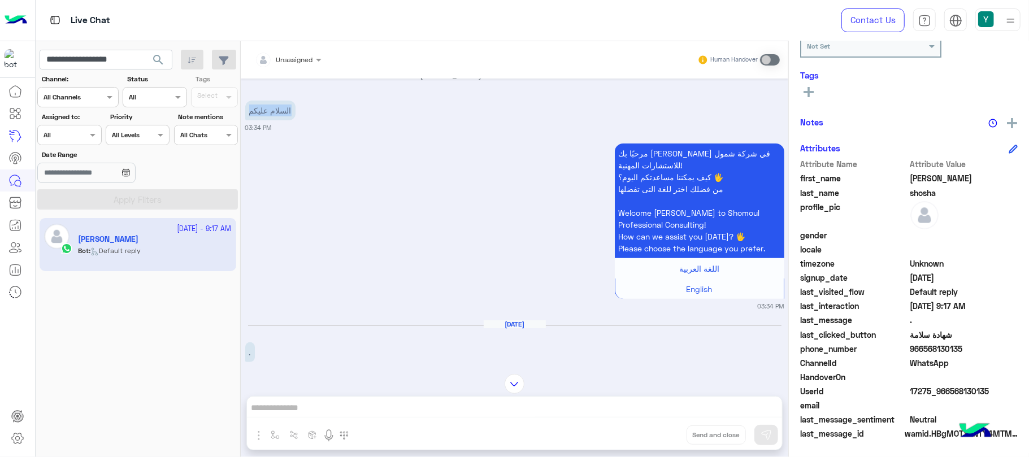
drag, startPoint x: 247, startPoint y: 110, endPoint x: 320, endPoint y: 110, distance: 72.9
click at [320, 110] on div "السلام عليكم 03:34 PM" at bounding box center [514, 115] width 539 height 34
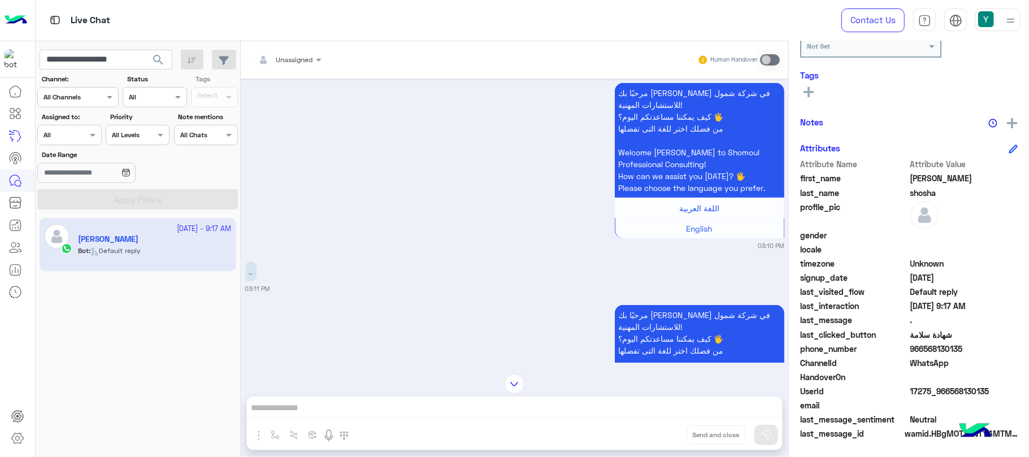
scroll to position [857, 0]
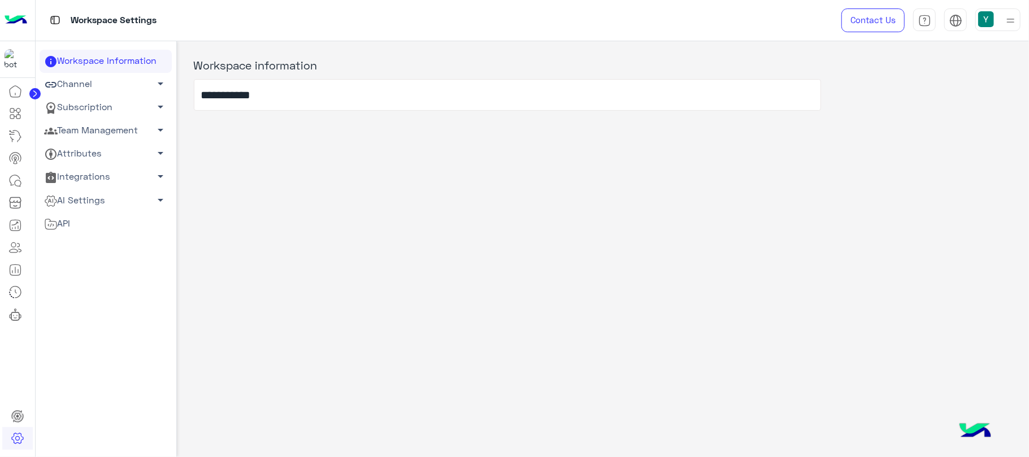
click at [89, 131] on link "Team Management arrow_drop_down" at bounding box center [106, 130] width 132 height 23
click at [87, 150] on link "Team Members" at bounding box center [106, 152] width 132 height 20
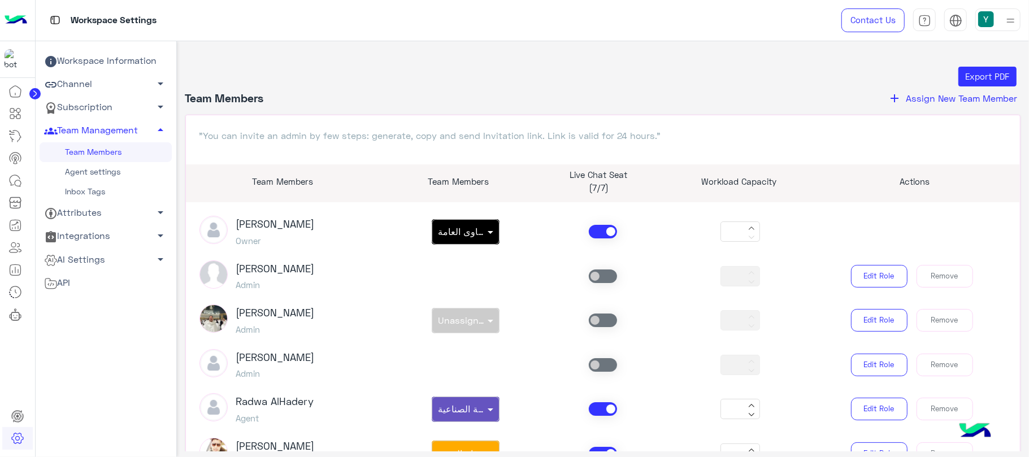
click at [977, 99] on span "Assign New Team Member" at bounding box center [961, 98] width 111 height 11
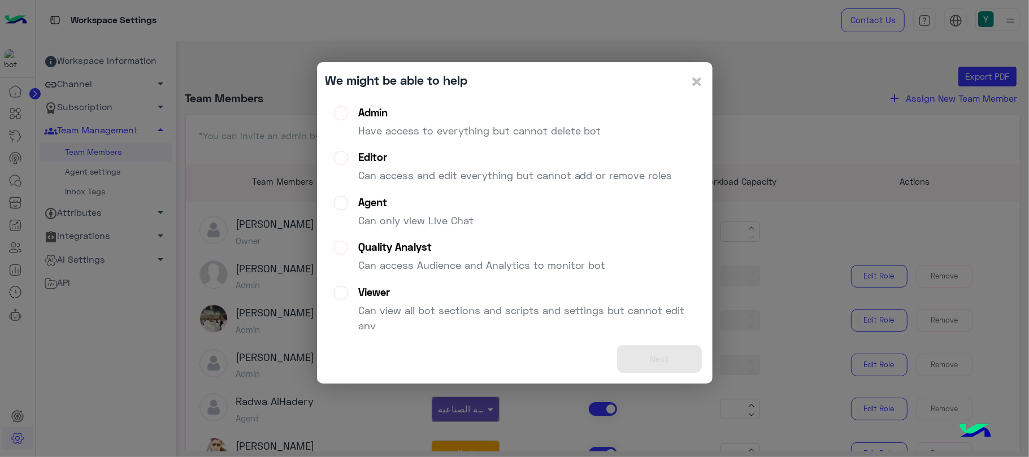
click at [599, 127] on li "Admin Have access to everything but cannot delete bot" at bounding box center [515, 128] width 362 height 45
click at [527, 132] on p "Have access to everything but cannot delete bot" at bounding box center [479, 130] width 243 height 15
click at [661, 346] on button "Next" at bounding box center [659, 359] width 85 height 28
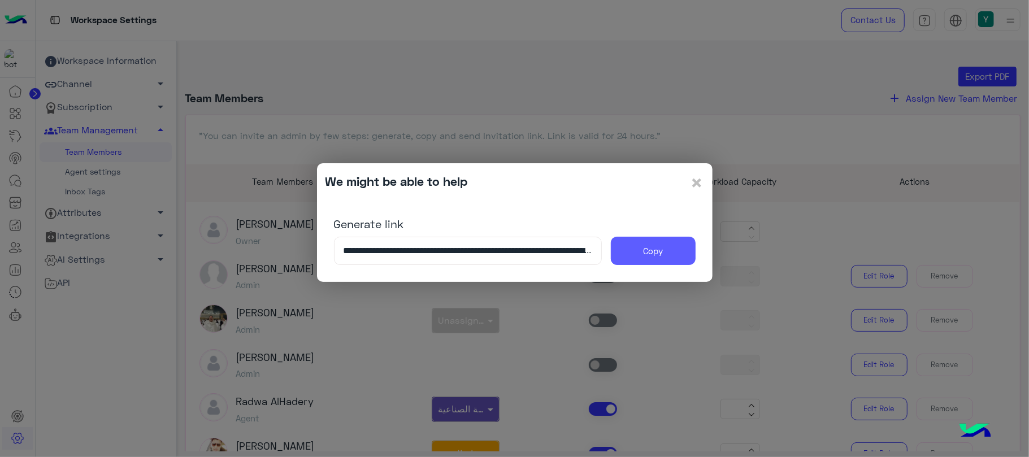
click at [645, 249] on button "Copy" at bounding box center [653, 251] width 85 height 28
